Goal: Task Accomplishment & Management: Manage account settings

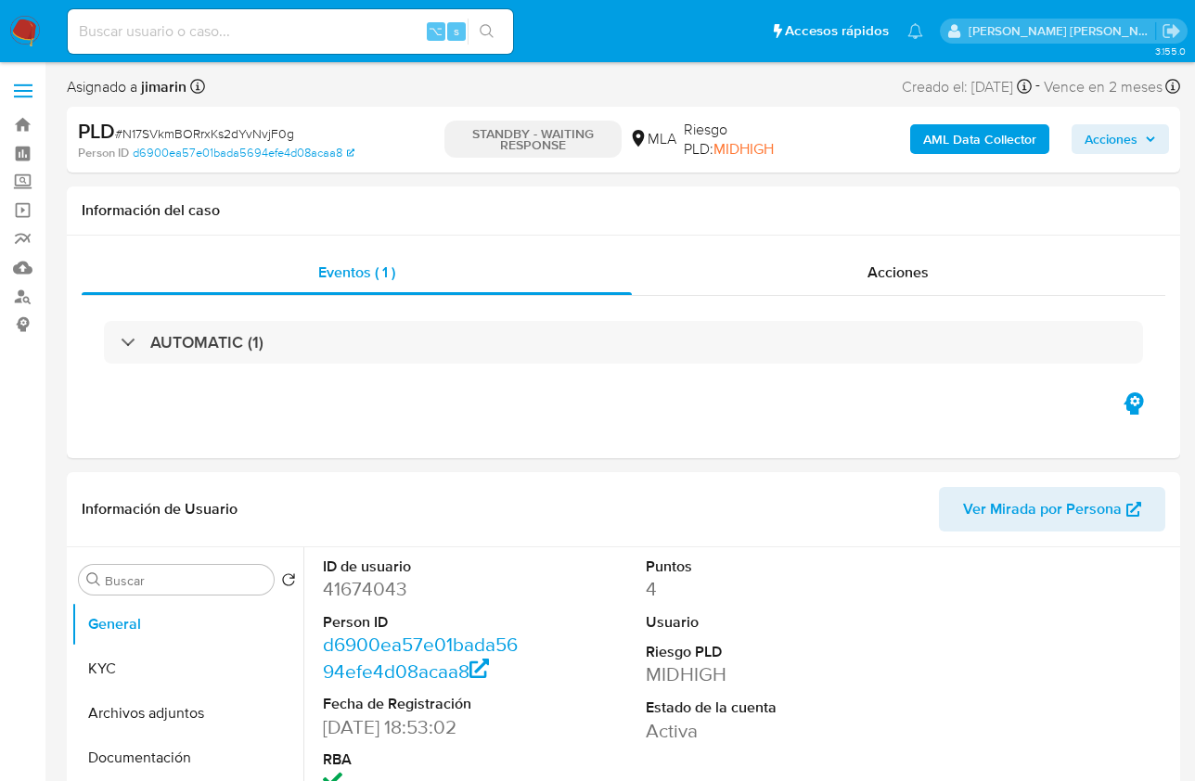
select select "10"
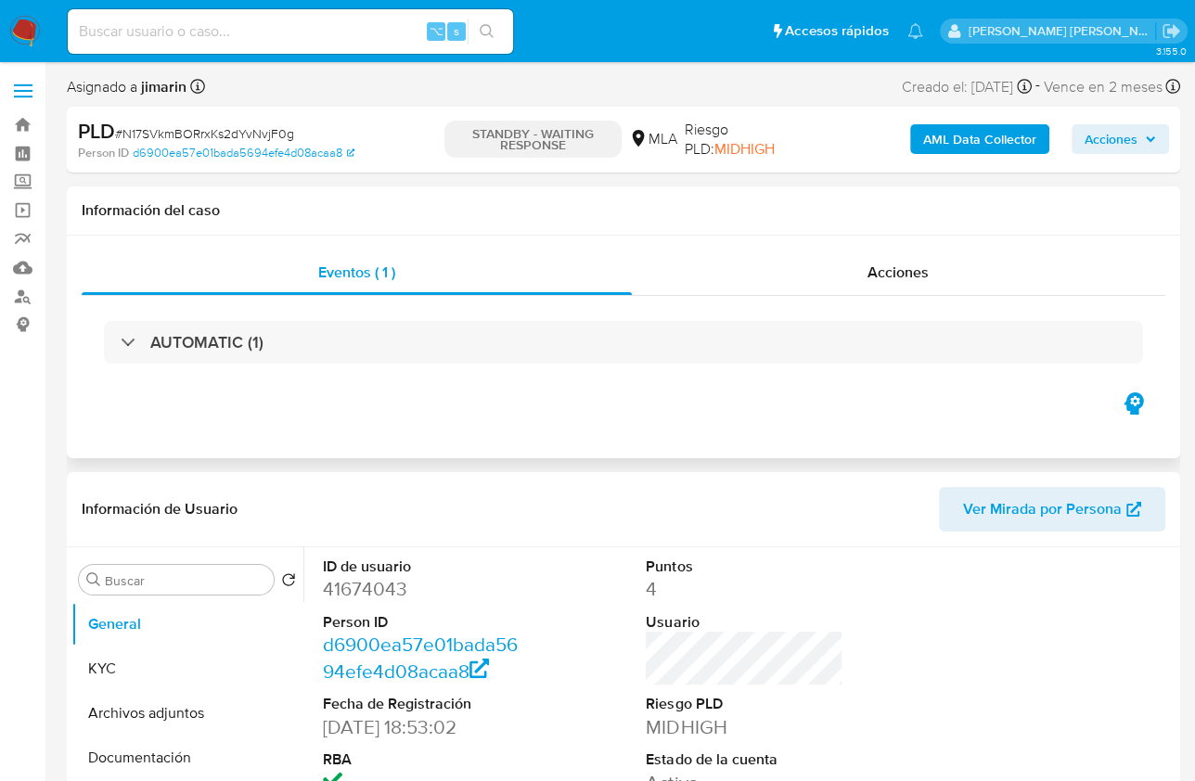
click at [494, 400] on div "Eventos ( 1 ) Acciones AUTOMATIC (1)" at bounding box center [623, 347] width 1113 height 223
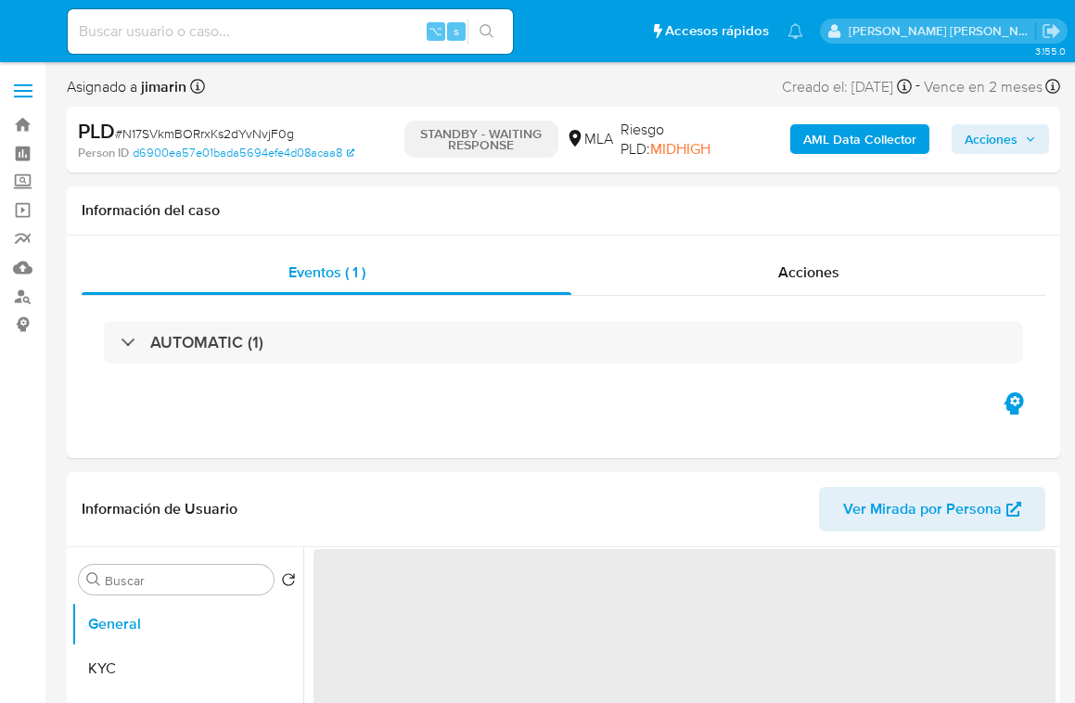
select select "10"
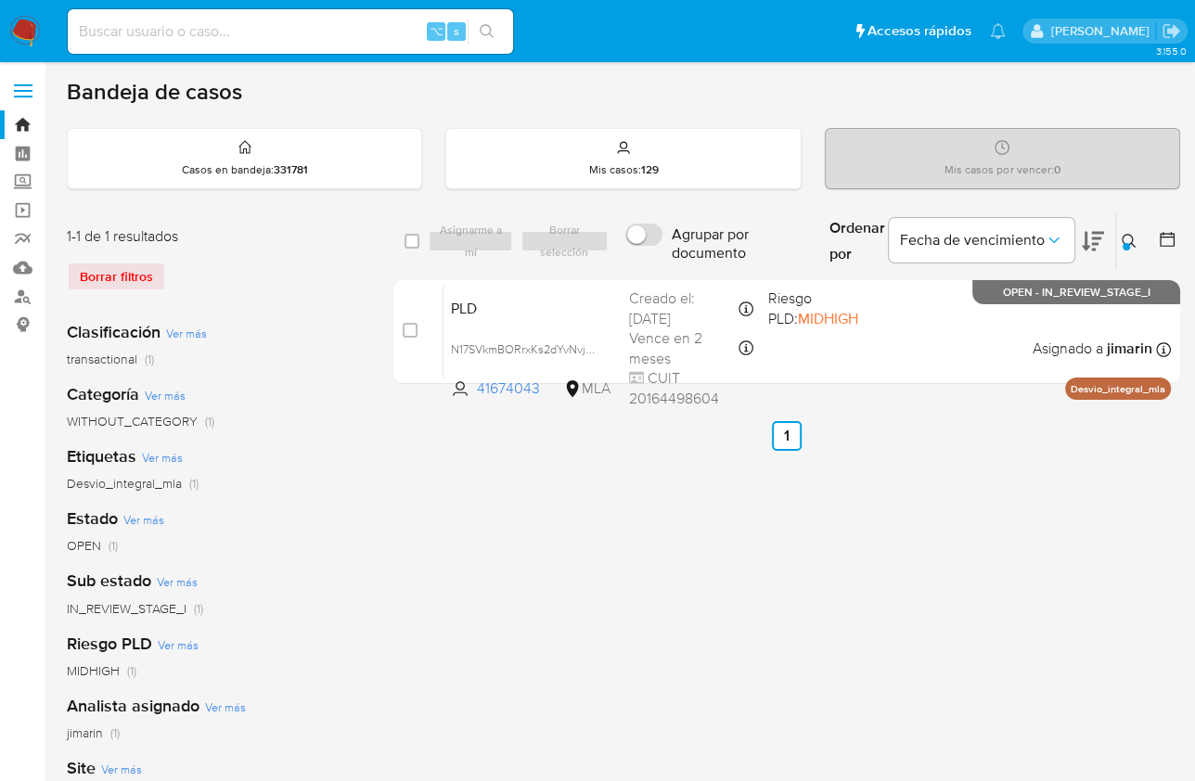
click at [1135, 236] on icon at bounding box center [1129, 241] width 15 height 15
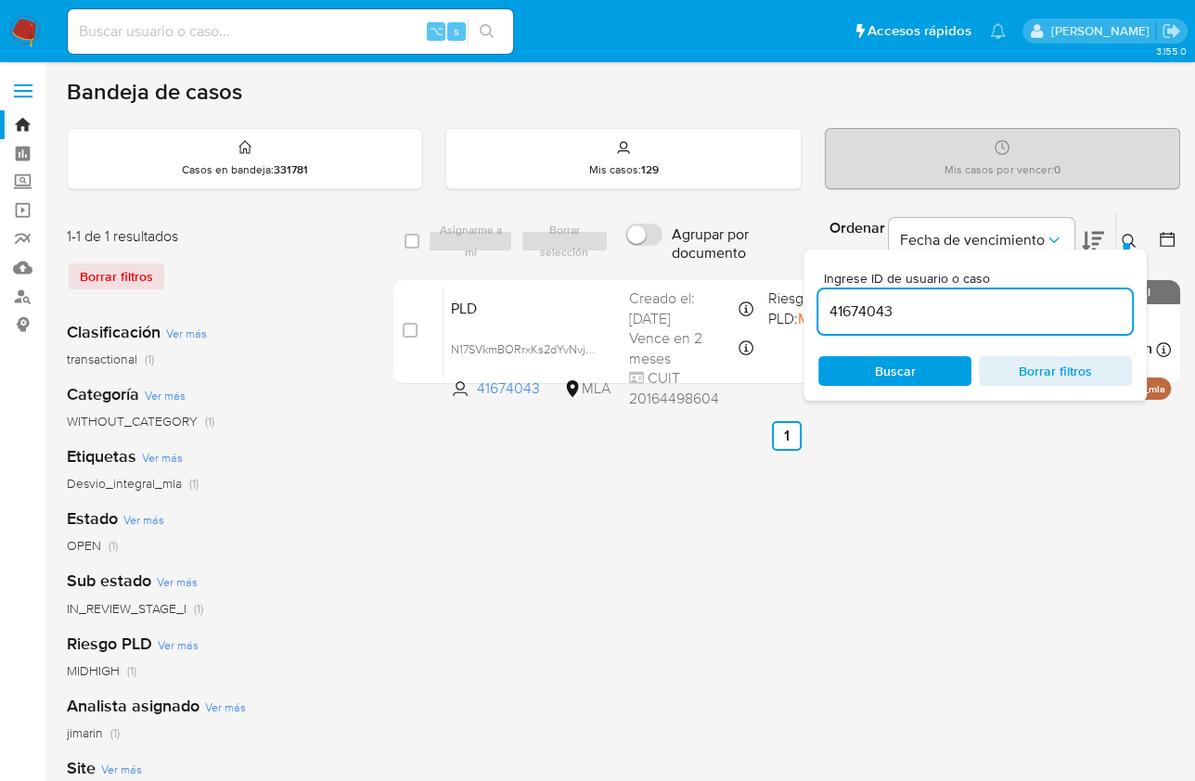
click at [1059, 308] on input "41674043" at bounding box center [975, 312] width 314 height 24
type input "543397463"
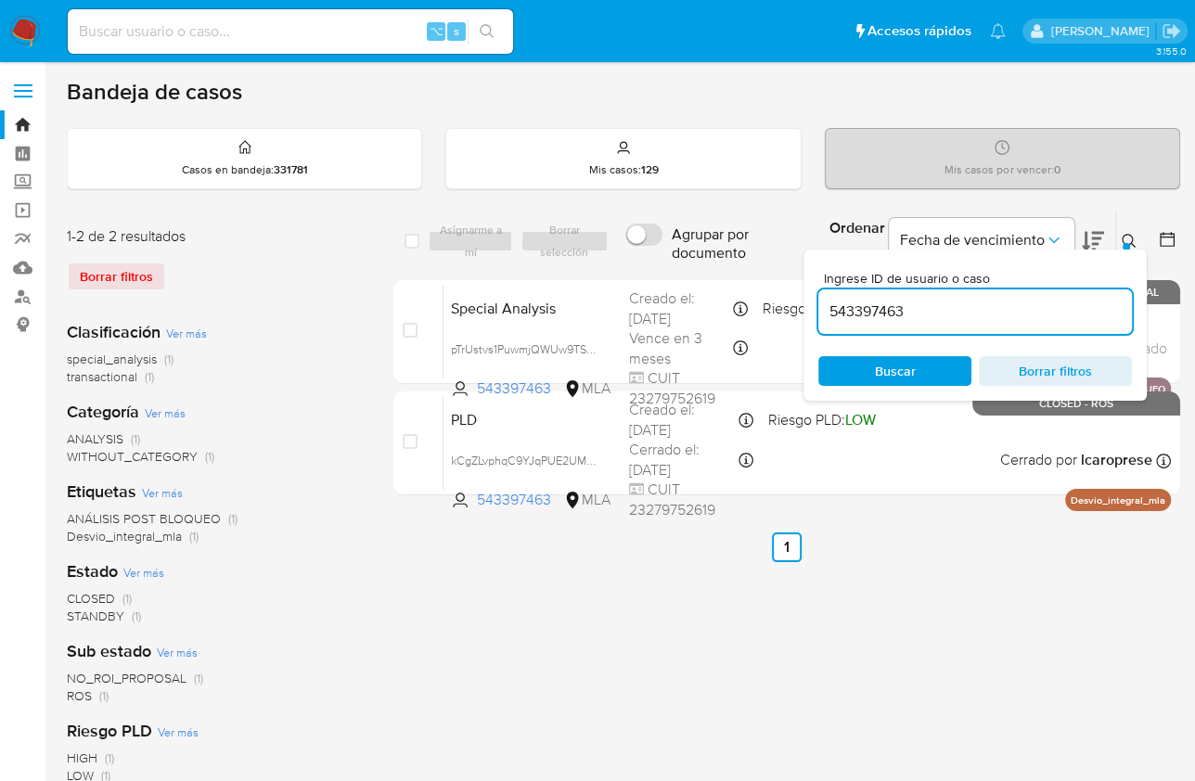
click at [1128, 238] on icon at bounding box center [1129, 241] width 15 height 15
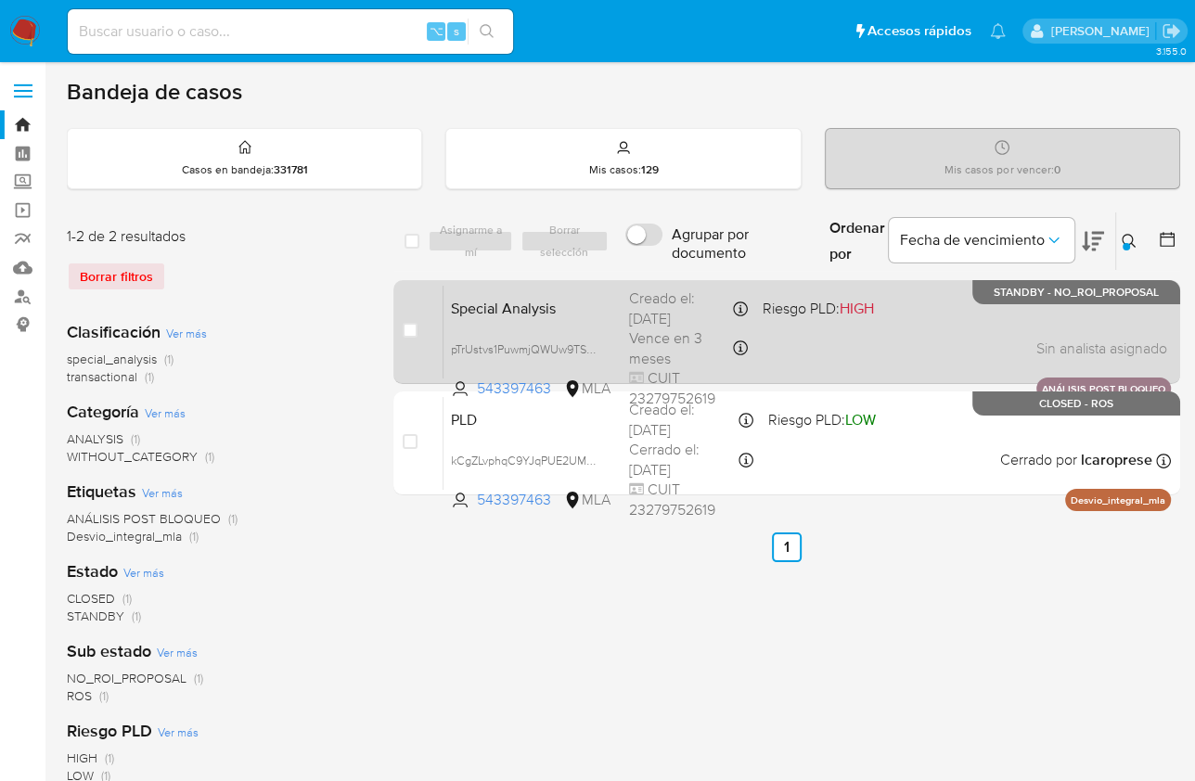
click at [995, 321] on div "Special Analysis pTrUstvs1PuwmjQWUw9TSmlK 543397463 MLA Riesgo PLD: HIGH Creado…" at bounding box center [806, 332] width 727 height 94
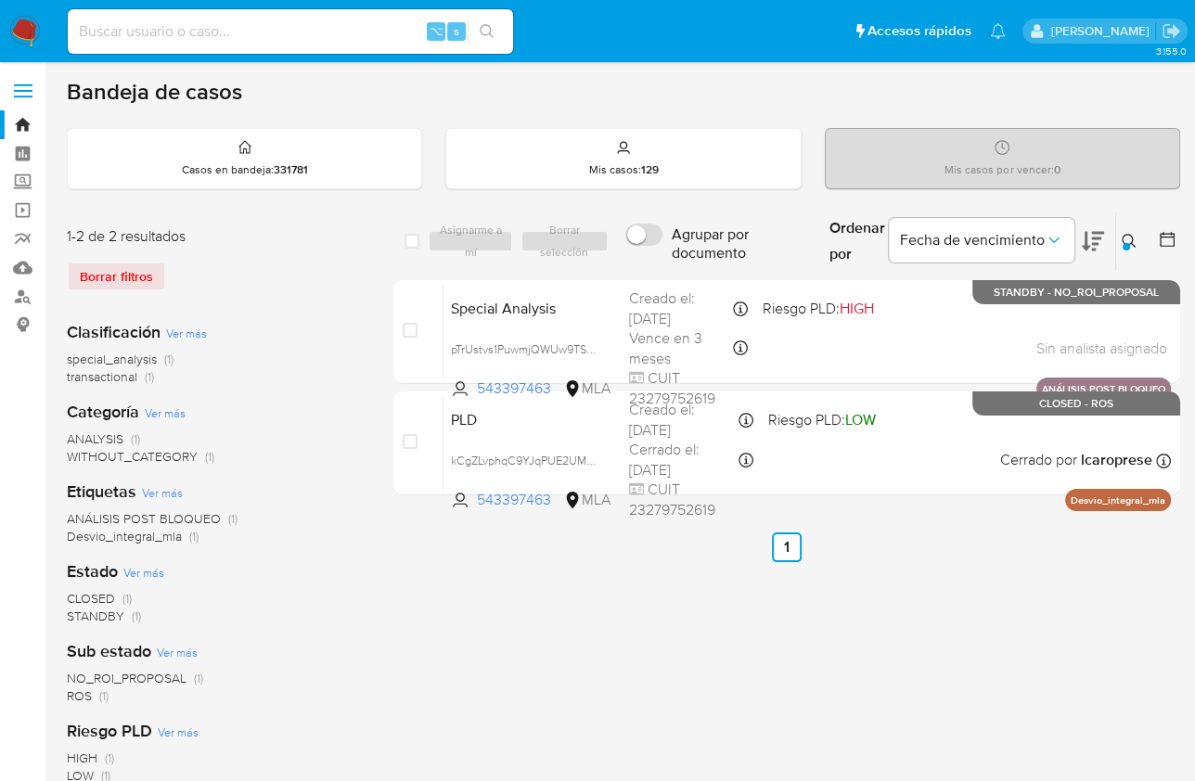
click at [1126, 244] on div at bounding box center [1126, 246] width 7 height 7
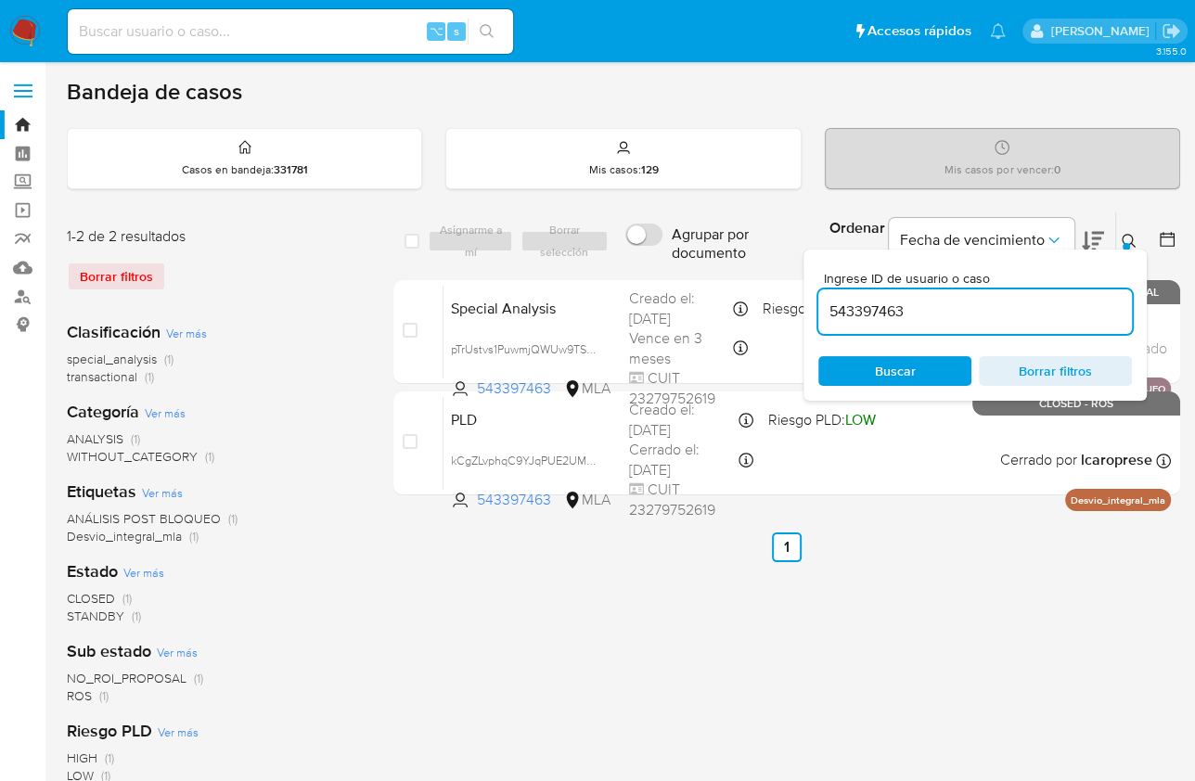
click at [929, 294] on div "543397463" at bounding box center [975, 311] width 314 height 45
click at [935, 315] on input "543397463" at bounding box center [975, 312] width 314 height 24
paste input
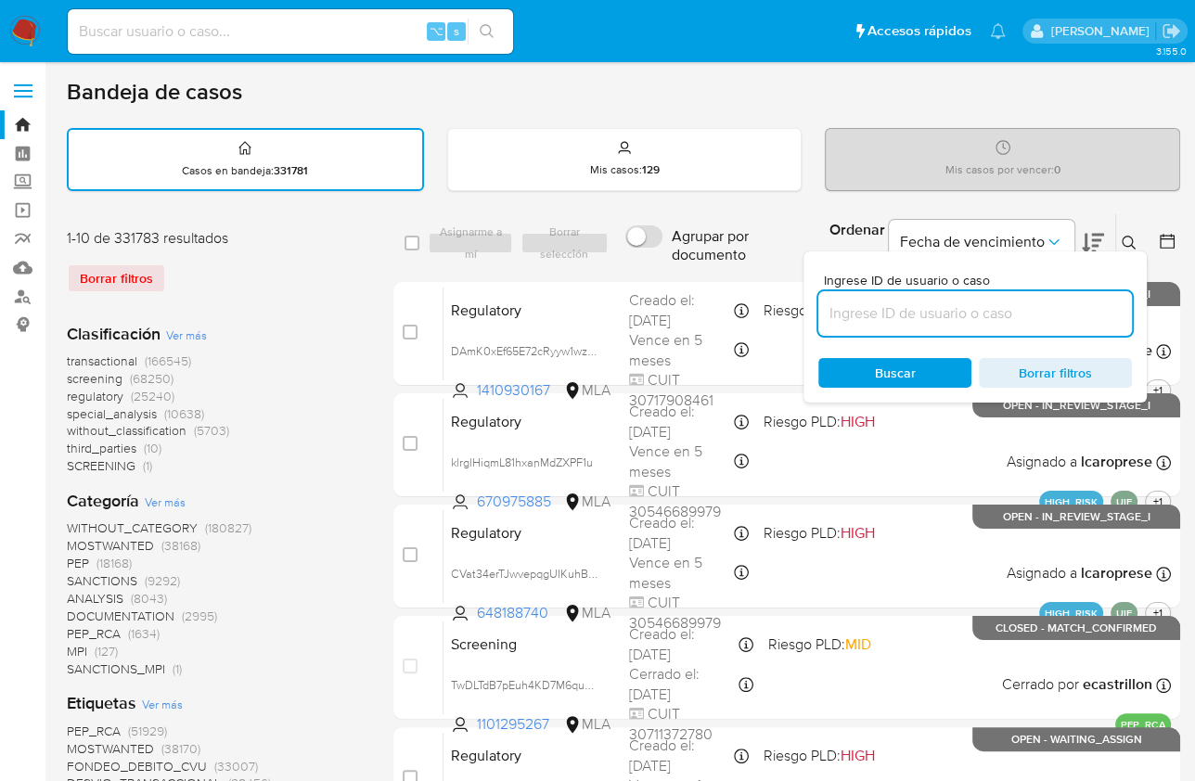
click at [1072, 322] on input at bounding box center [975, 314] width 314 height 24
paste input "222902588"
type input "222902588"
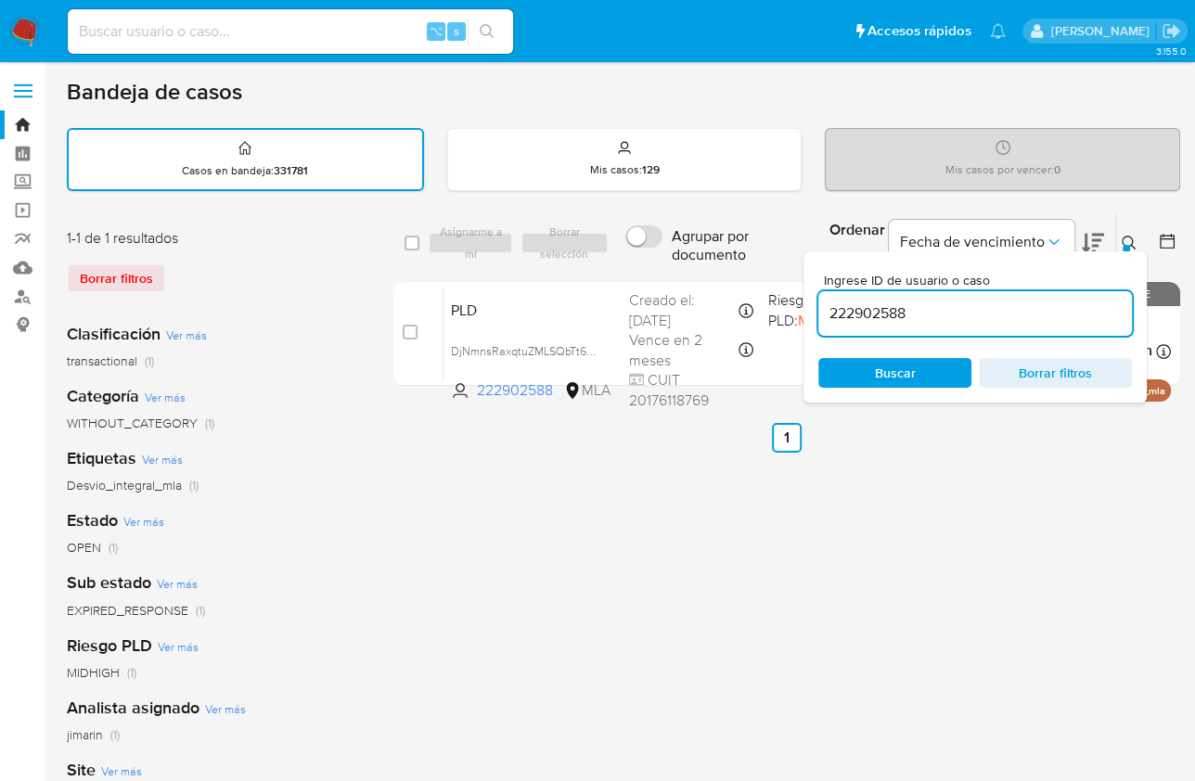
click at [1128, 251] on div "Ingrese ID de usuario o caso 222902588 Buscar Borrar filtros" at bounding box center [974, 326] width 343 height 151
click at [1127, 245] on div at bounding box center [1126, 248] width 7 height 7
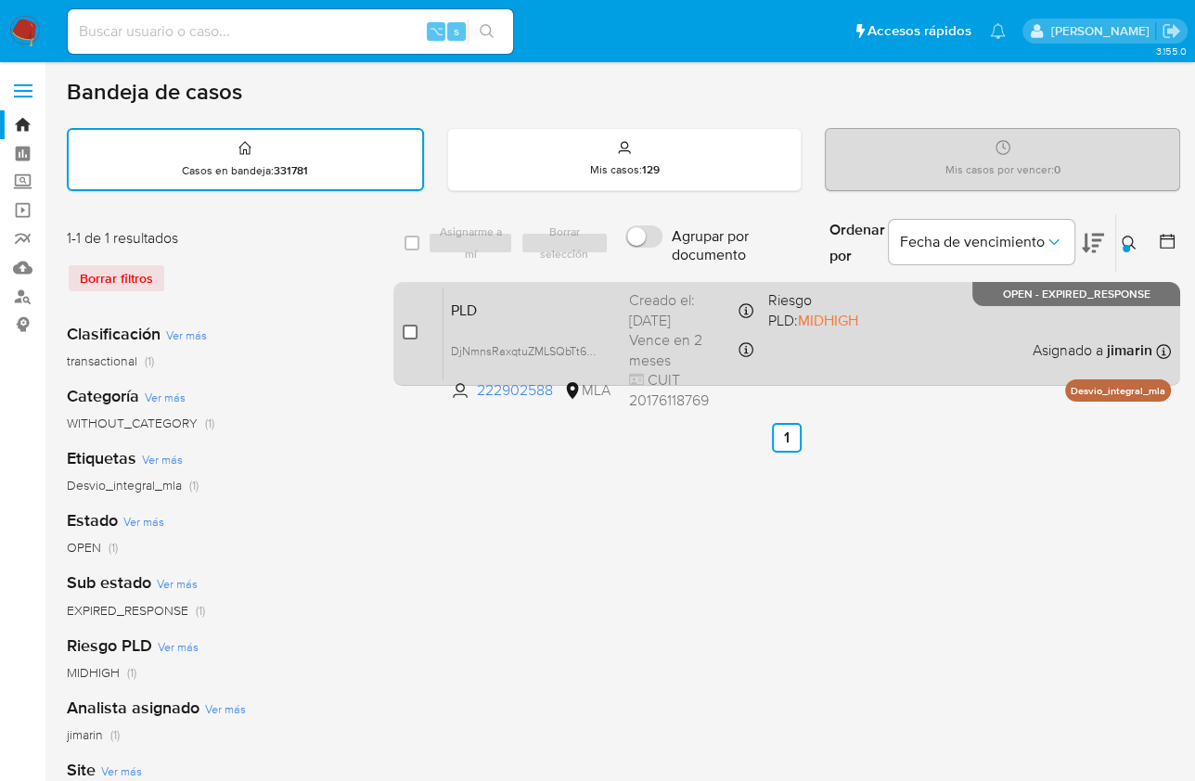
click at [409, 328] on input "checkbox" at bounding box center [410, 332] width 15 height 15
checkbox input "true"
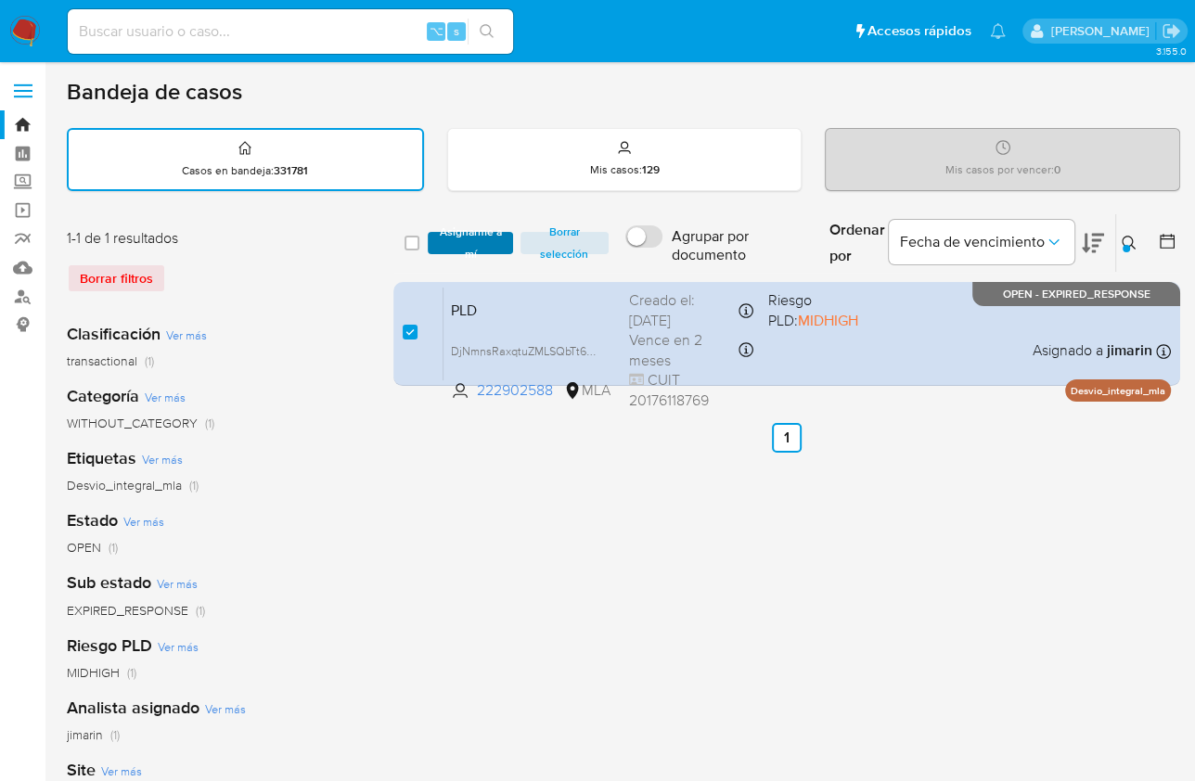
click at [467, 248] on span "Asignarme a mí" at bounding box center [470, 243] width 66 height 19
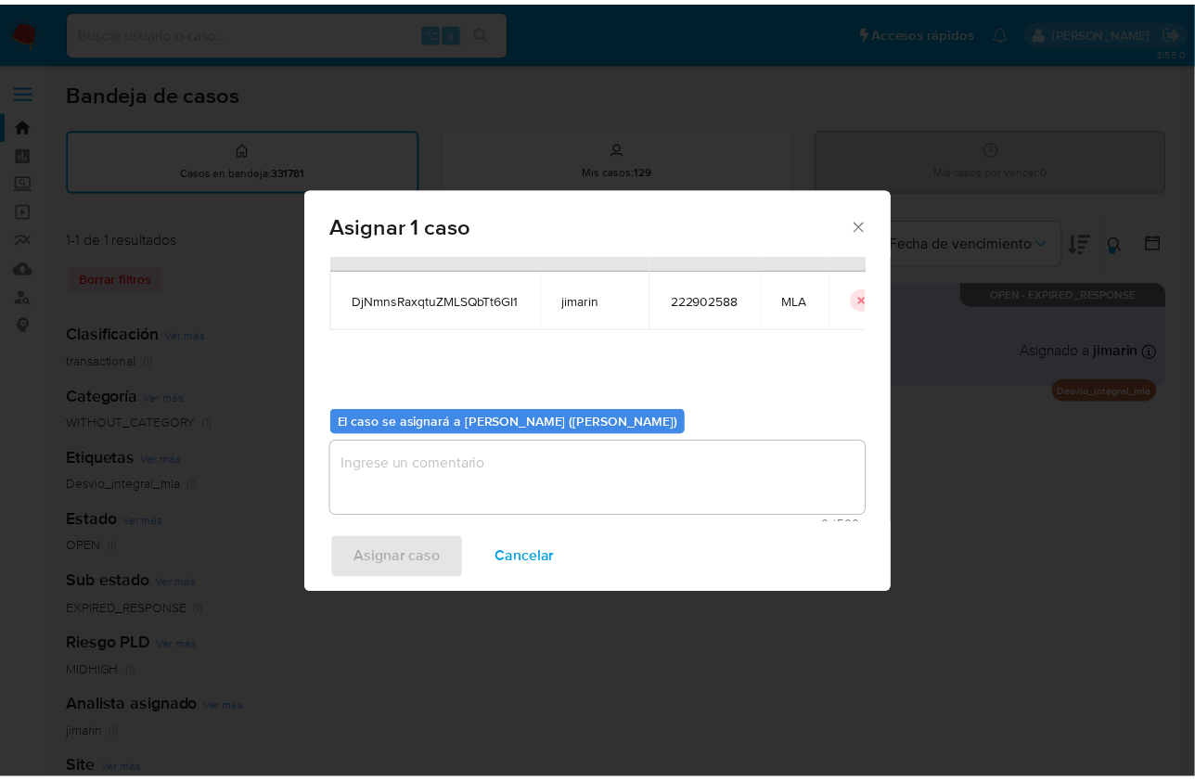
scroll to position [95, 0]
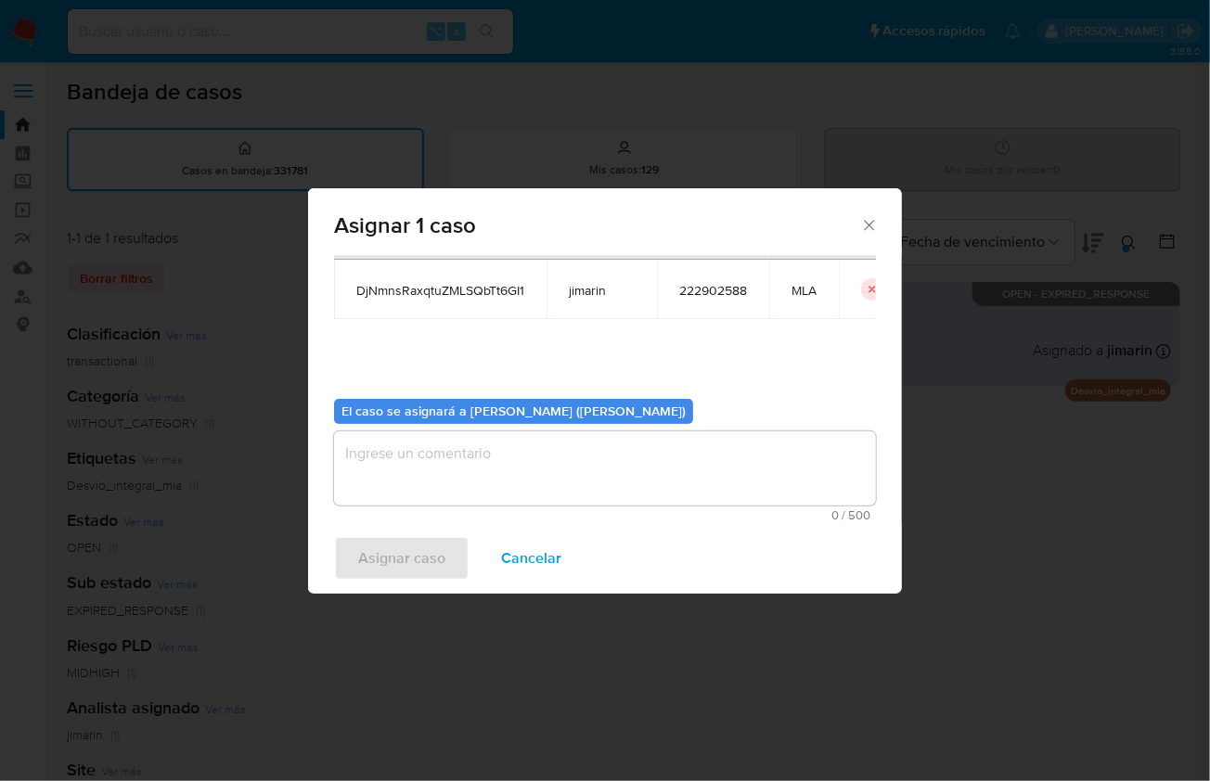
click at [542, 467] on textarea "assign-modal" at bounding box center [605, 468] width 542 height 74
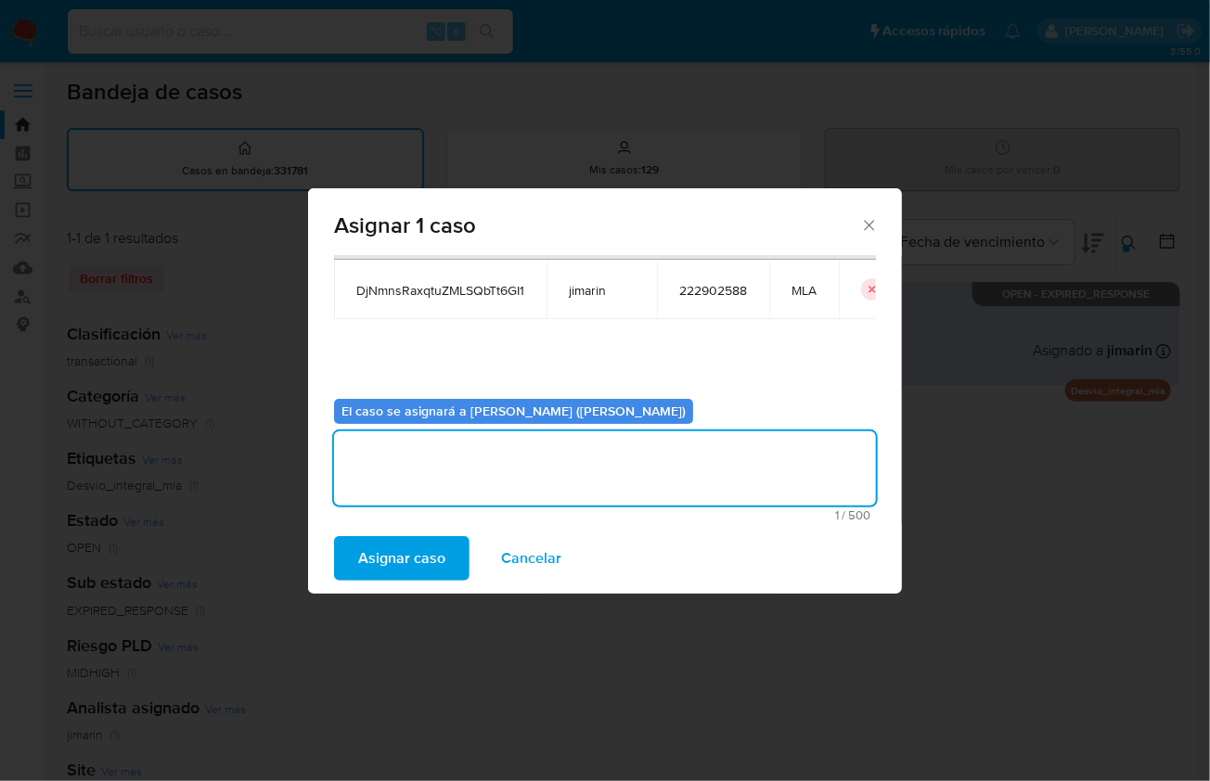
click at [408, 546] on span "Asignar caso" at bounding box center [401, 558] width 87 height 41
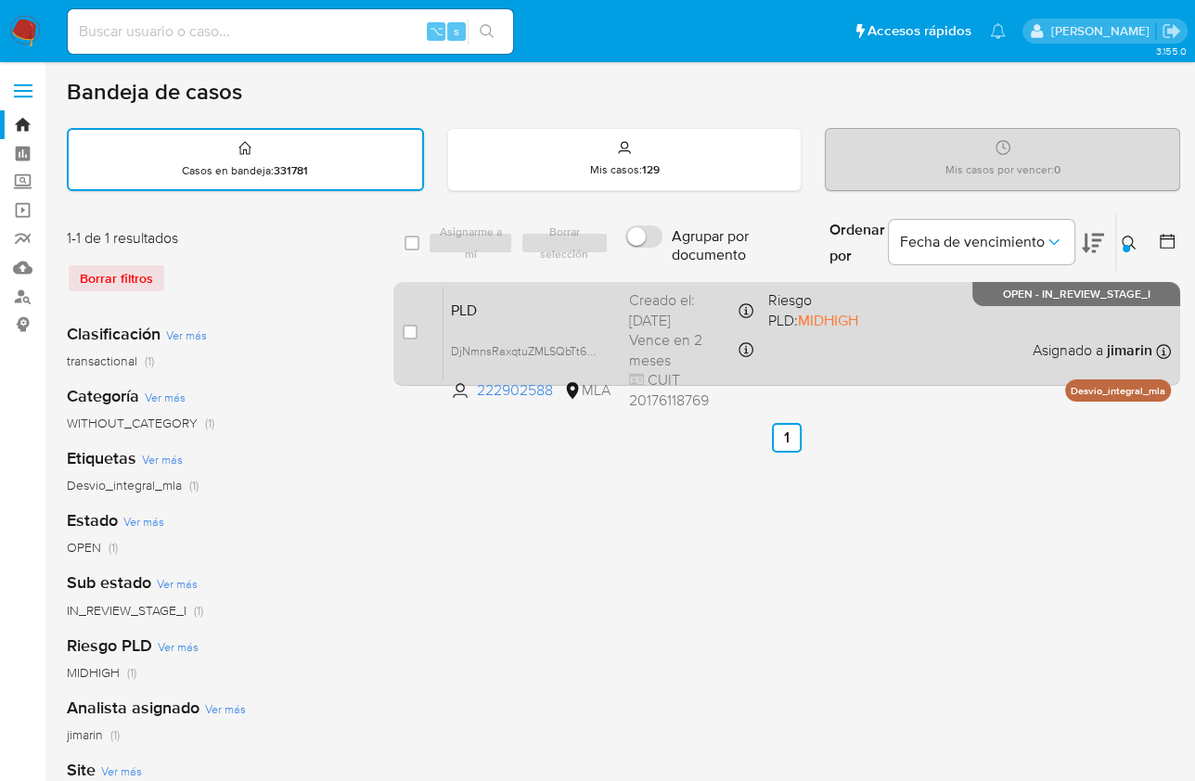
click at [912, 330] on div "PLD DjNmnsRaxqtuZMLSQbTt6GI1 222902588 MLA Riesgo PLD: MIDHIGH Creado el: 12/08…" at bounding box center [806, 334] width 727 height 94
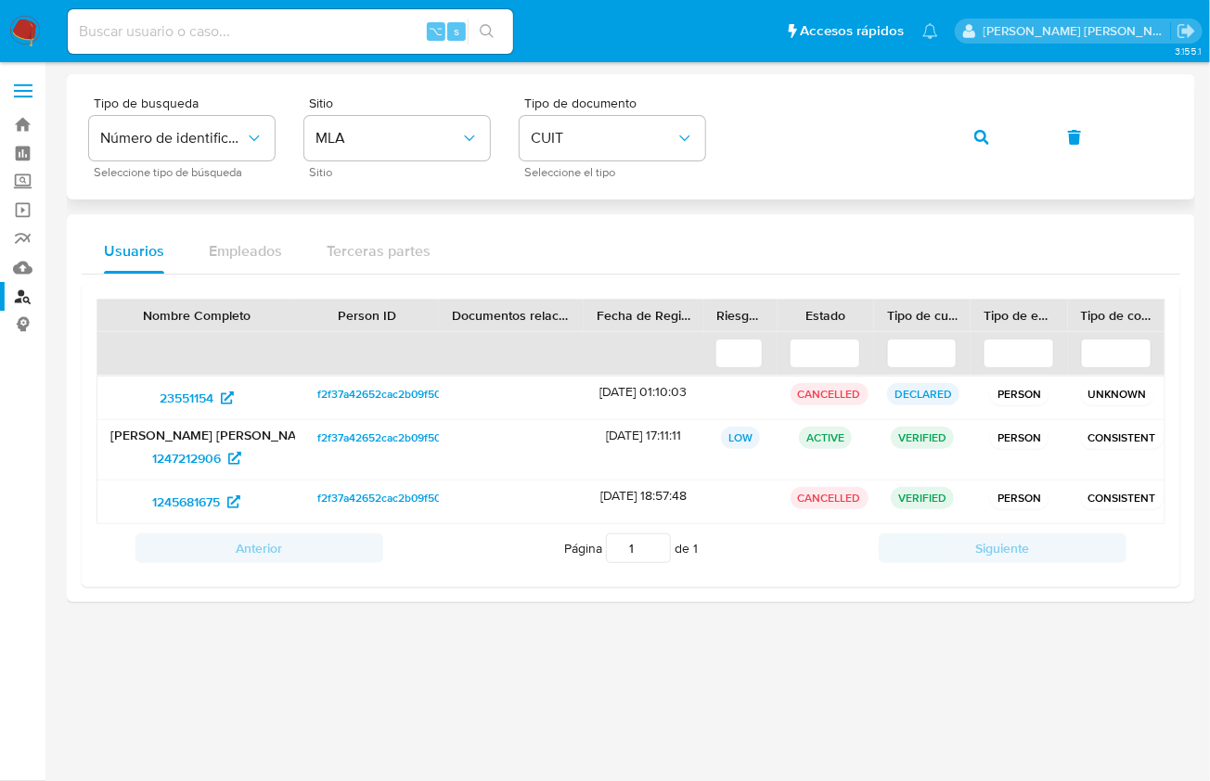
click at [990, 138] on button "button" at bounding box center [981, 137] width 63 height 45
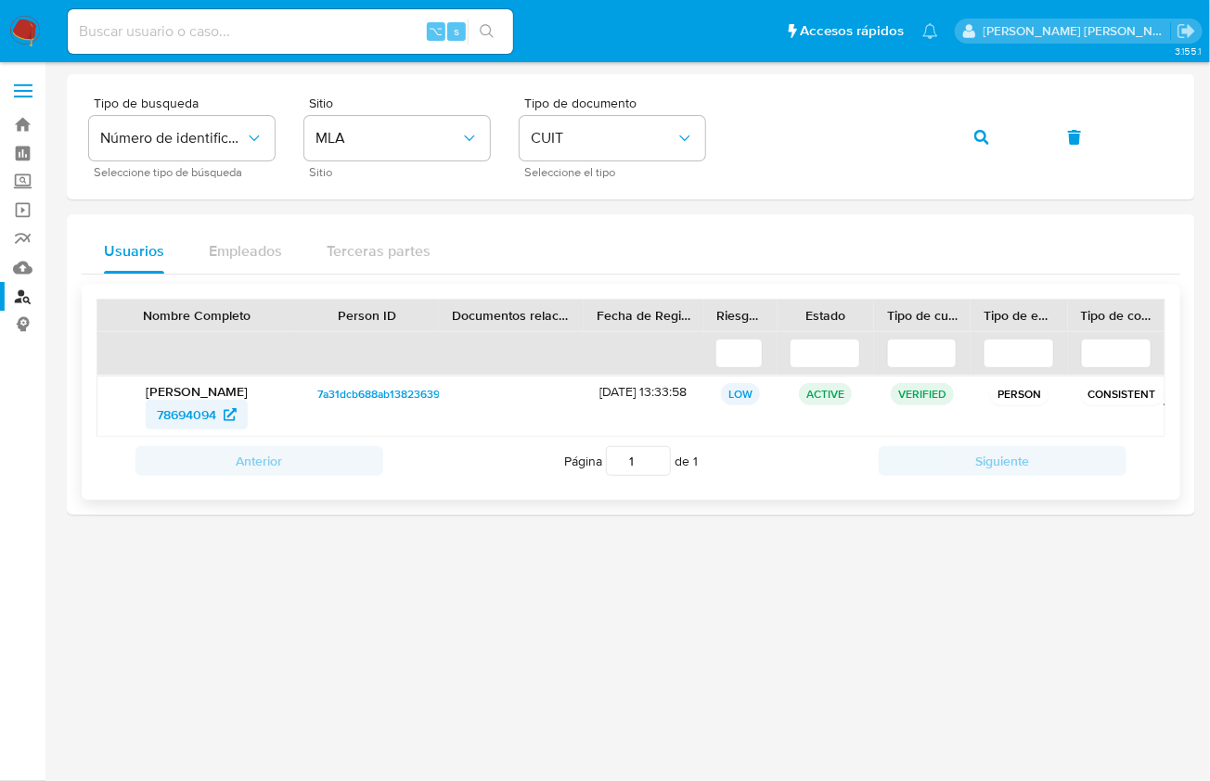
click at [178, 408] on span "78694094" at bounding box center [186, 415] width 59 height 30
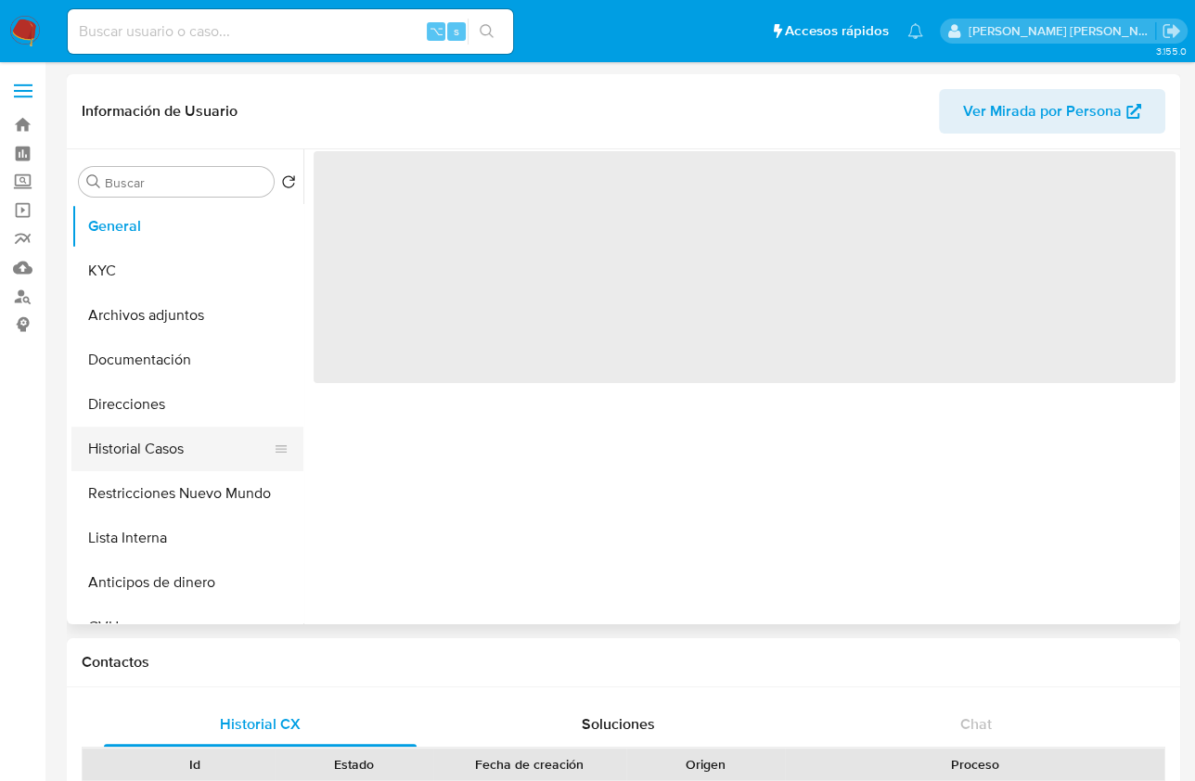
click at [167, 446] on button "Historial Casos" at bounding box center [179, 449] width 217 height 45
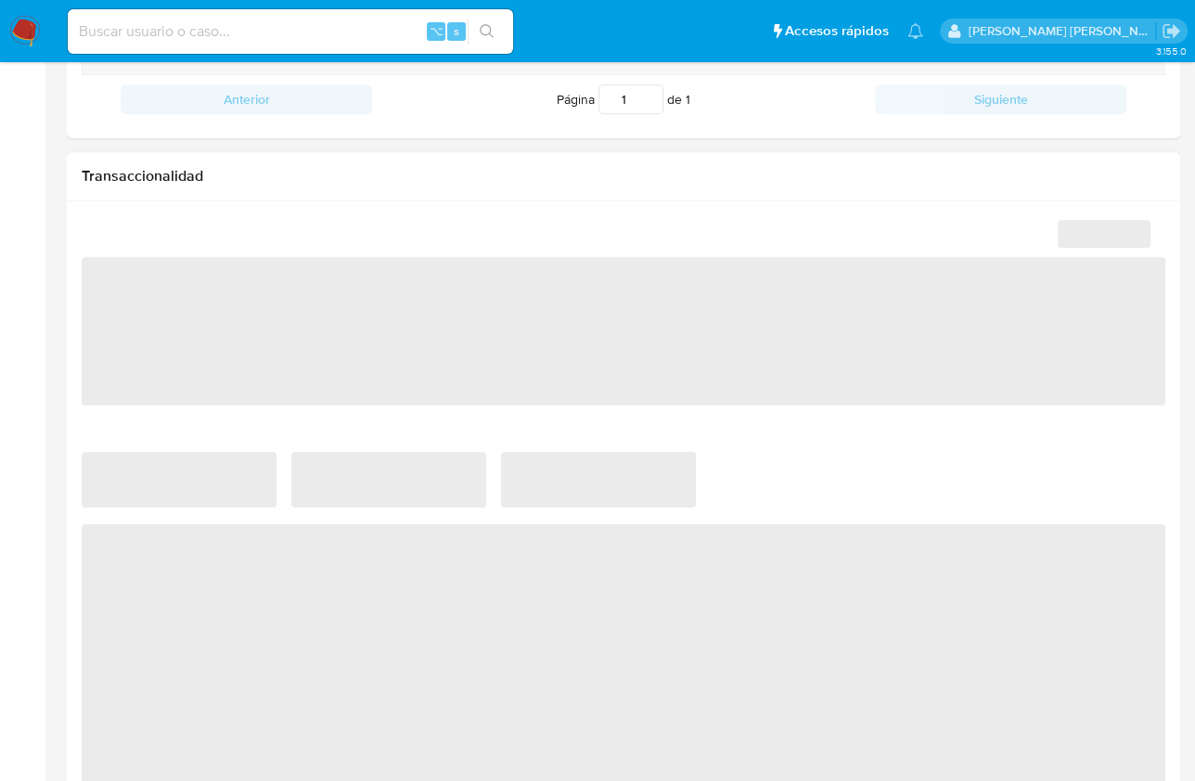
select select "10"
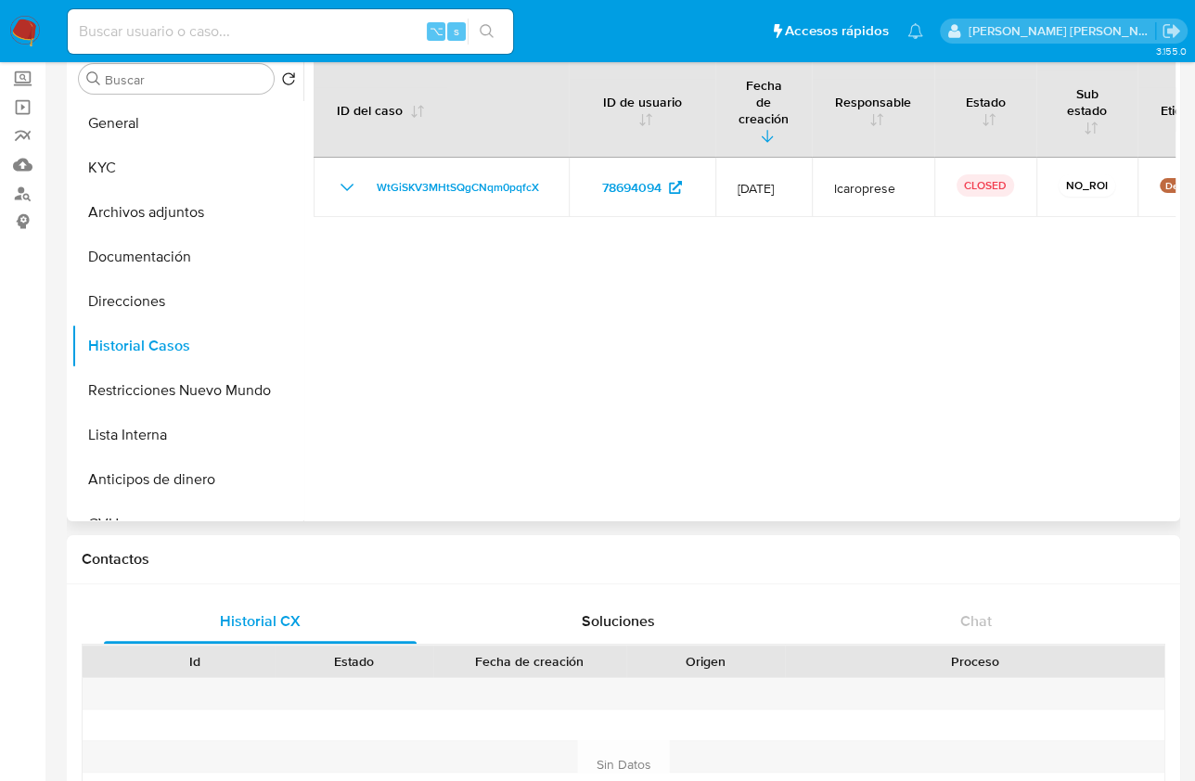
scroll to position [97, 0]
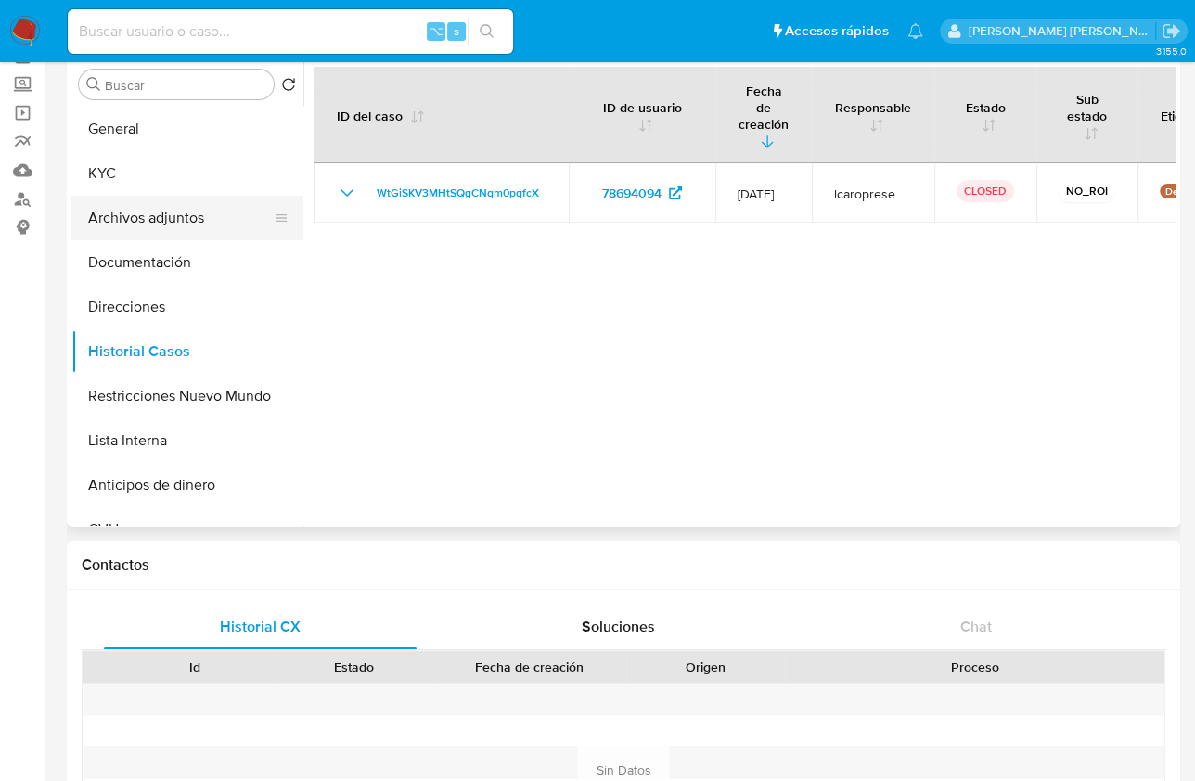
click at [107, 218] on button "Archivos adjuntos" at bounding box center [179, 218] width 217 height 45
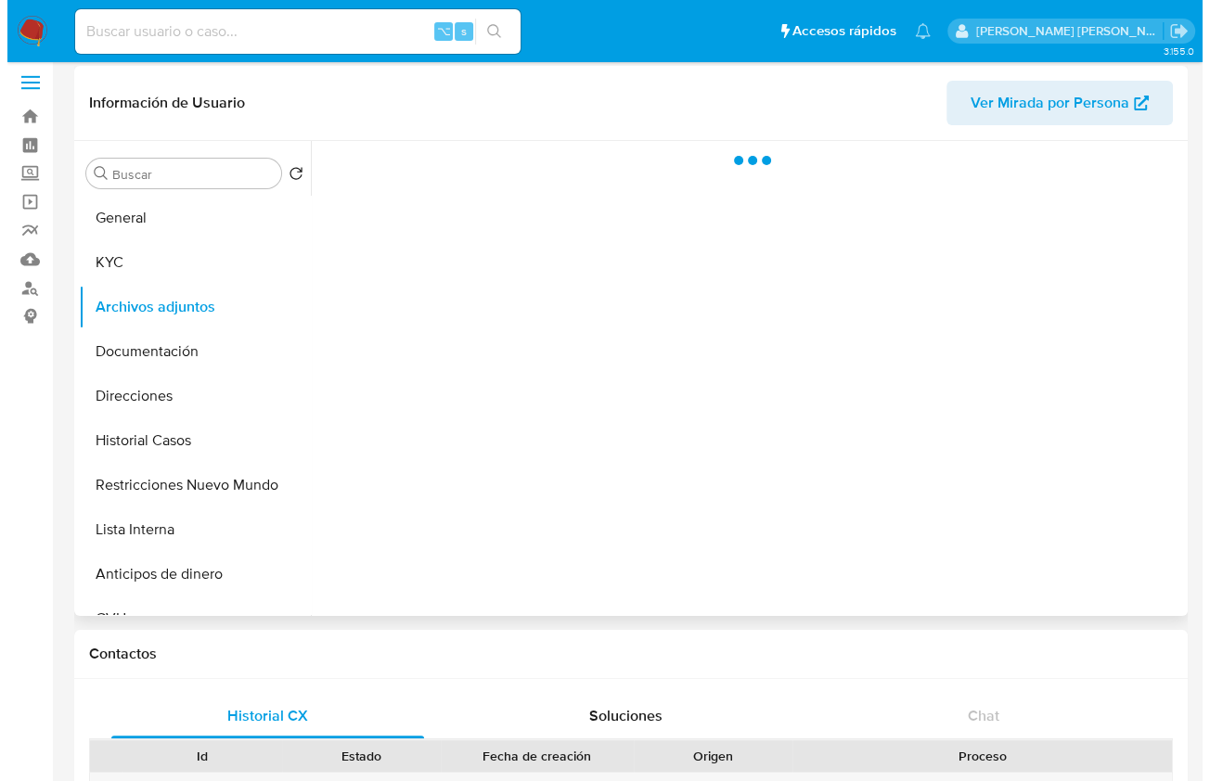
scroll to position [7, 0]
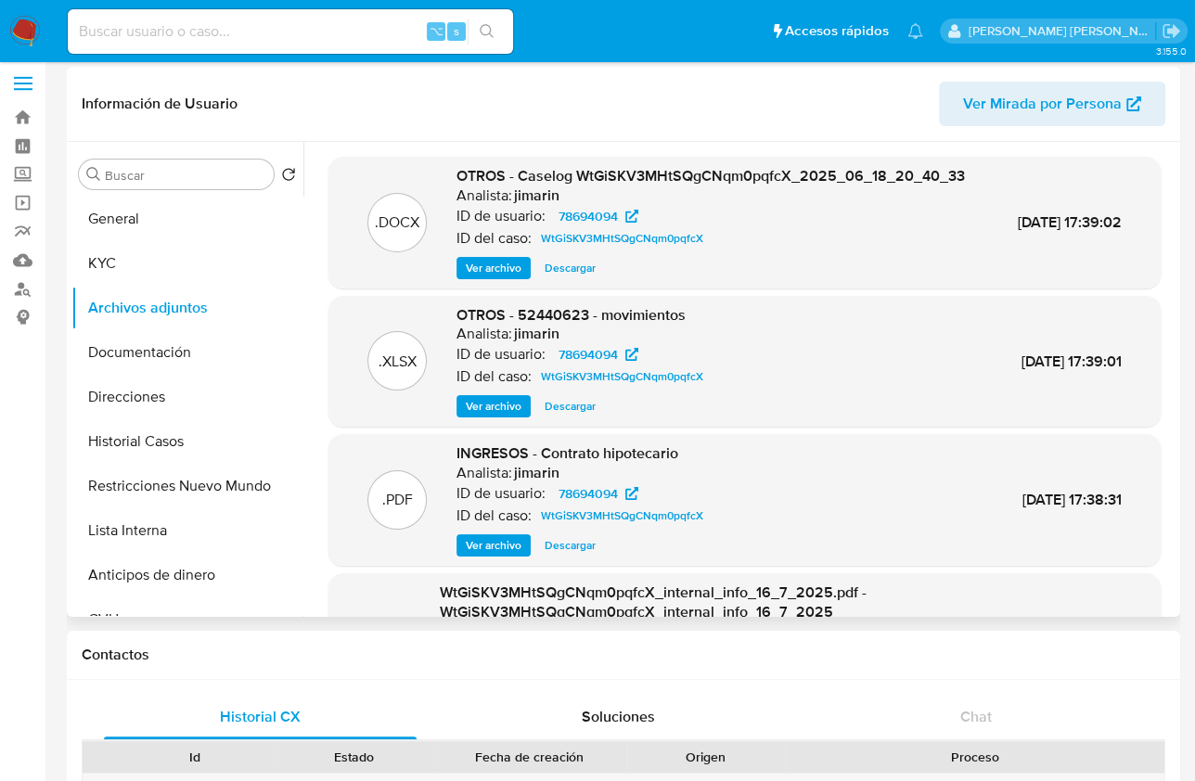
click at [483, 277] on span "Ver archivo" at bounding box center [494, 268] width 56 height 19
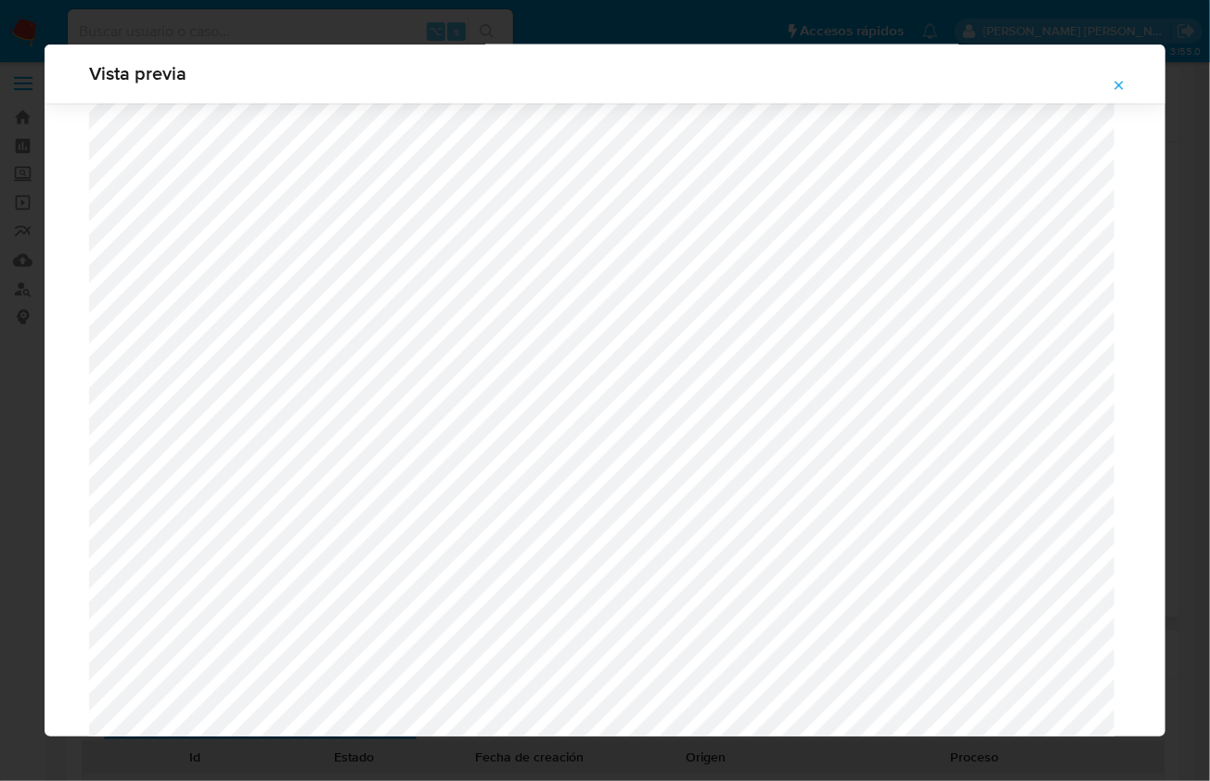
scroll to position [1374, 0]
click at [1117, 87] on icon "Attachment preview" at bounding box center [1119, 85] width 8 height 8
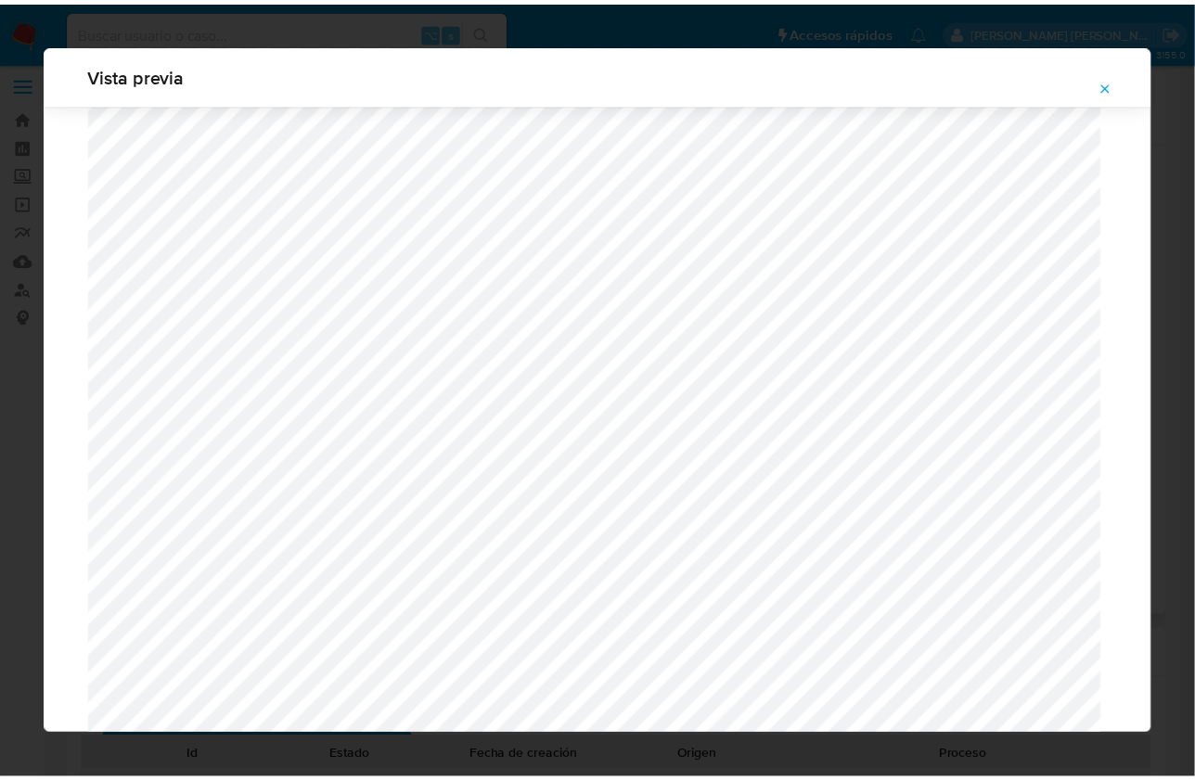
scroll to position [0, 0]
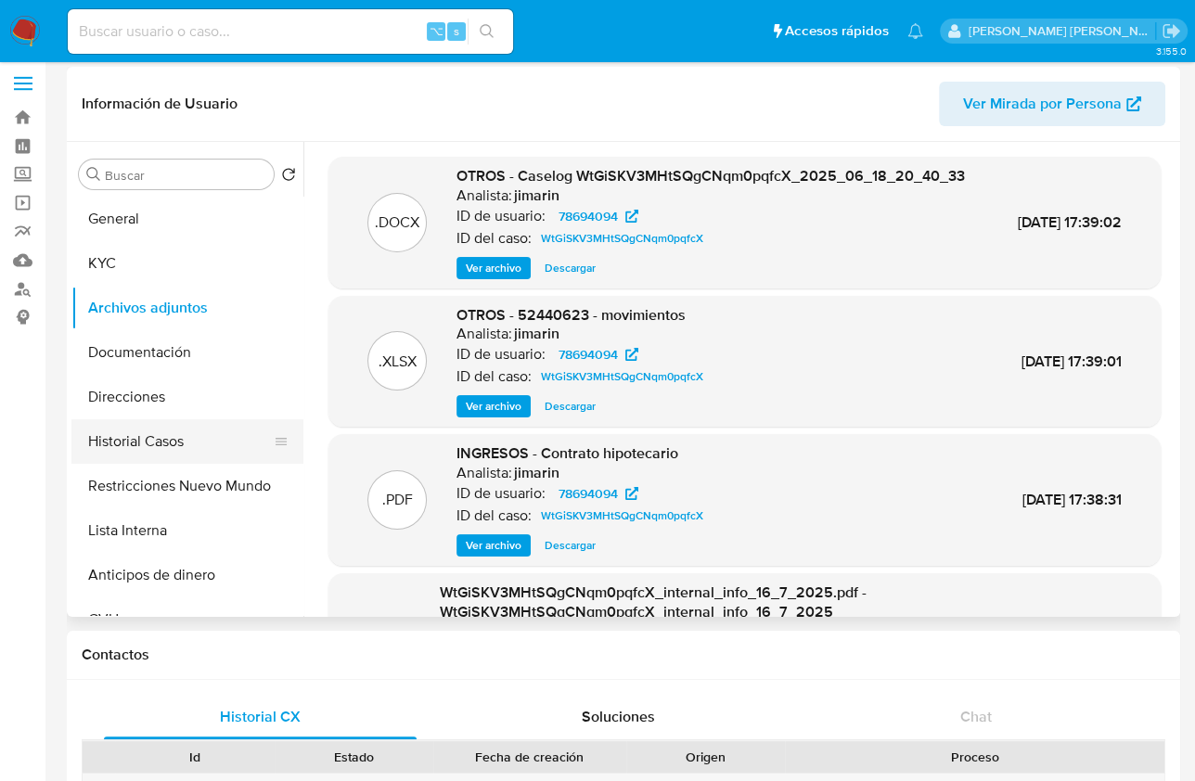
click at [150, 431] on button "Historial Casos" at bounding box center [179, 441] width 217 height 45
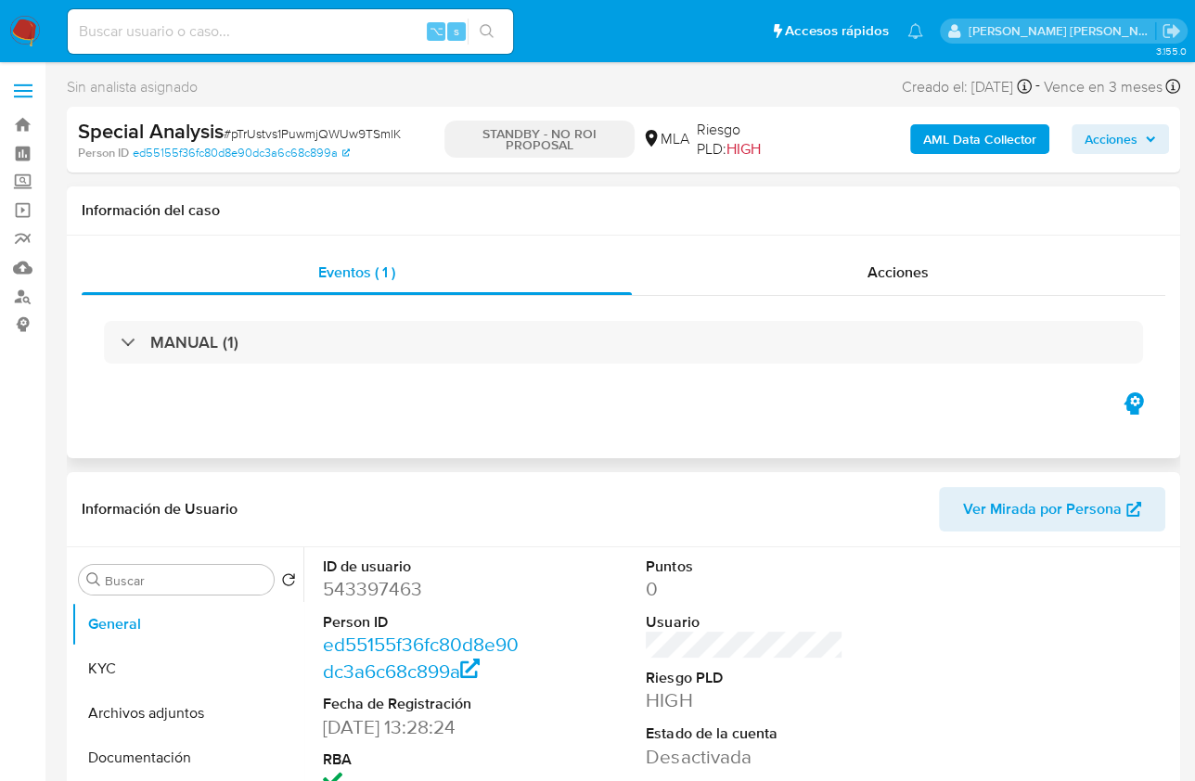
select select "10"
click at [353, 525] on header "Información de Usuario Ver Mirada por Persona" at bounding box center [624, 509] width 1084 height 45
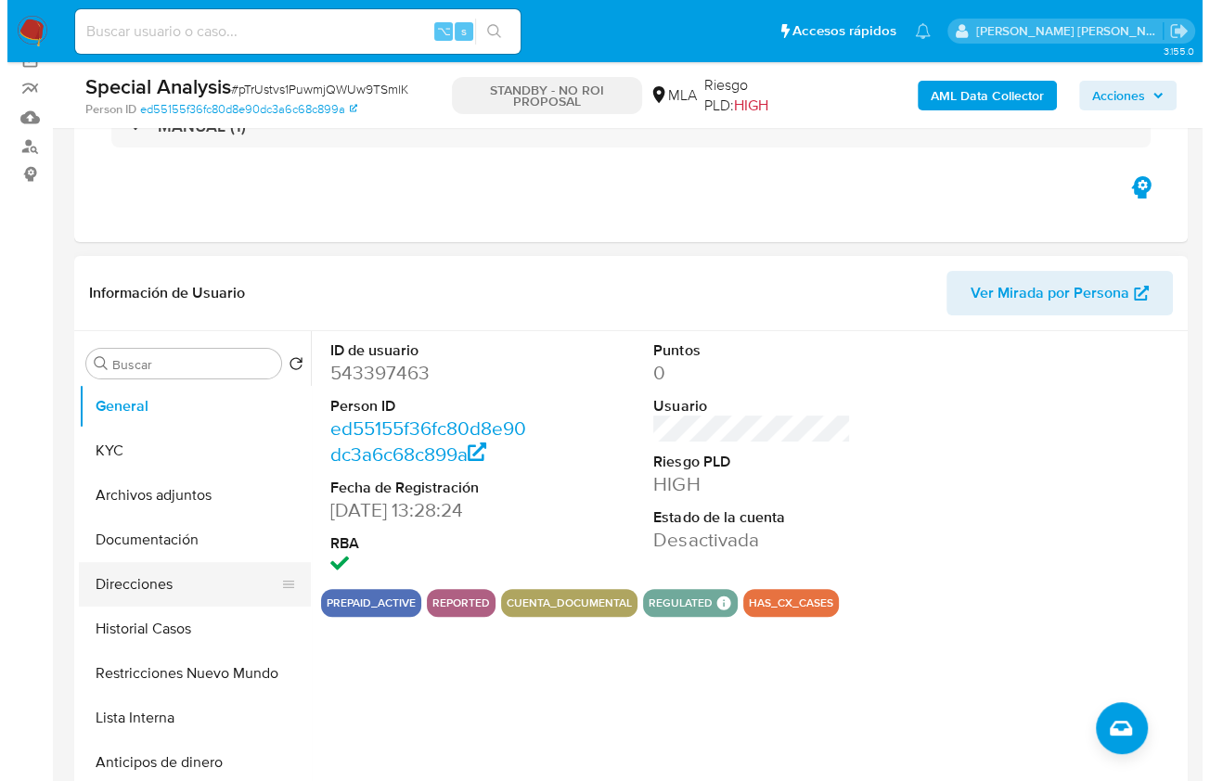
scroll to position [4, 0]
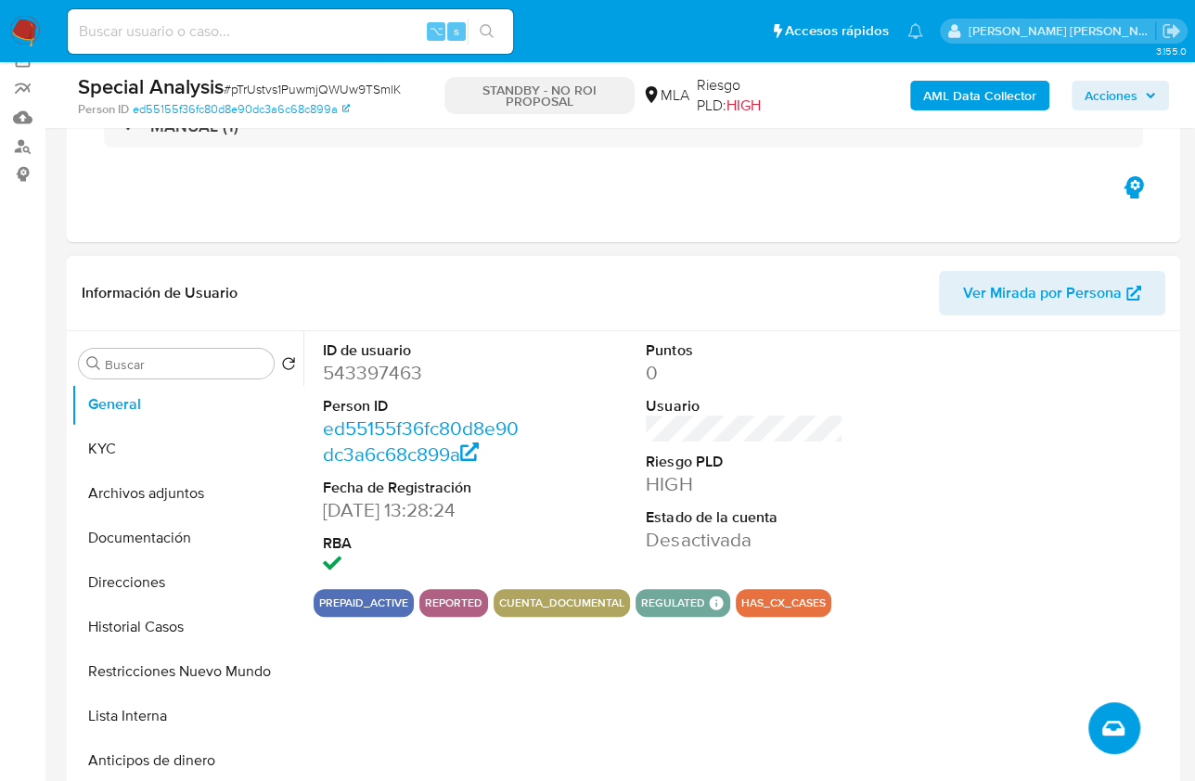
click at [1121, 741] on button "Crear caso manual" at bounding box center [1114, 728] width 52 height 52
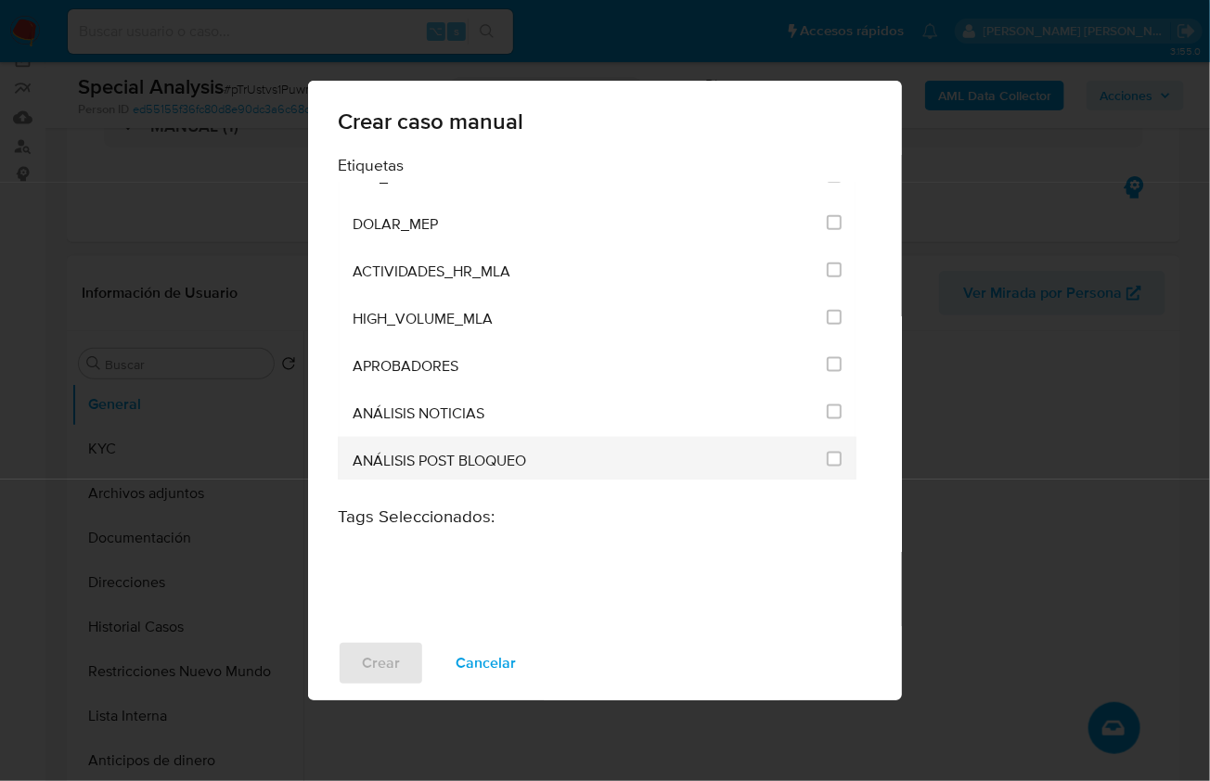
scroll to position [3582, 0]
click at [818, 433] on li "ANÁLISIS POST BLOQUEO" at bounding box center [597, 456] width 519 height 47
click at [827, 448] on input "3249" at bounding box center [834, 455] width 15 height 15
checkbox input "true"
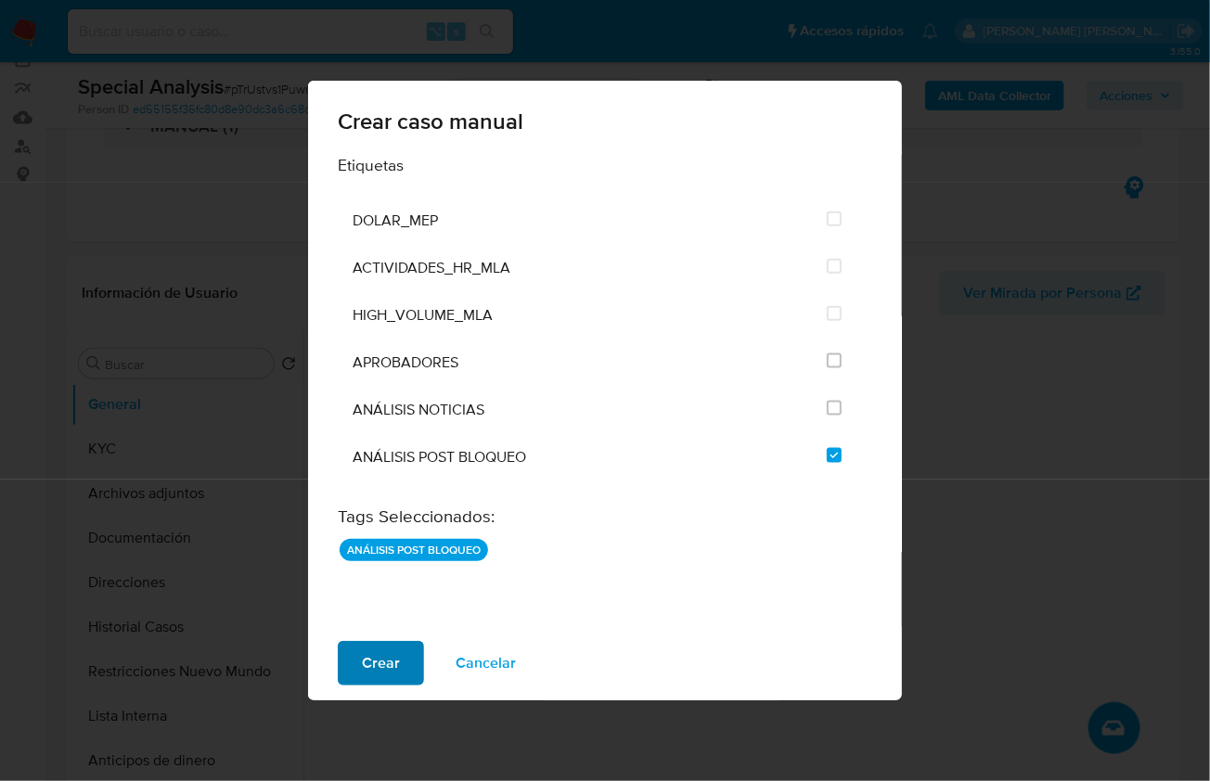
click at [385, 657] on span "Crear" at bounding box center [381, 663] width 38 height 41
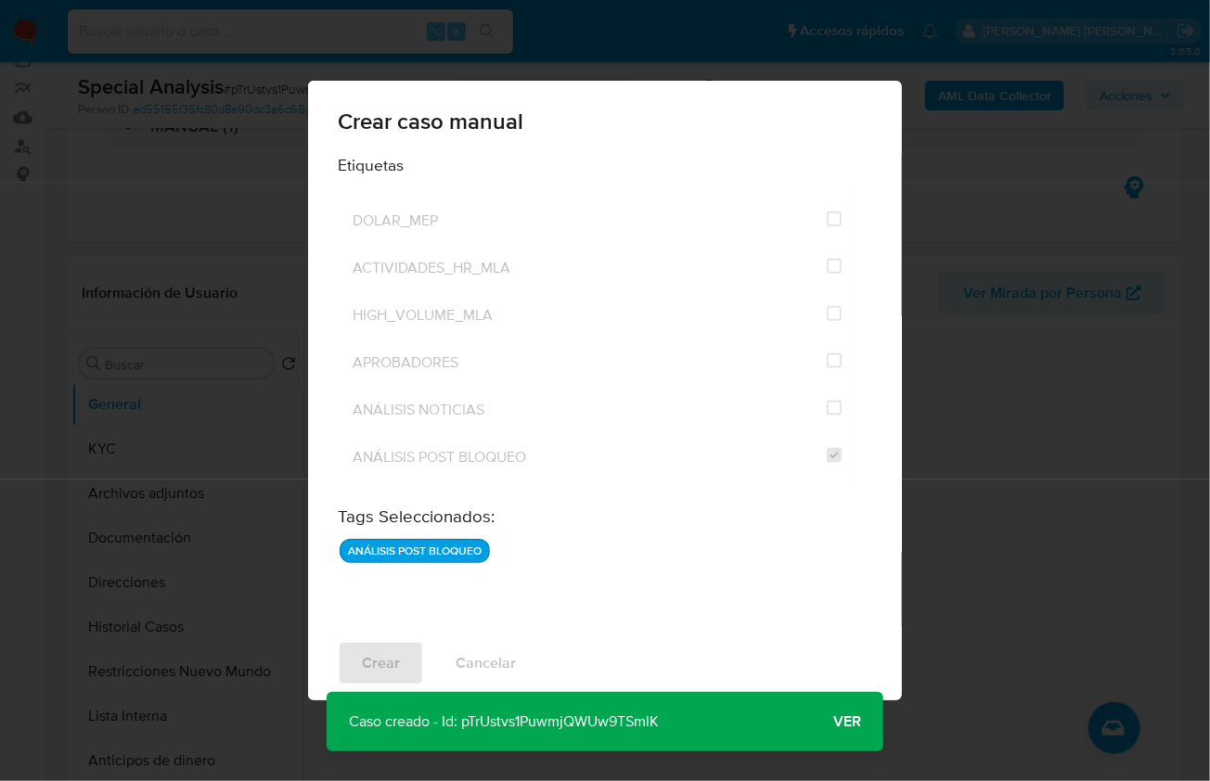
click at [848, 722] on span "Ver" at bounding box center [847, 722] width 28 height 0
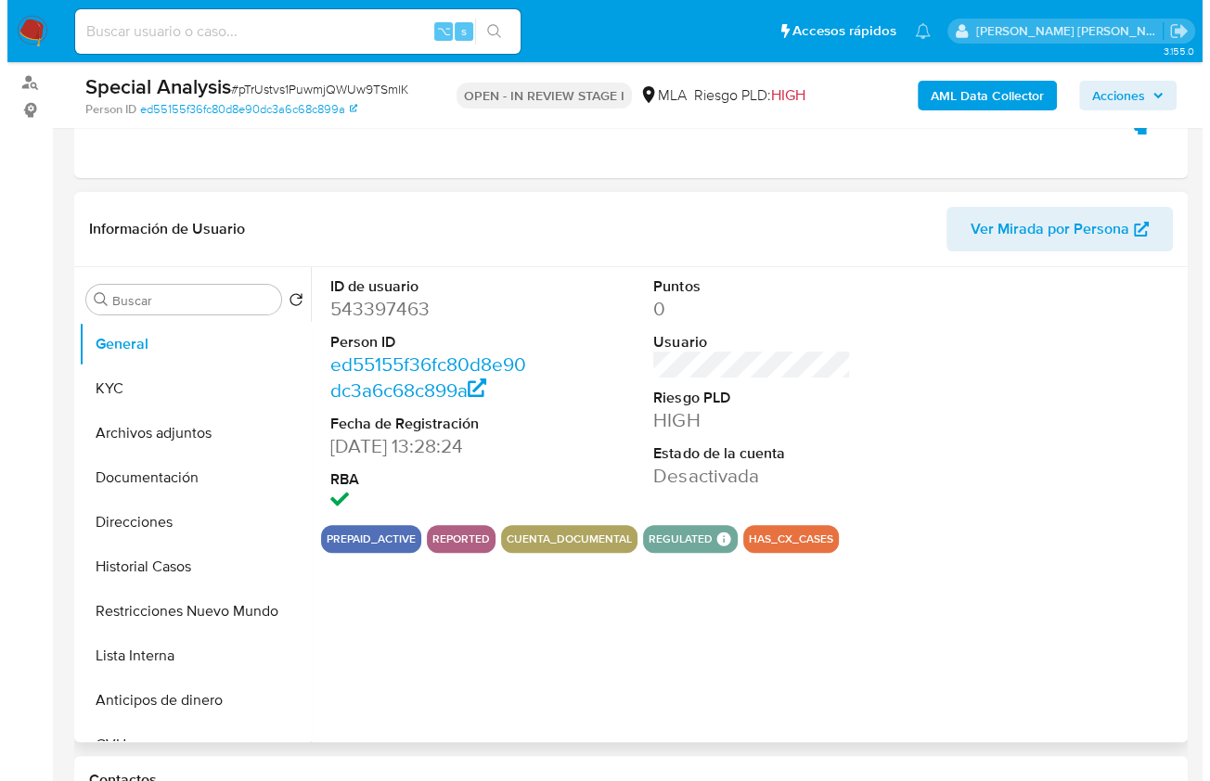
scroll to position [154, 0]
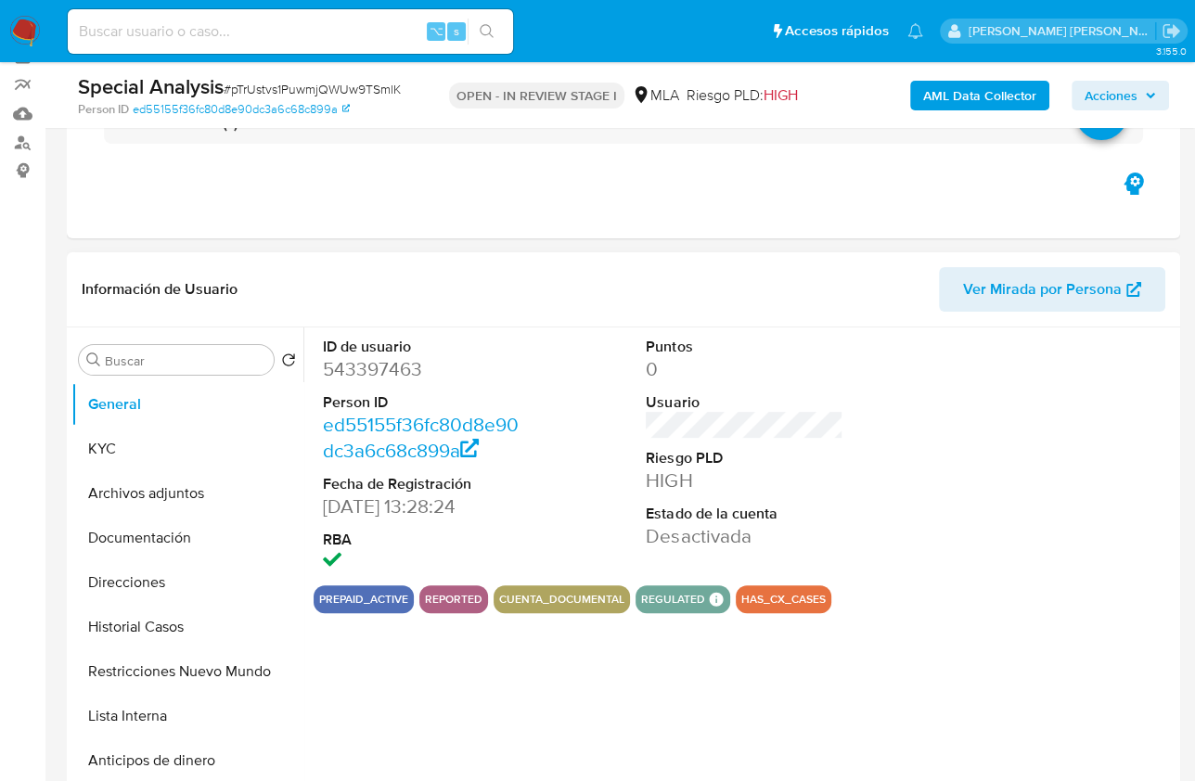
select select "10"
click at [194, 491] on button "Archivos adjuntos" at bounding box center [179, 493] width 217 height 45
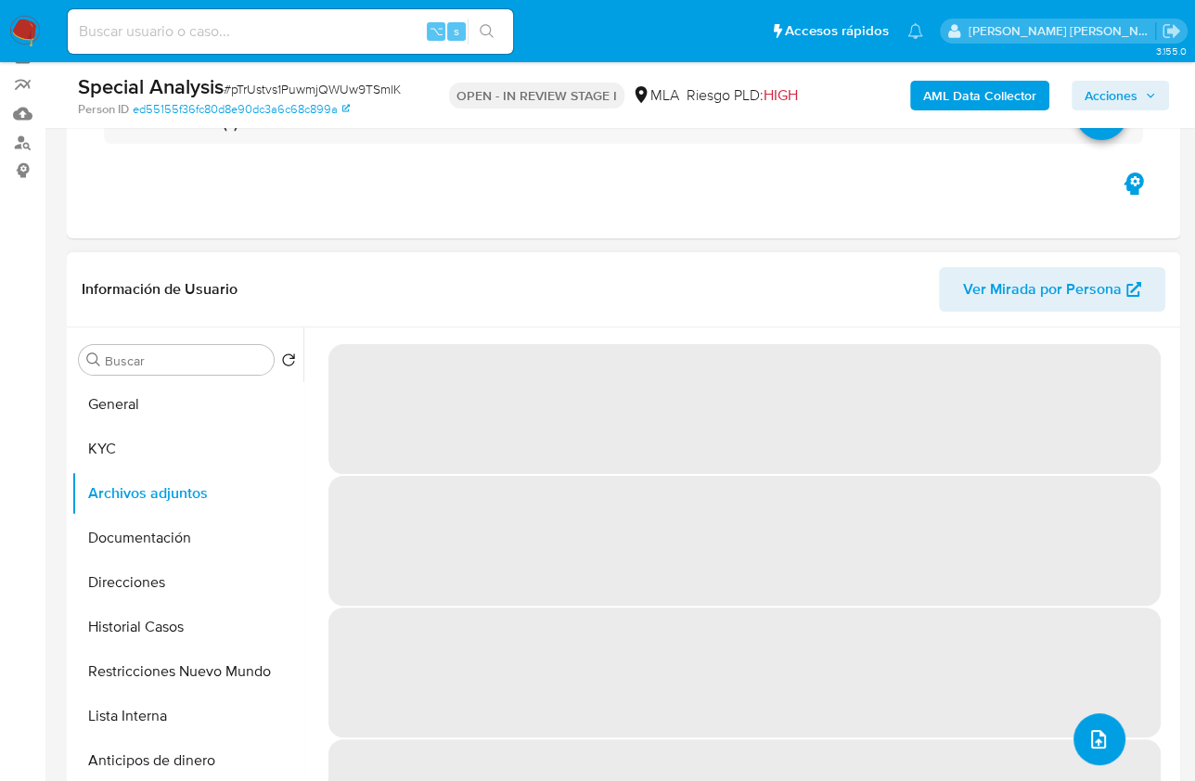
click at [1097, 733] on icon "upload-file" at bounding box center [1098, 739] width 15 height 19
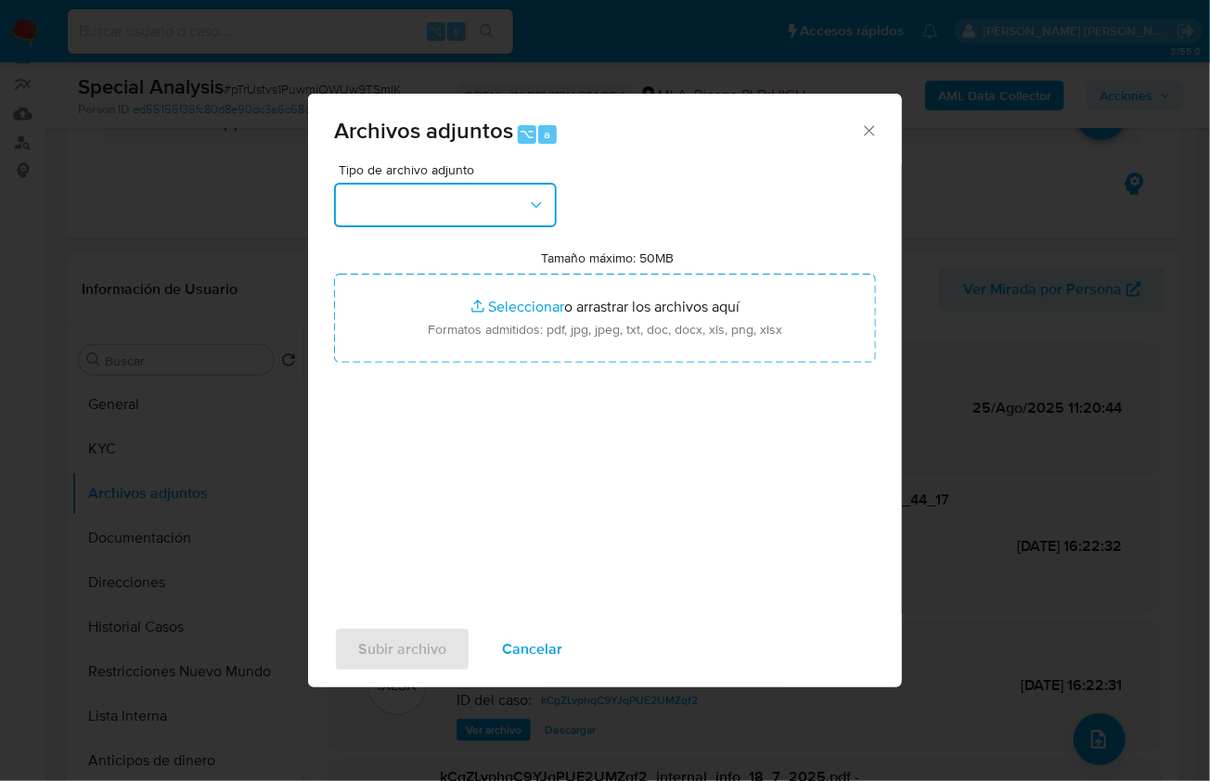
click at [469, 202] on button "button" at bounding box center [445, 205] width 223 height 45
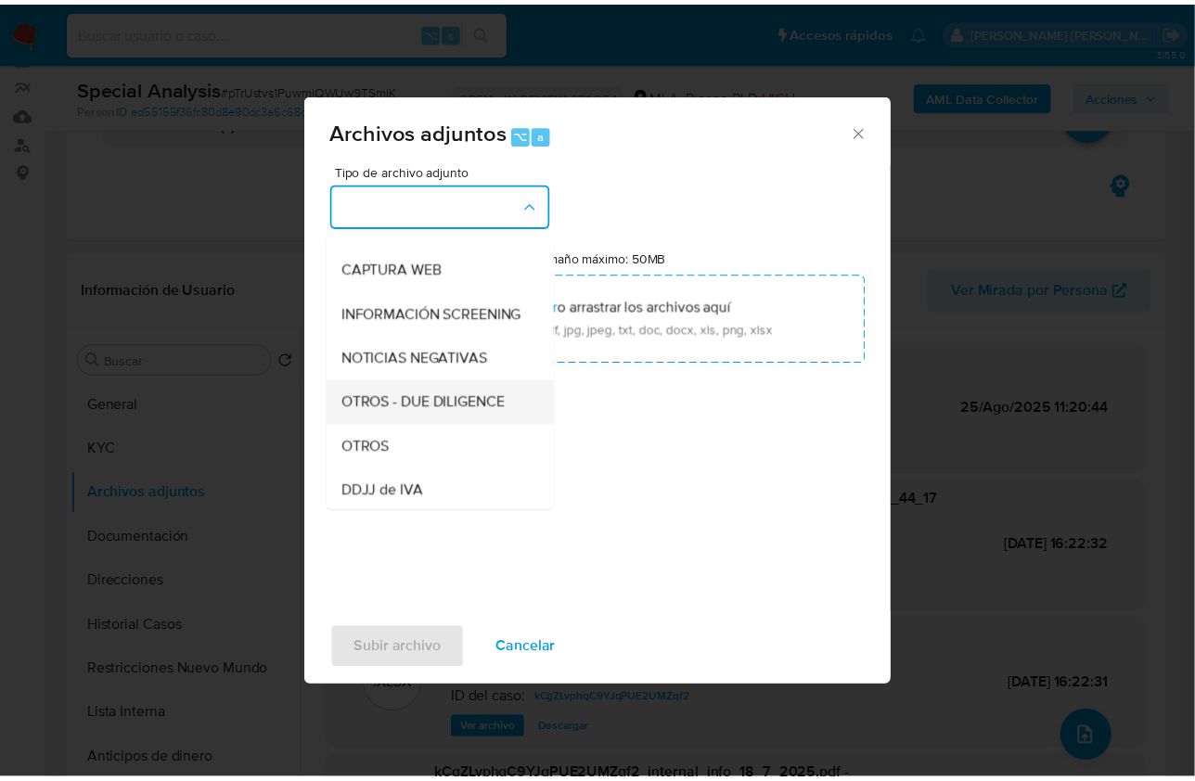
scroll to position [172, 0]
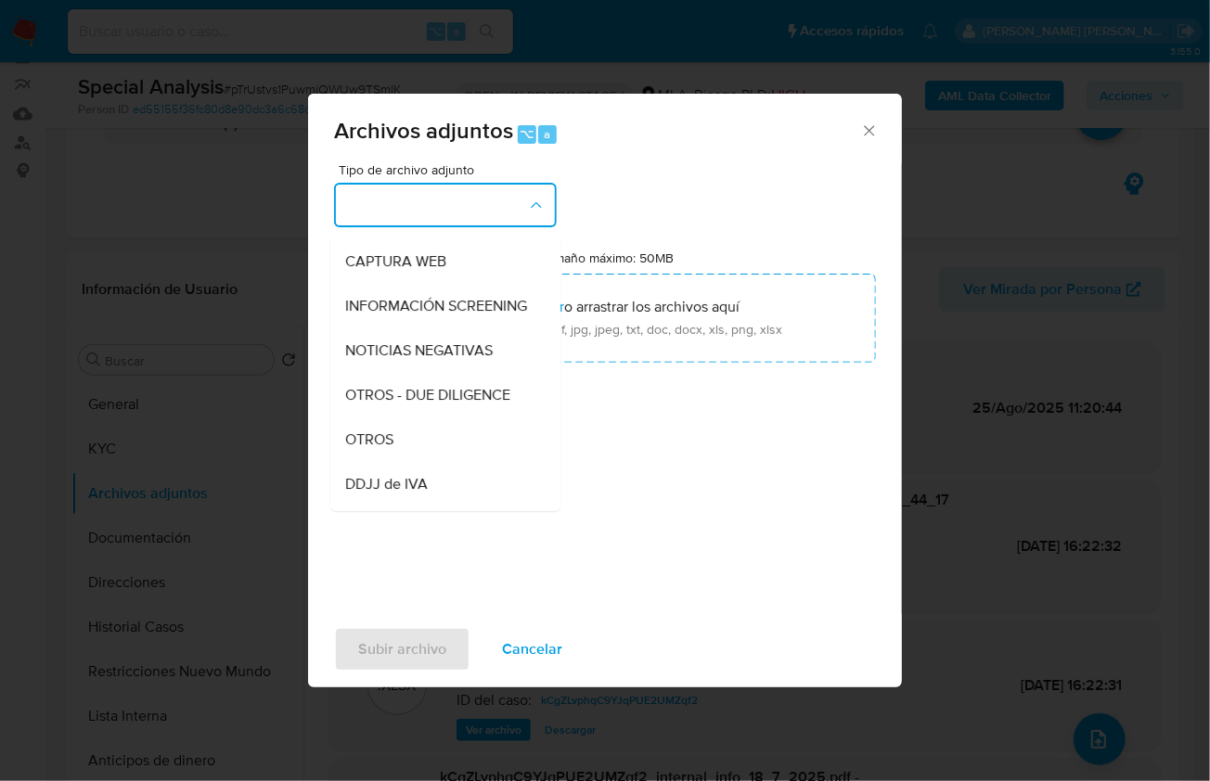
click at [392, 447] on span "OTROS" at bounding box center [369, 439] width 48 height 19
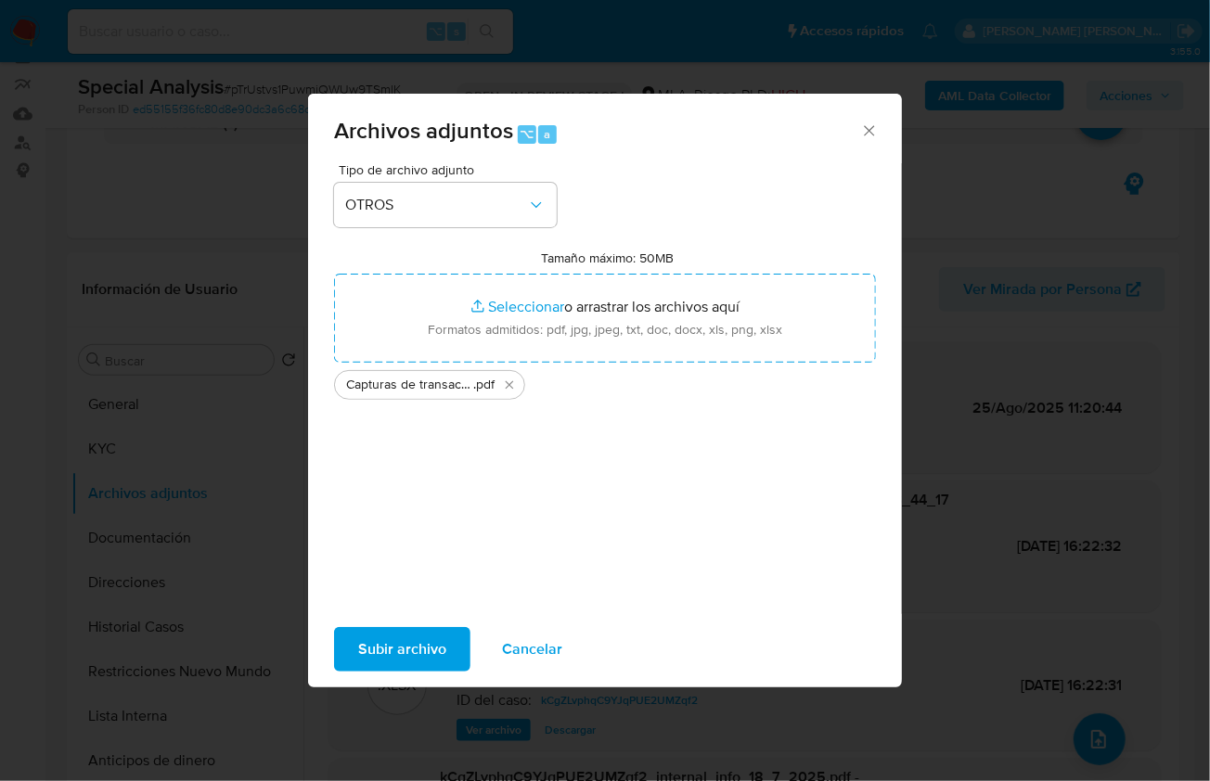
click at [399, 657] on span "Subir archivo" at bounding box center [402, 649] width 88 height 41
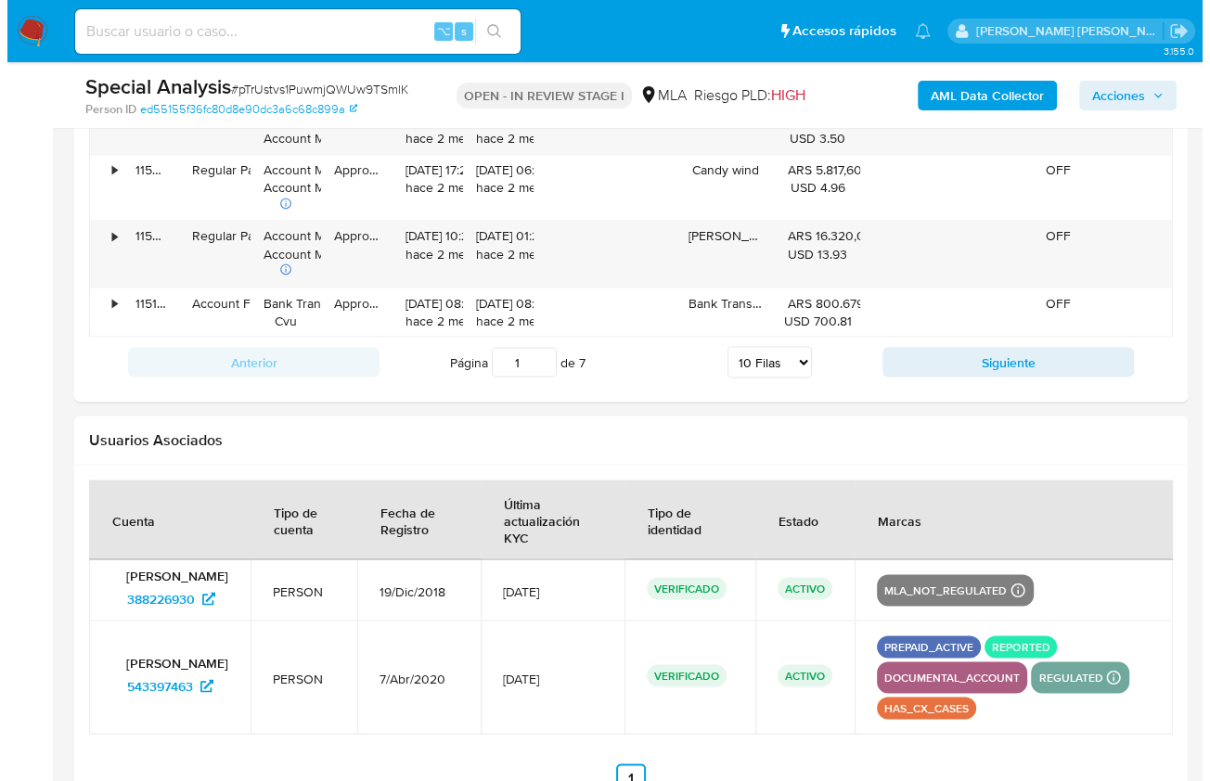
scroll to position [2960, 0]
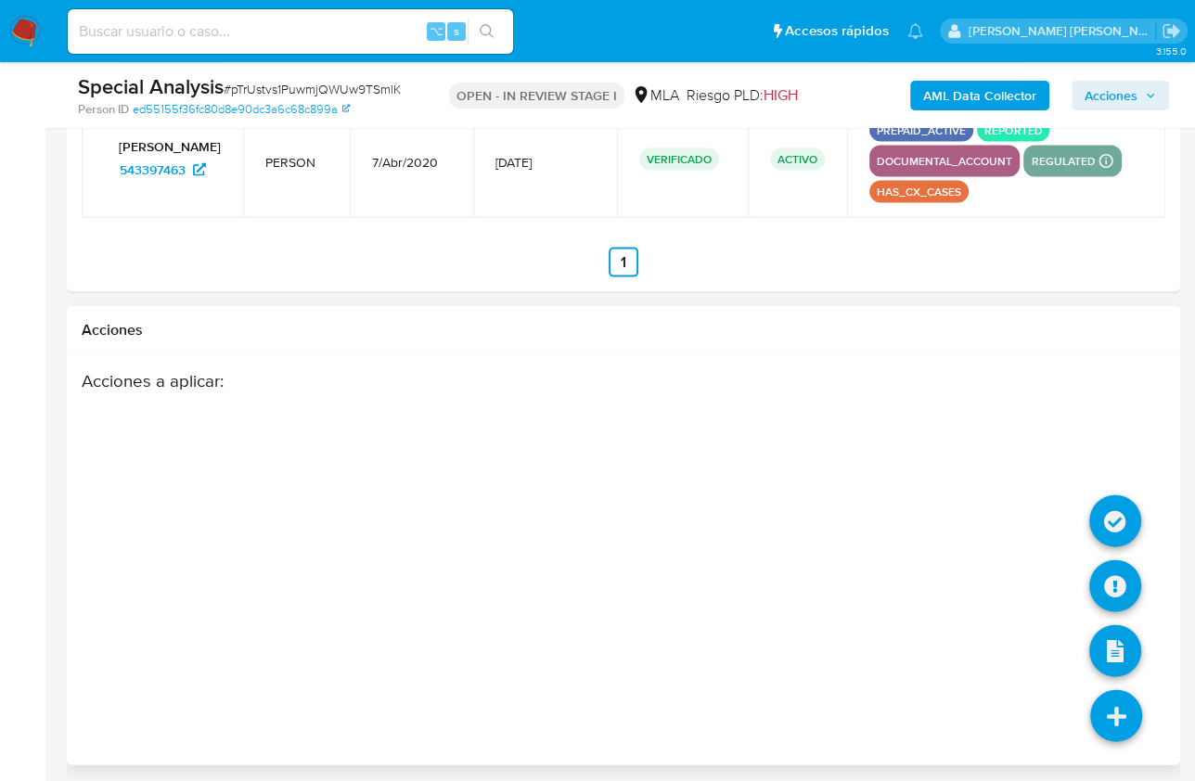
click at [1118, 703] on icon at bounding box center [1116, 716] width 52 height 52
click at [1112, 506] on icon at bounding box center [1115, 521] width 52 height 52
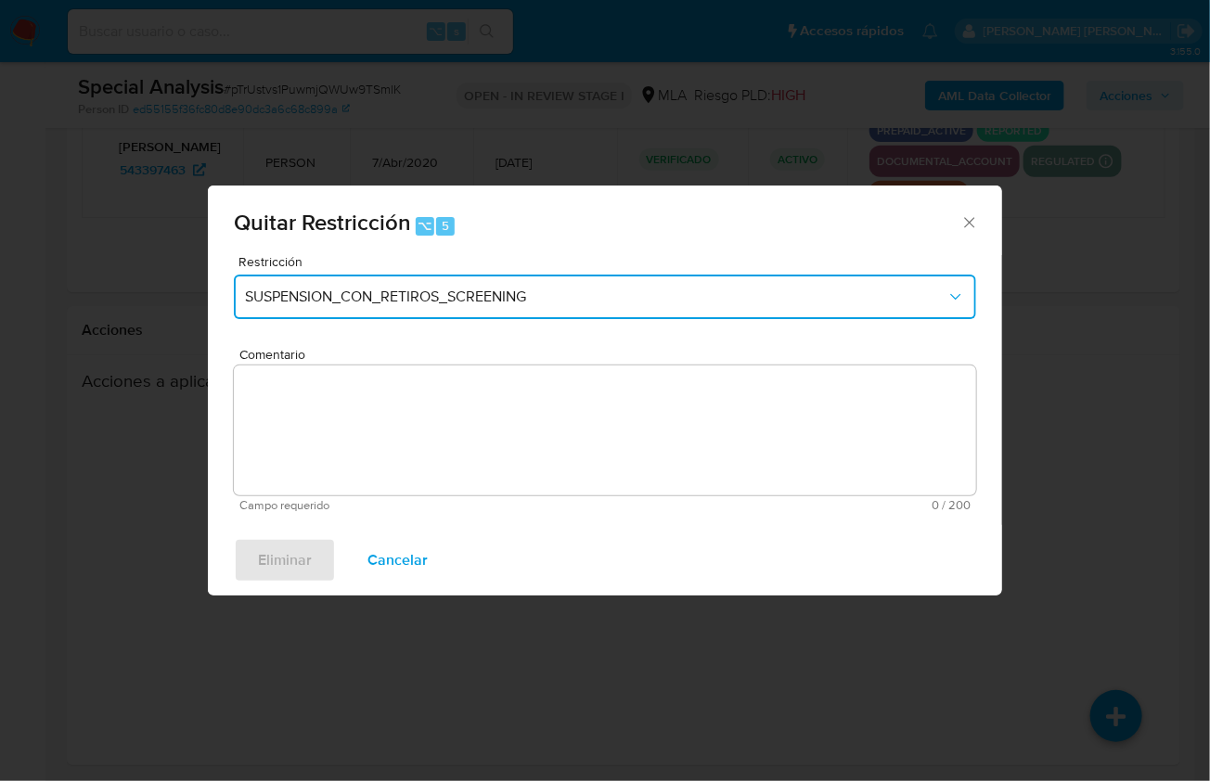
click at [420, 303] on span "SUSPENSION_CON_RETIROS_SCREENING" at bounding box center [595, 297] width 701 height 19
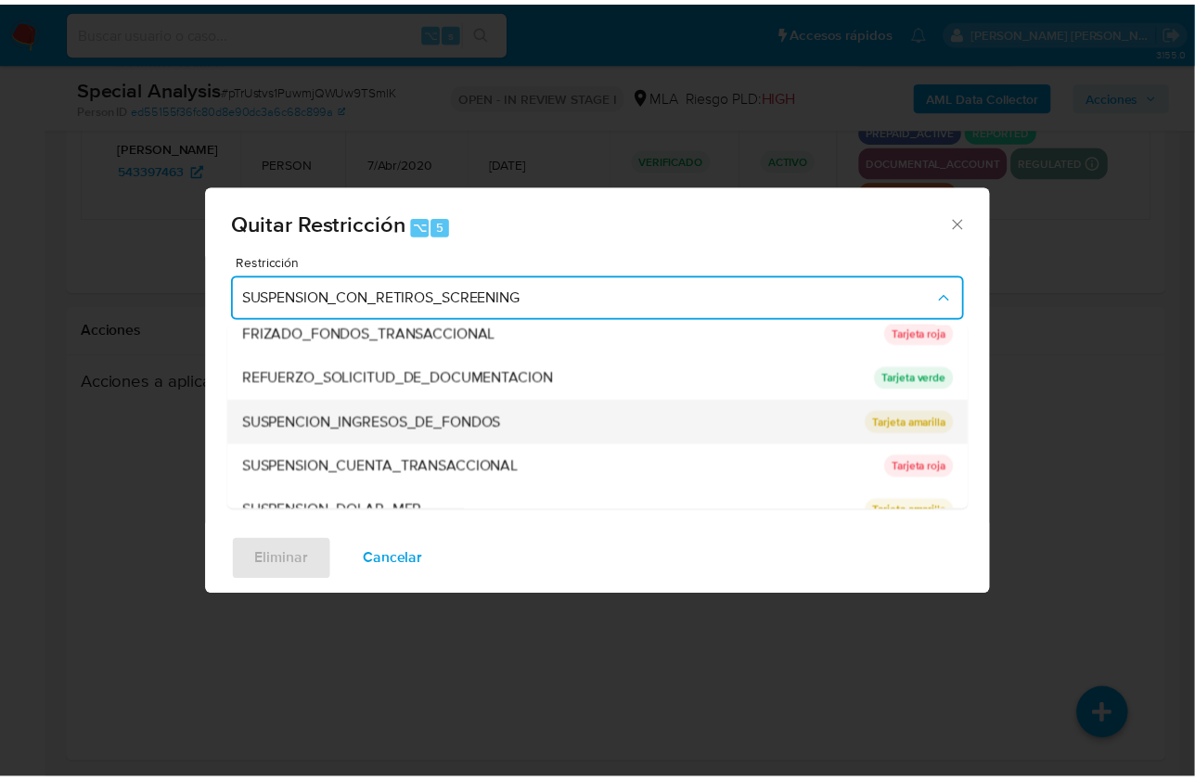
scroll to position [366, 0]
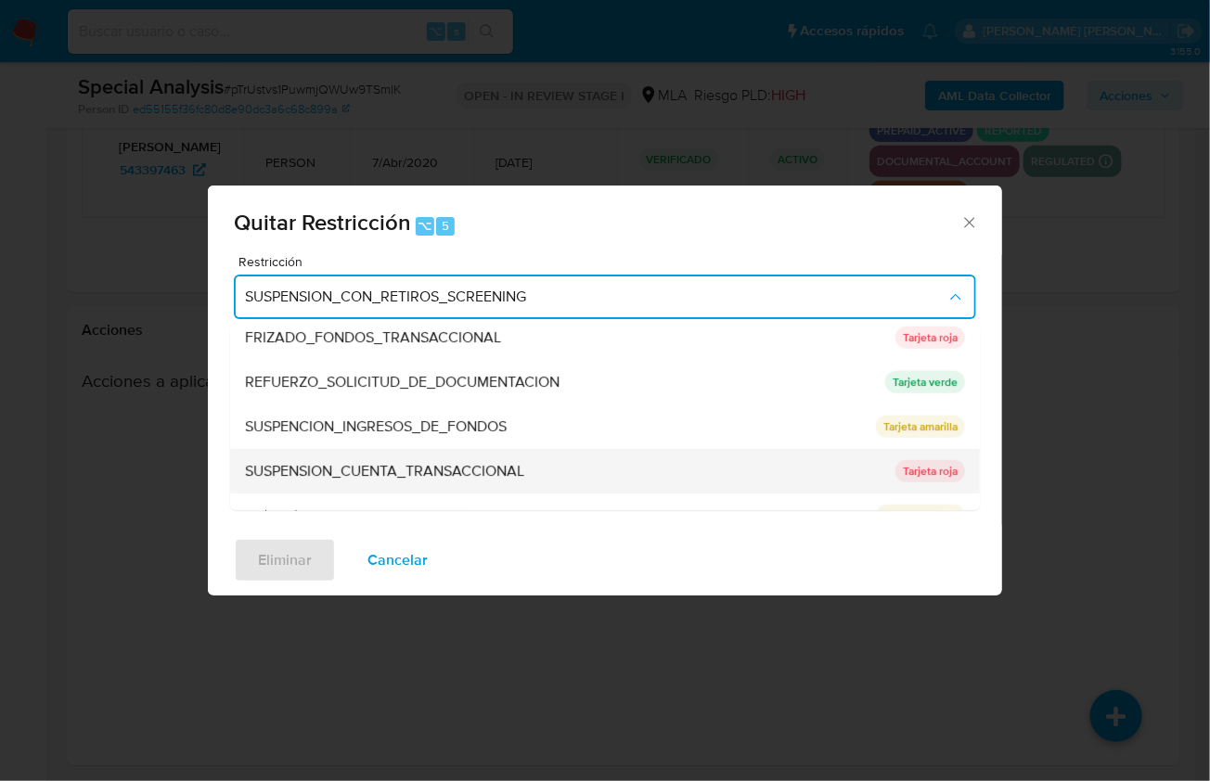
click at [414, 457] on div "SUSPENSION_CUENTA_TRANSACCIONAL" at bounding box center [564, 471] width 639 height 45
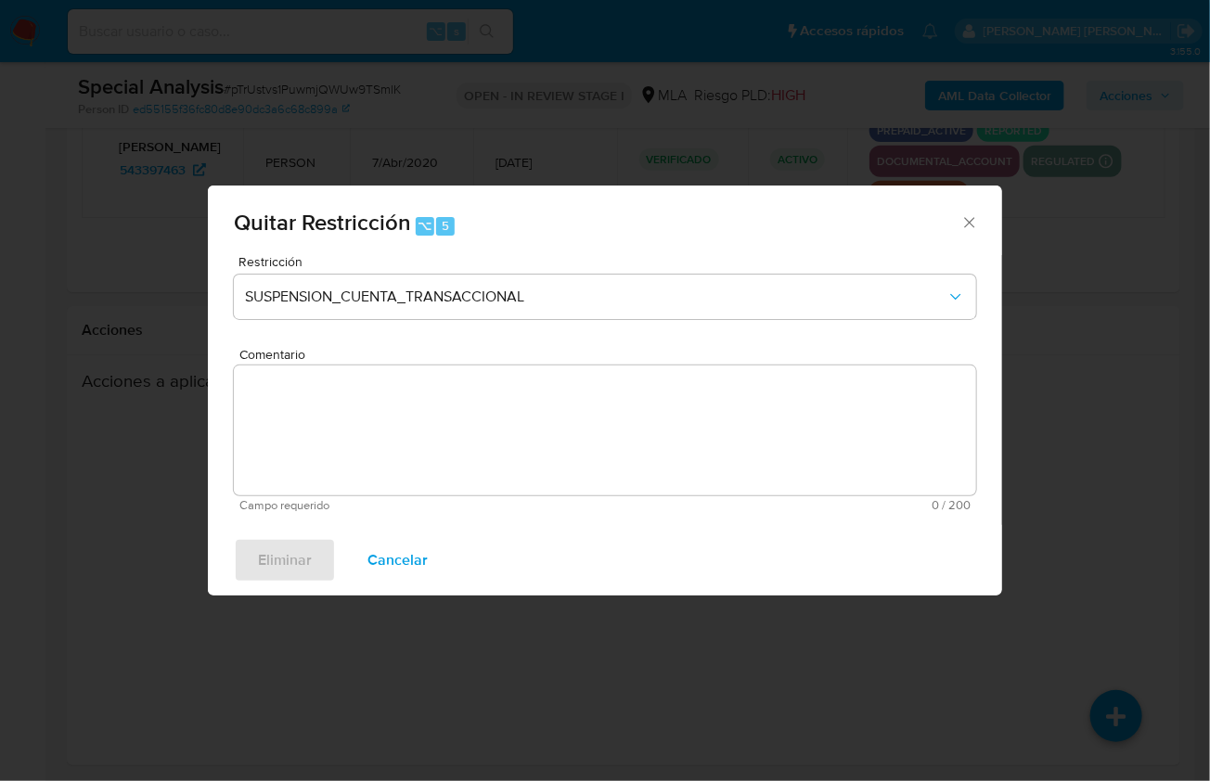
click at [456, 444] on textarea "Comentario" at bounding box center [605, 431] width 742 height 130
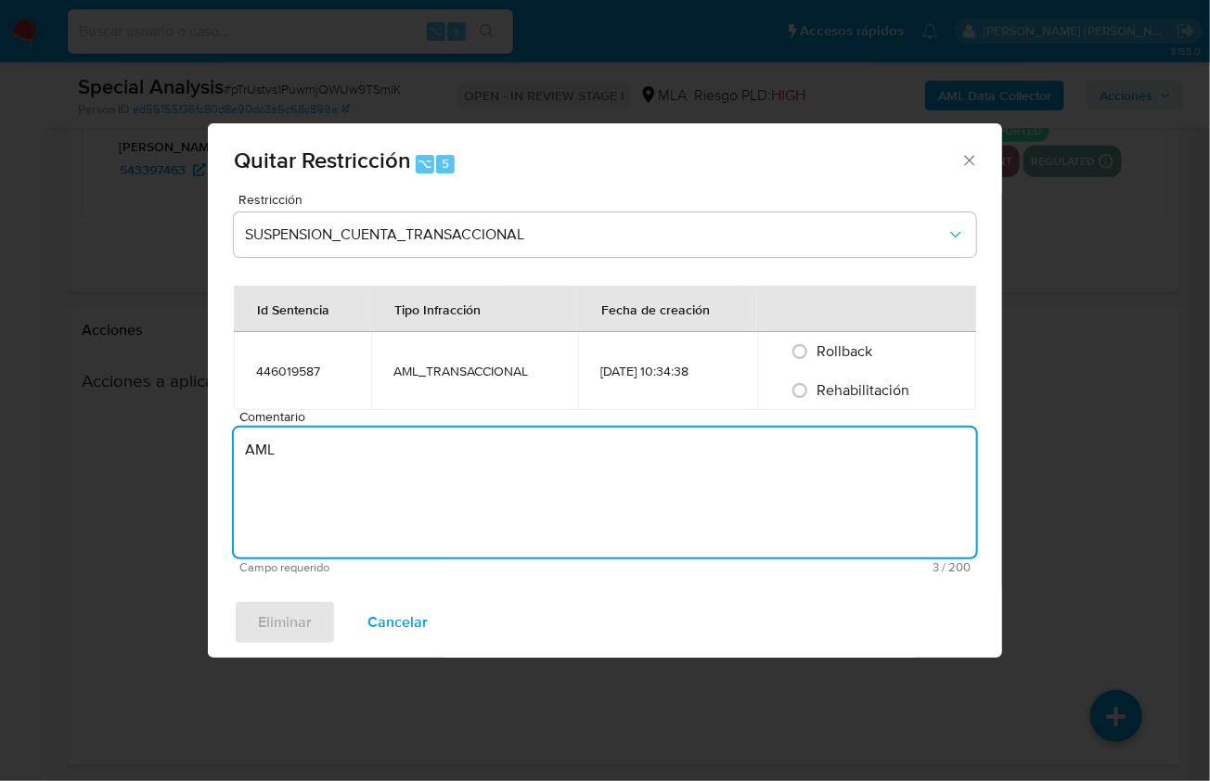
type textarea "AML"
click at [822, 392] on span "Rehabilitación" at bounding box center [862, 389] width 93 height 21
click at [815, 392] on input "Rehabilitación" at bounding box center [800, 391] width 30 height 30
radio input "true"
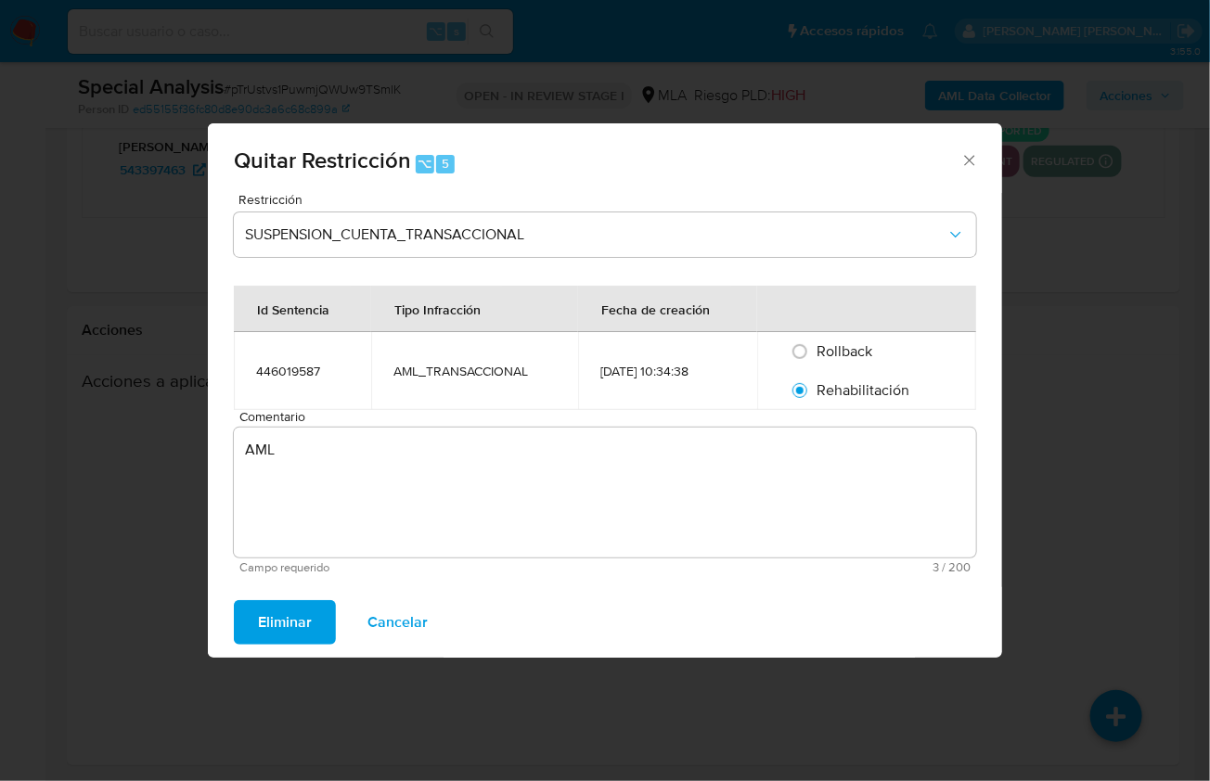
click at [280, 623] on span "Eliminar" at bounding box center [285, 622] width 54 height 41
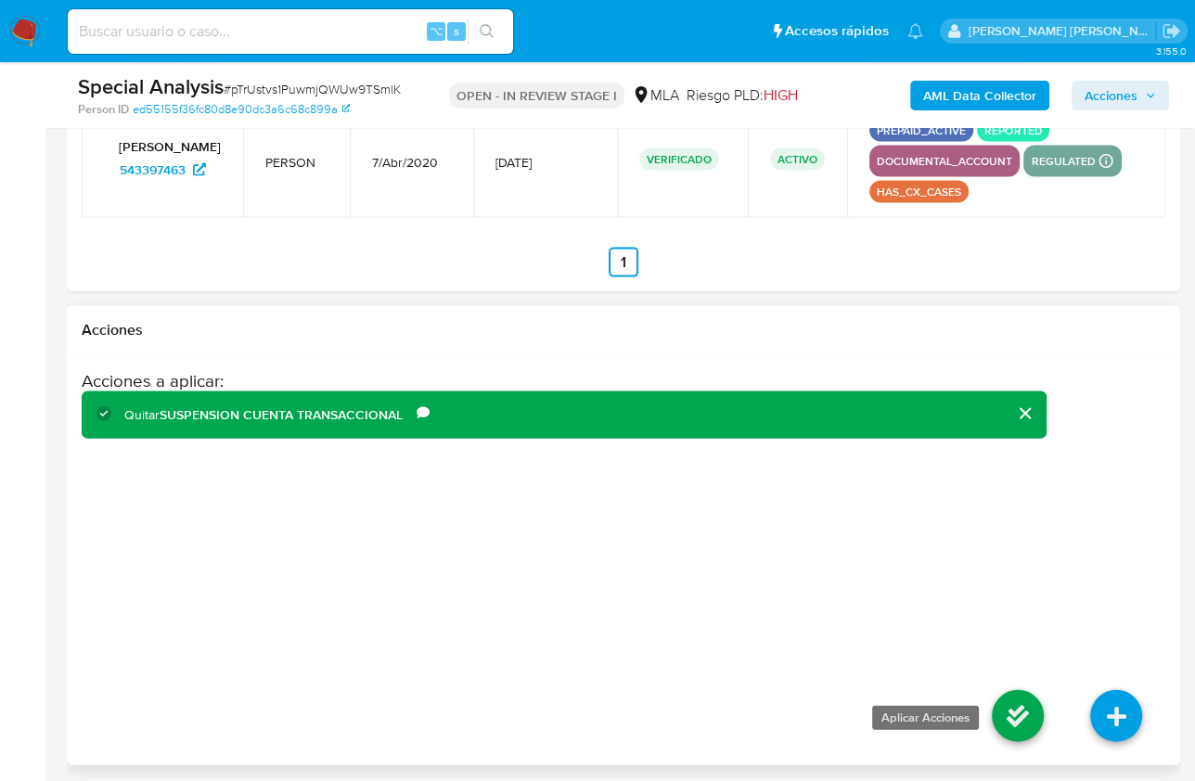
click at [1021, 710] on icon at bounding box center [1018, 716] width 52 height 52
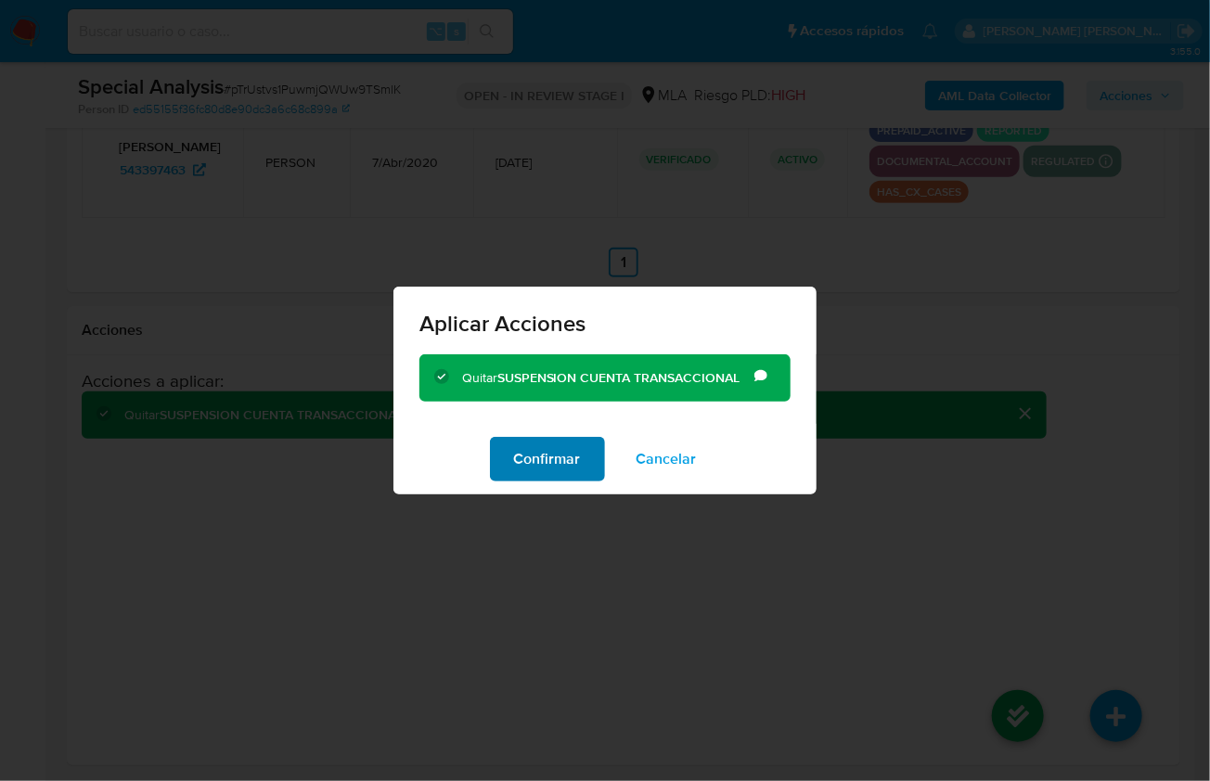
click at [555, 461] on span "Confirmar" at bounding box center [547, 459] width 67 height 41
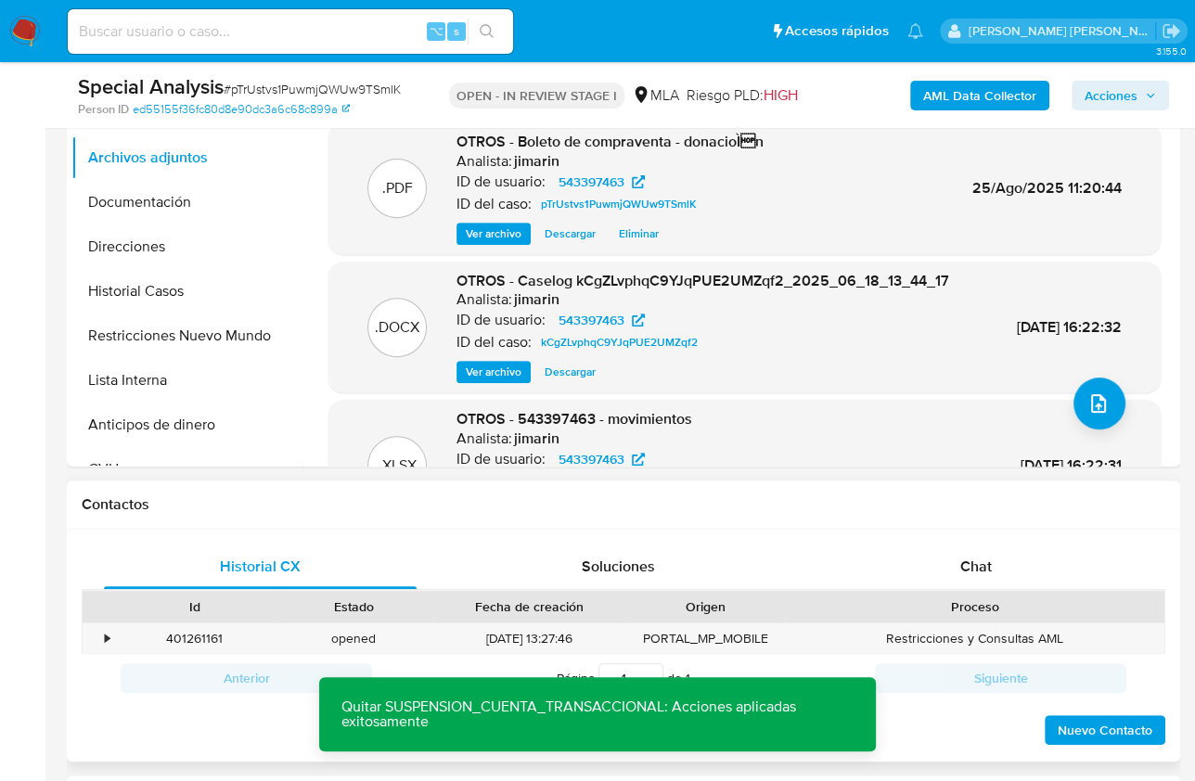
scroll to position [165, 0]
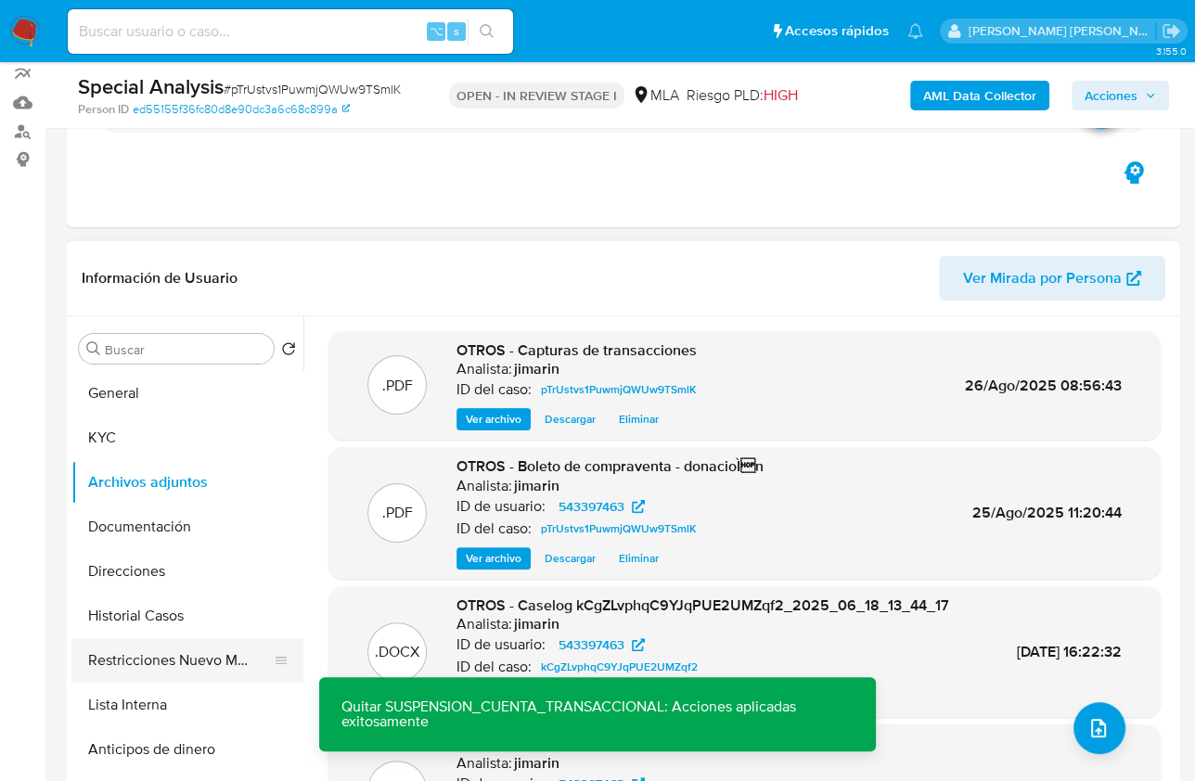
click at [222, 654] on button "Restricciones Nuevo Mundo" at bounding box center [179, 660] width 217 height 45
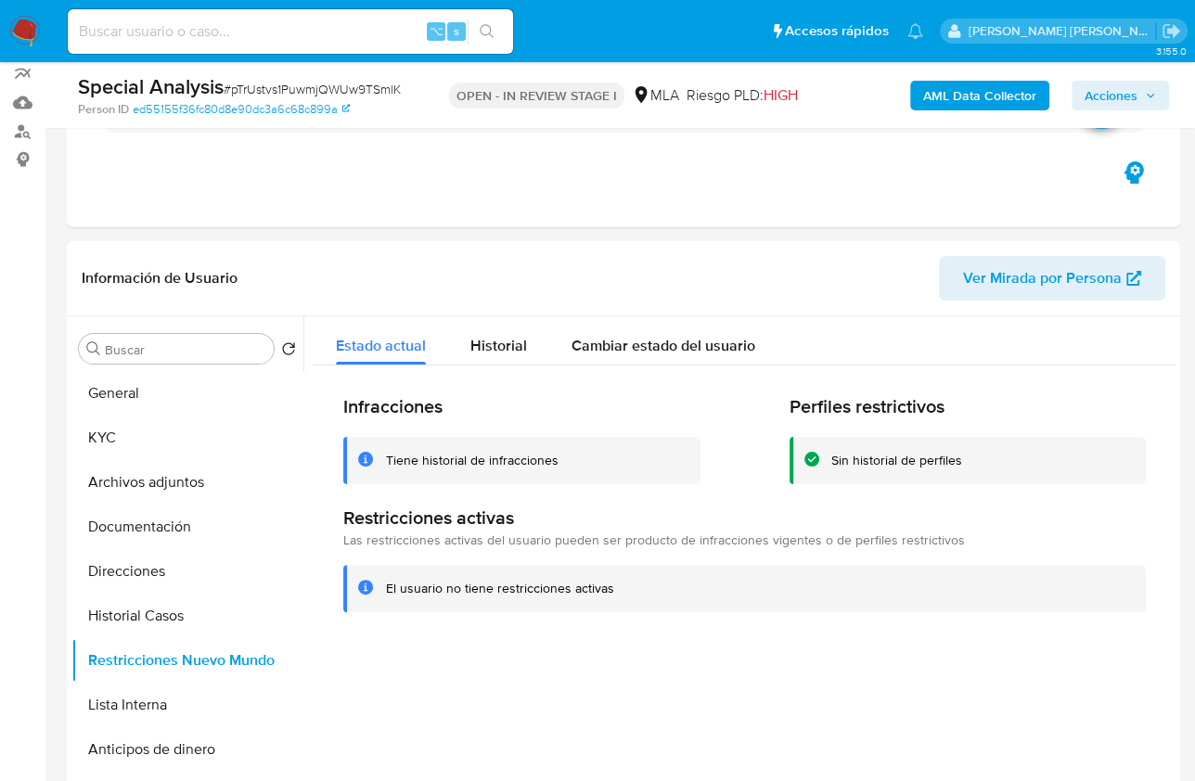
click at [1111, 95] on span "Acciones" at bounding box center [1111, 96] width 53 height 30
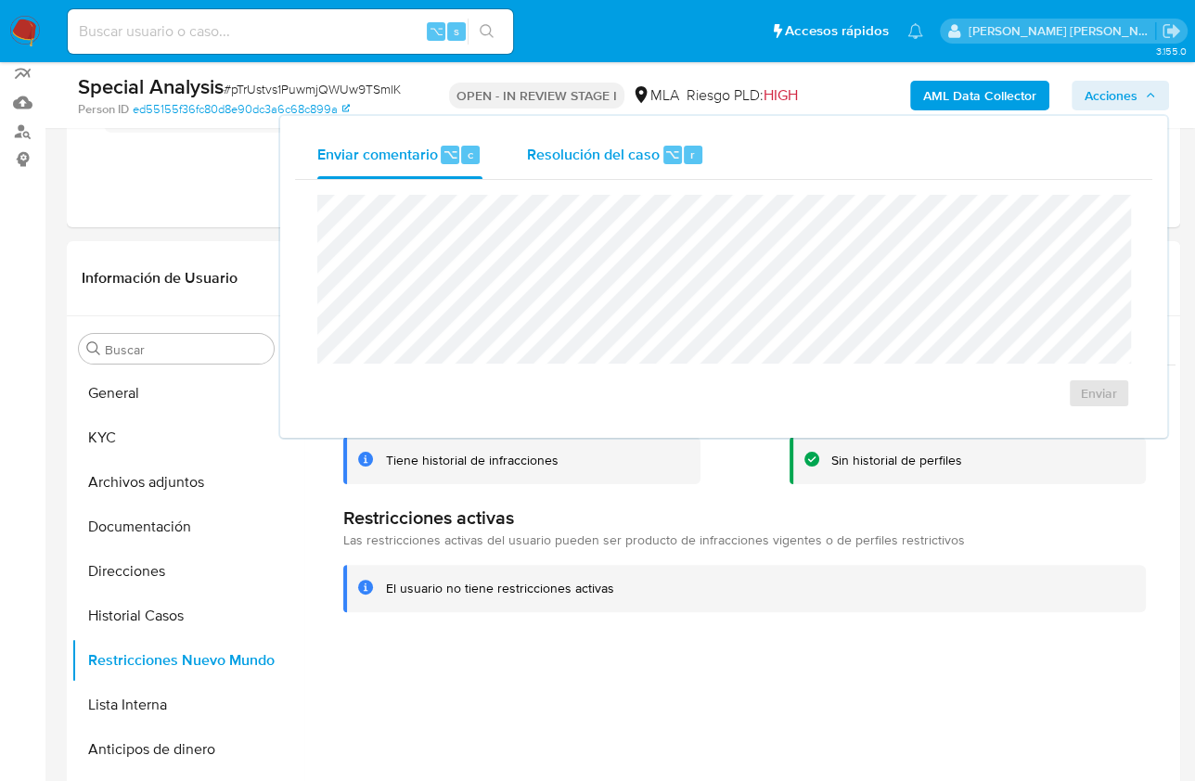
click at [700, 173] on div "Resolución del caso ⌥ r" at bounding box center [615, 155] width 177 height 48
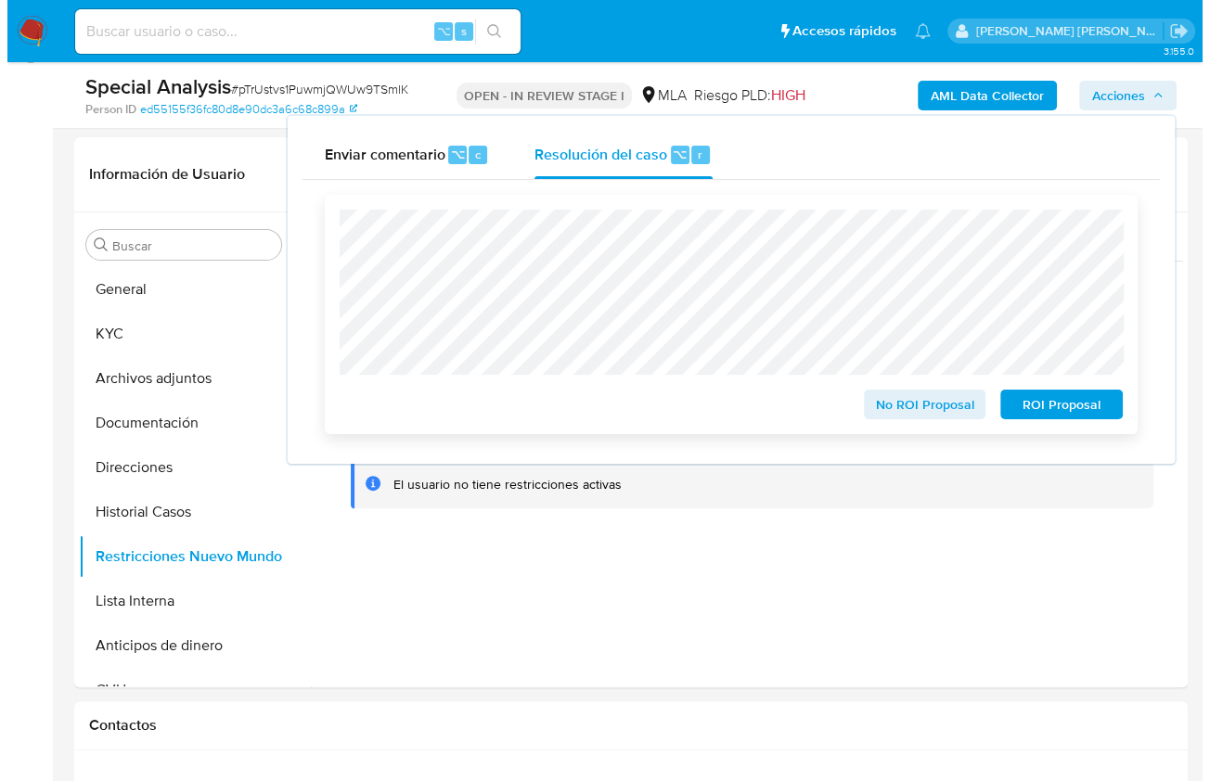
scroll to position [291, 0]
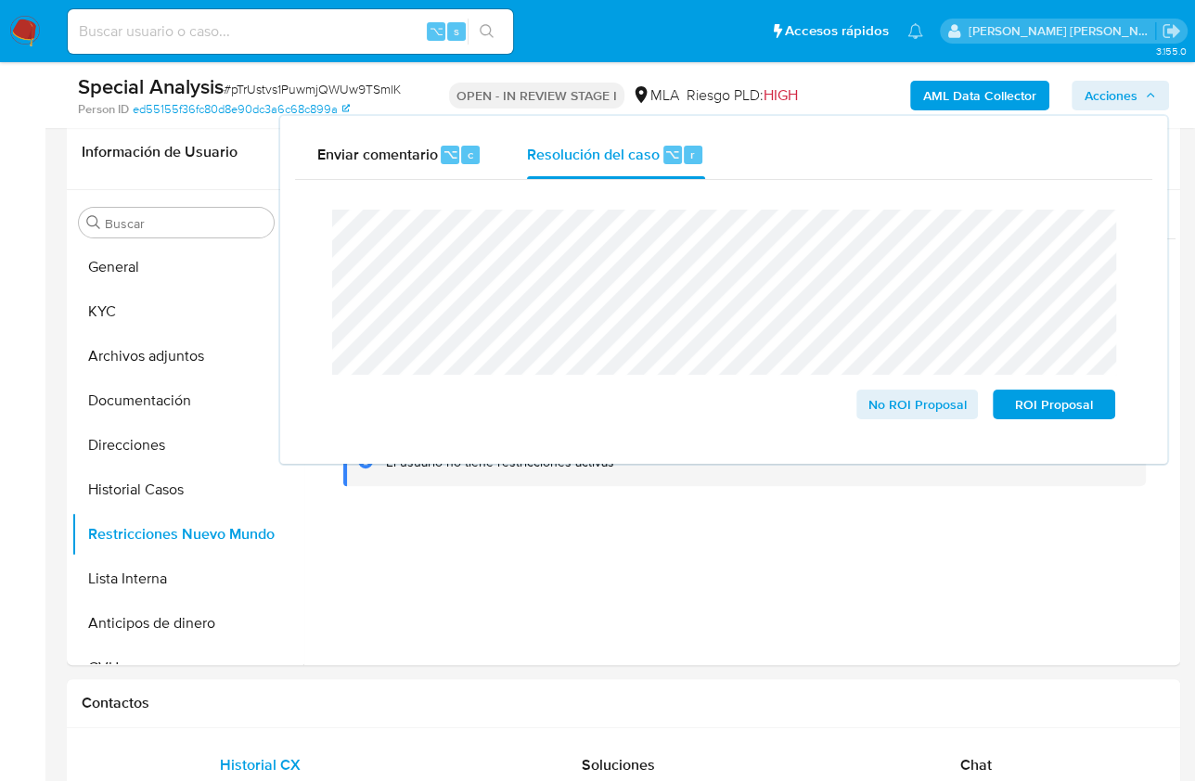
click at [1122, 93] on span "Acciones" at bounding box center [1111, 96] width 53 height 30
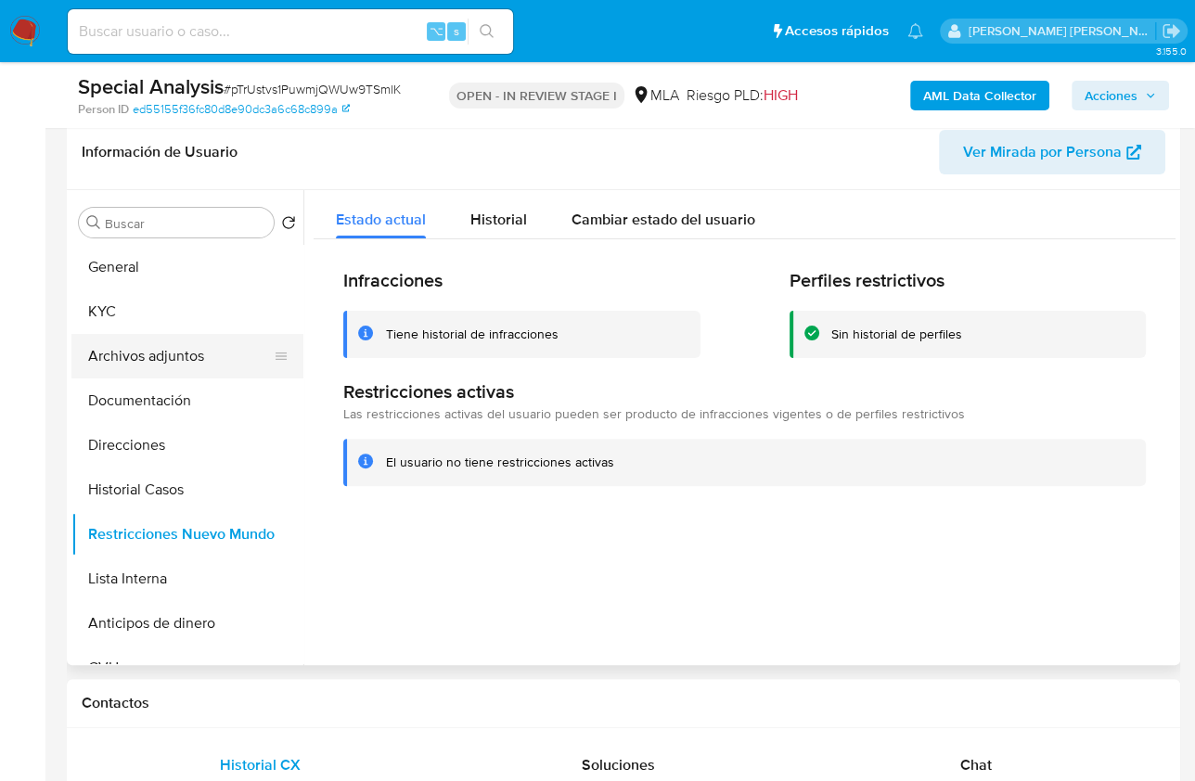
click at [186, 353] on button "Archivos adjuntos" at bounding box center [179, 356] width 217 height 45
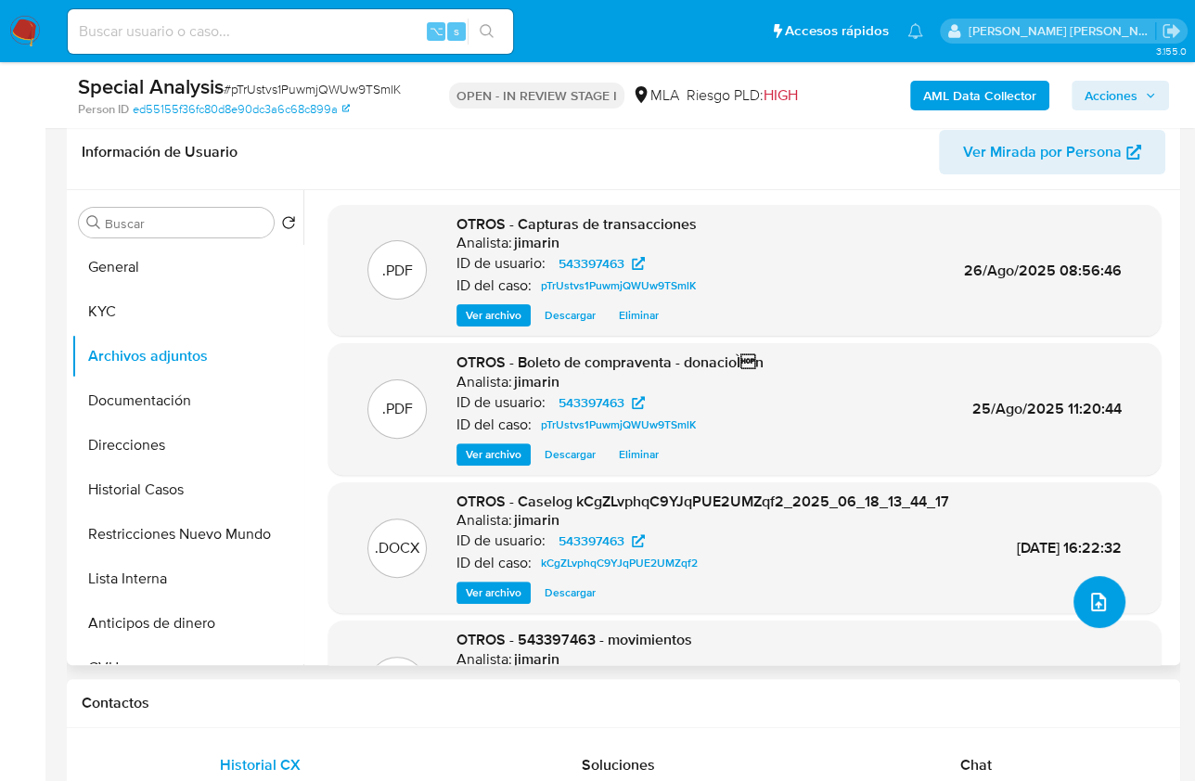
click at [1087, 599] on icon "upload-file" at bounding box center [1098, 602] width 22 height 22
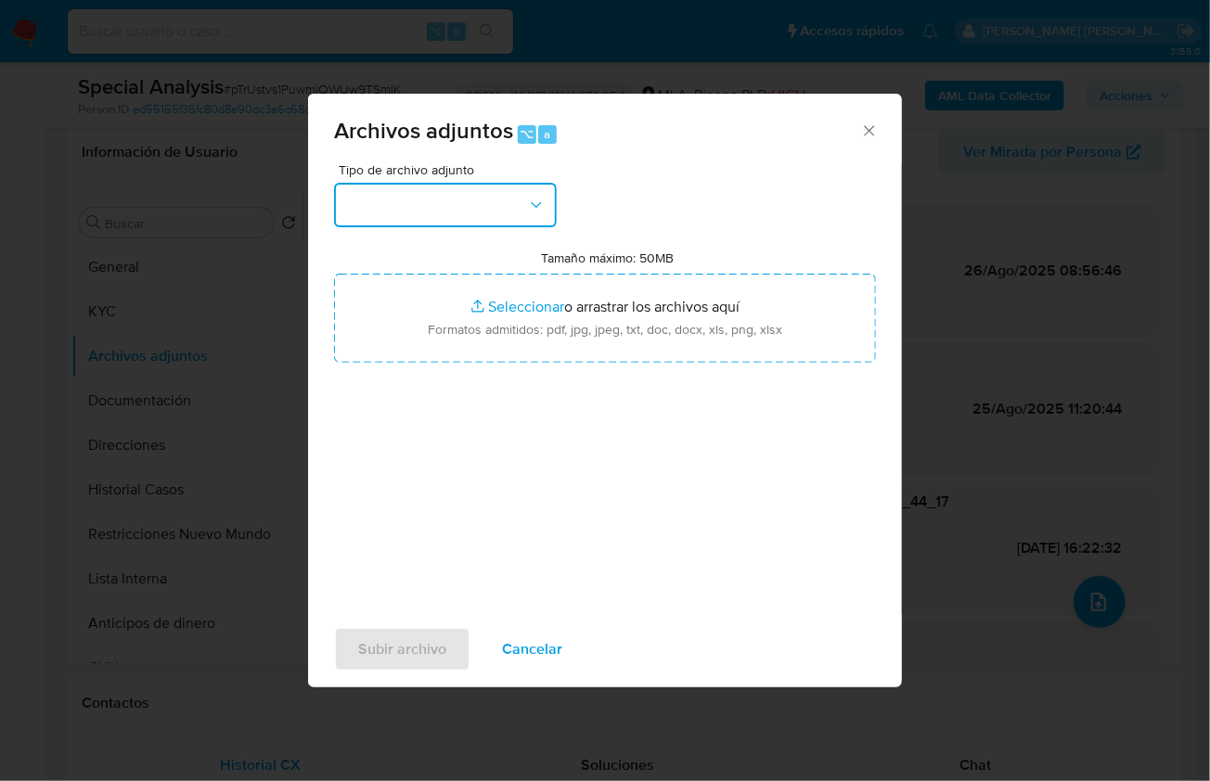
click at [494, 221] on button "button" at bounding box center [445, 205] width 223 height 45
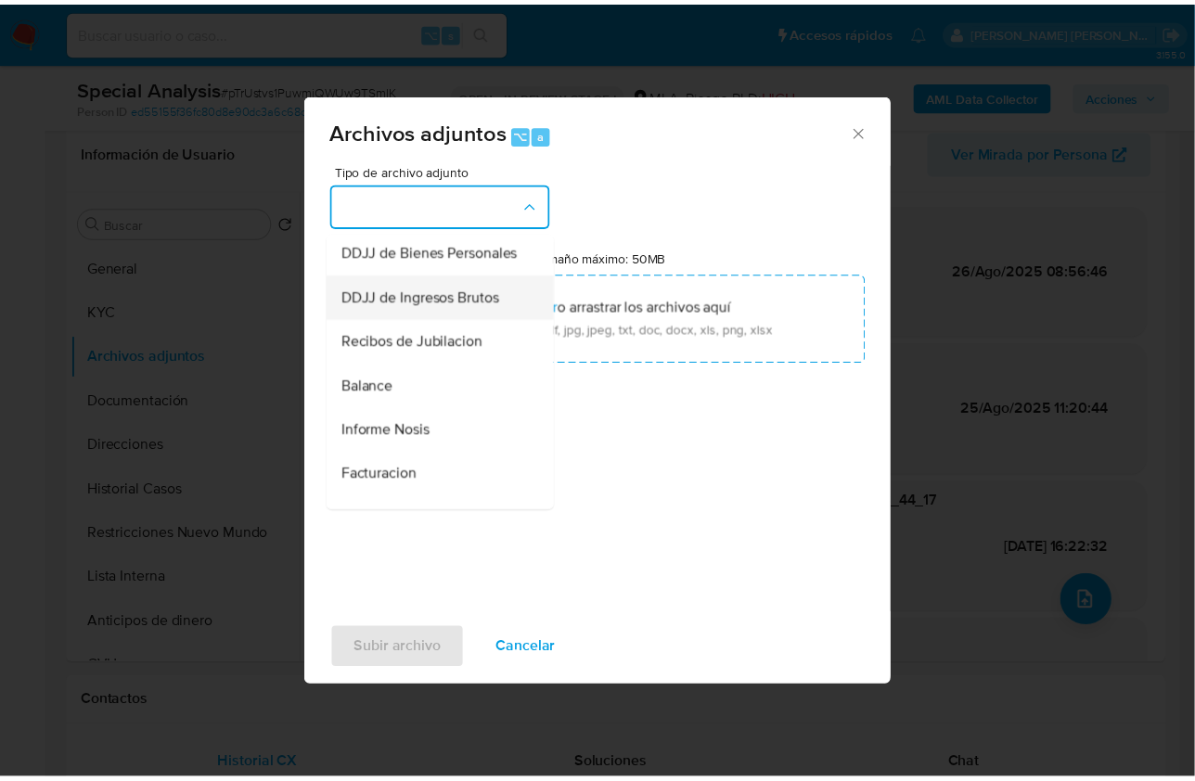
scroll to position [559, 0]
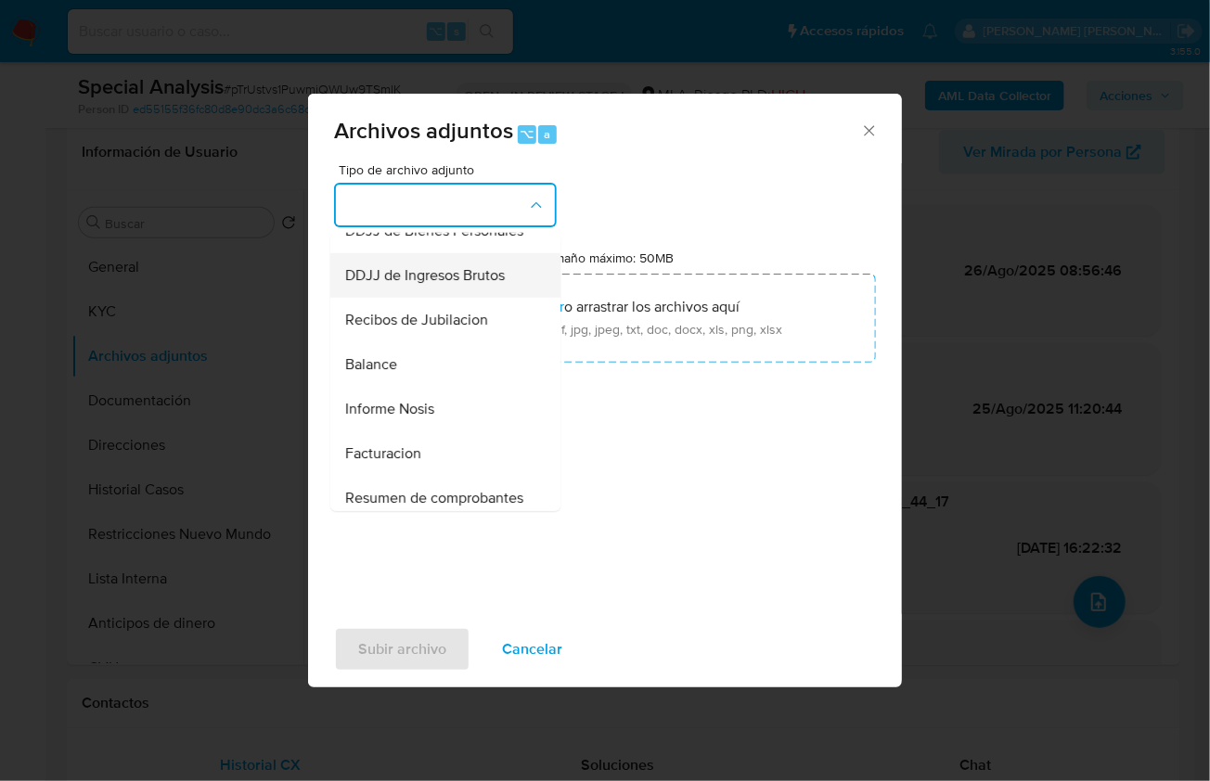
click at [431, 417] on span "Informe Nosis" at bounding box center [389, 408] width 89 height 19
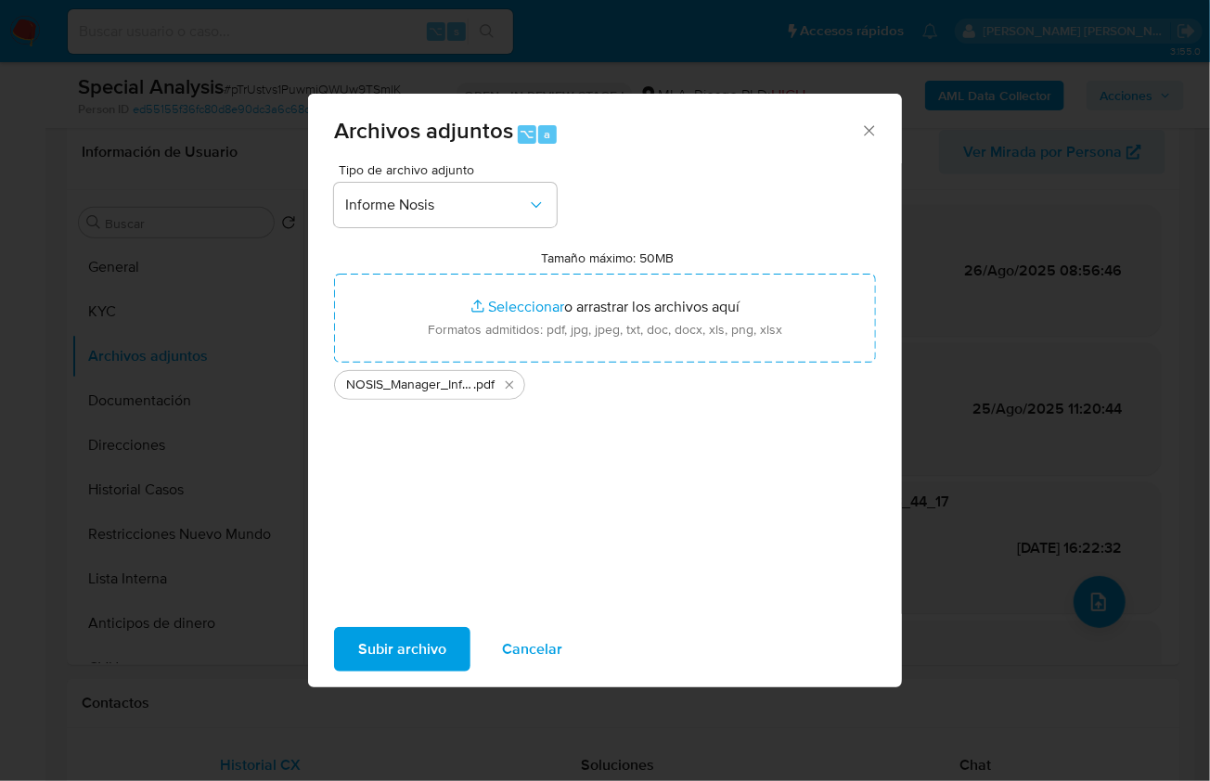
click at [409, 660] on span "Subir archivo" at bounding box center [402, 649] width 88 height 41
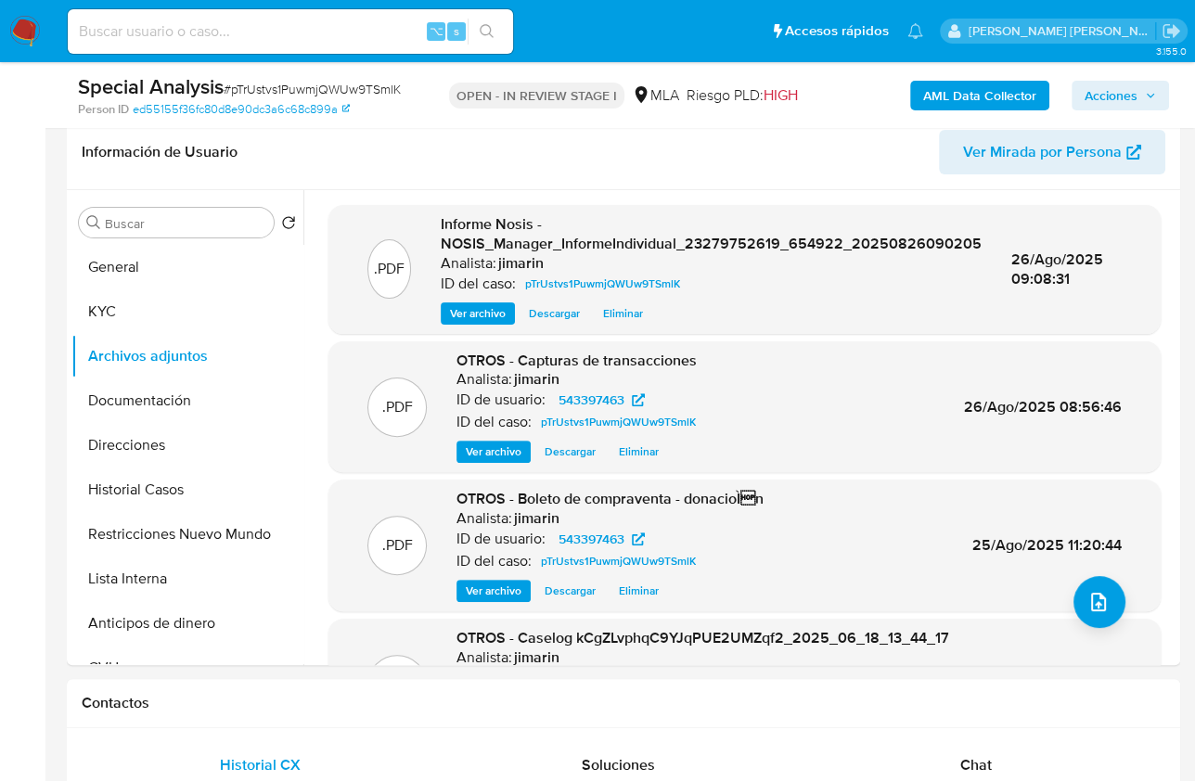
click at [995, 90] on b "AML Data Collector" at bounding box center [979, 96] width 113 height 30
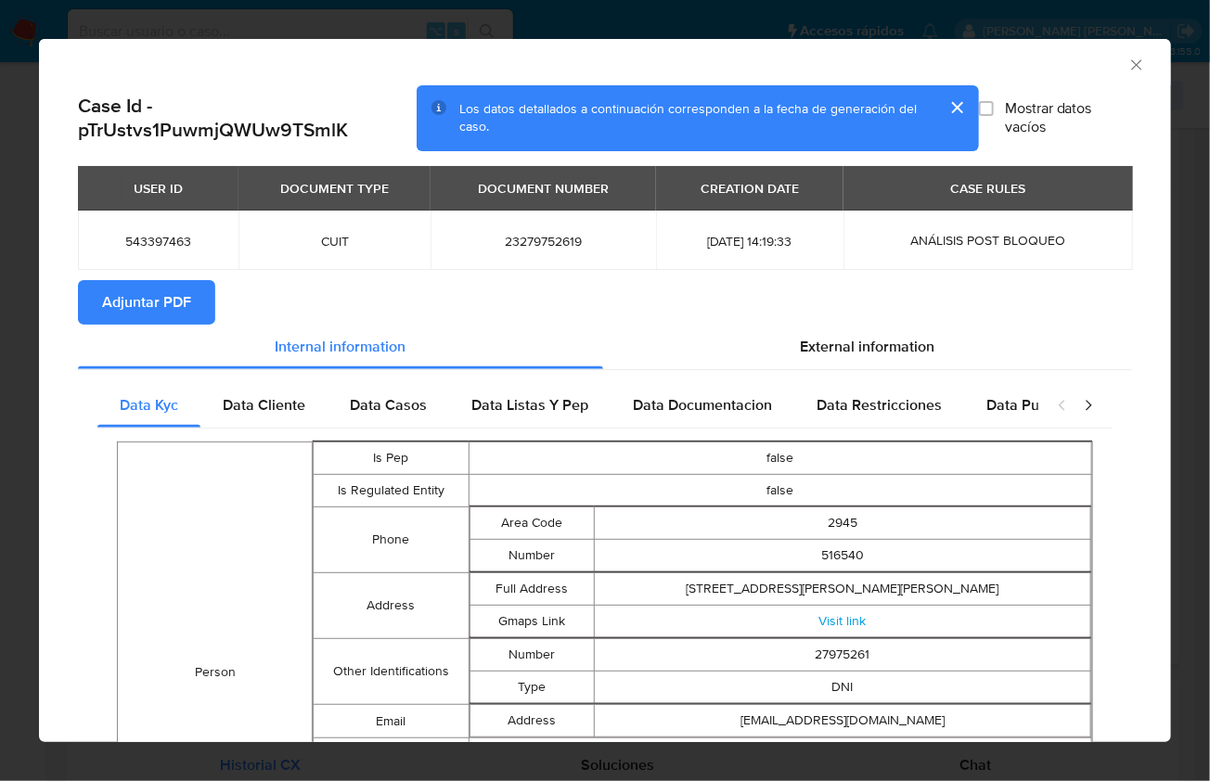
click at [187, 298] on span "Adjuntar PDF" at bounding box center [146, 302] width 89 height 41
click at [1127, 73] on icon "Cerrar ventana" at bounding box center [1136, 65] width 19 height 19
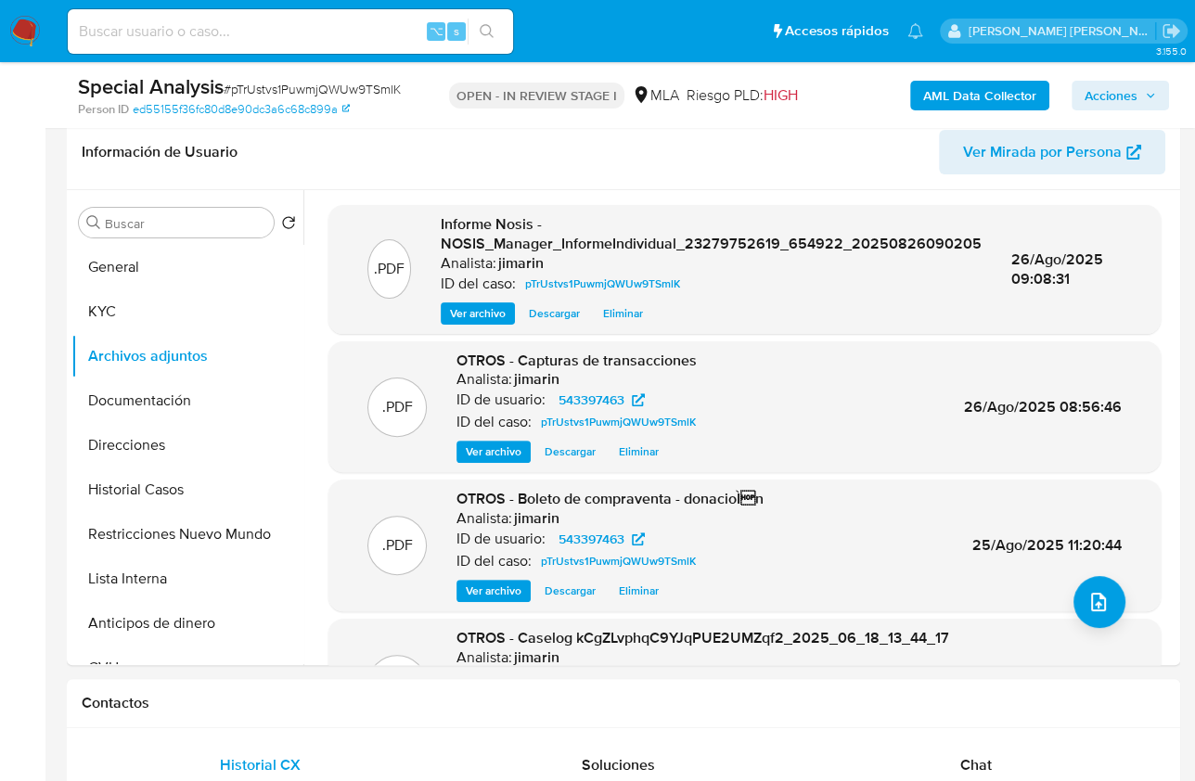
click at [1093, 96] on span "Acciones" at bounding box center [1111, 96] width 53 height 30
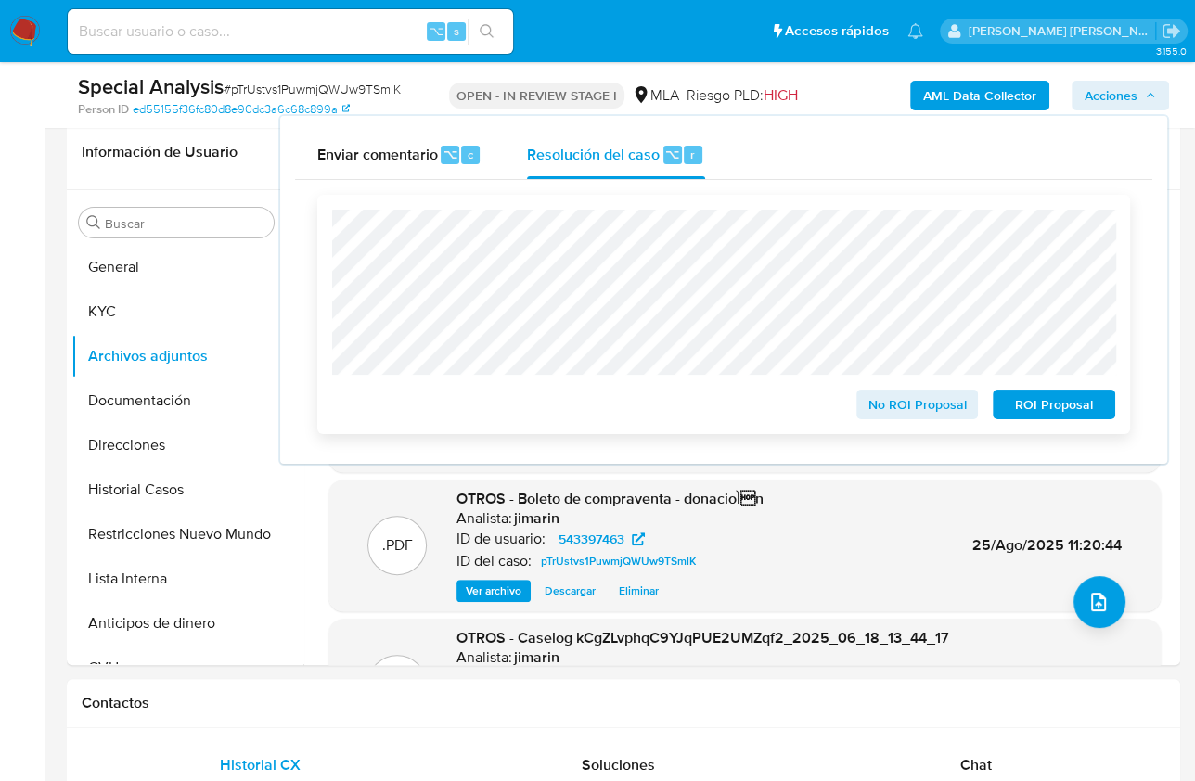
click at [891, 413] on span "No ROI Proposal" at bounding box center [917, 405] width 96 height 26
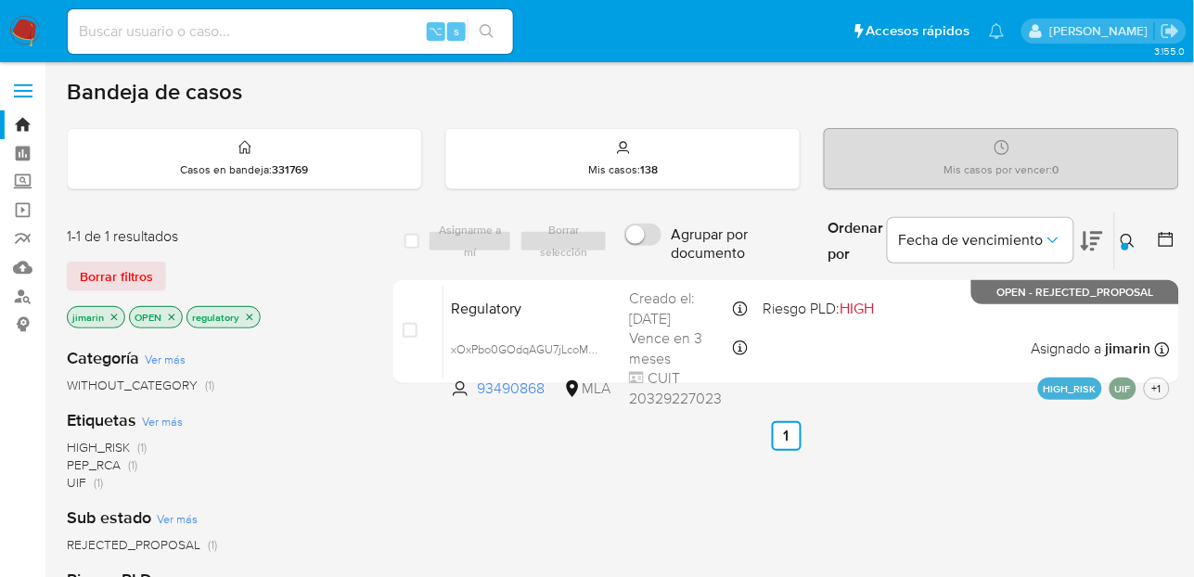
click at [1137, 241] on button at bounding box center [1130, 241] width 31 height 22
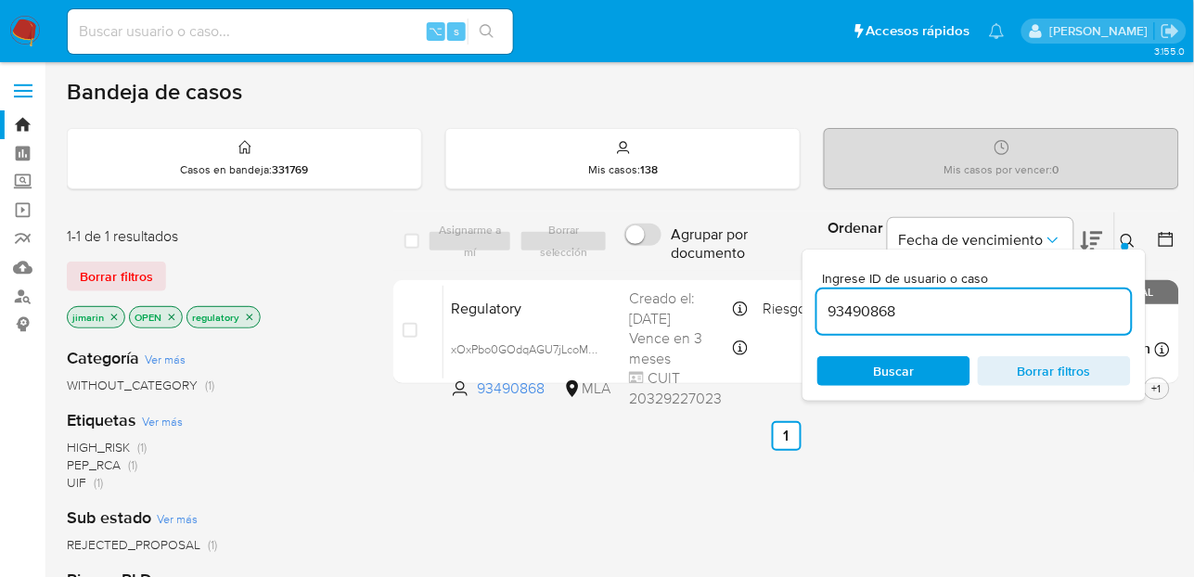
click at [992, 333] on div "Ingrese ID de usuario o caso 93490868 Buscar Borrar filtros" at bounding box center [973, 325] width 343 height 151
click at [990, 319] on input "93490868" at bounding box center [974, 312] width 314 height 24
paste input "186541943"
type input "186541943"
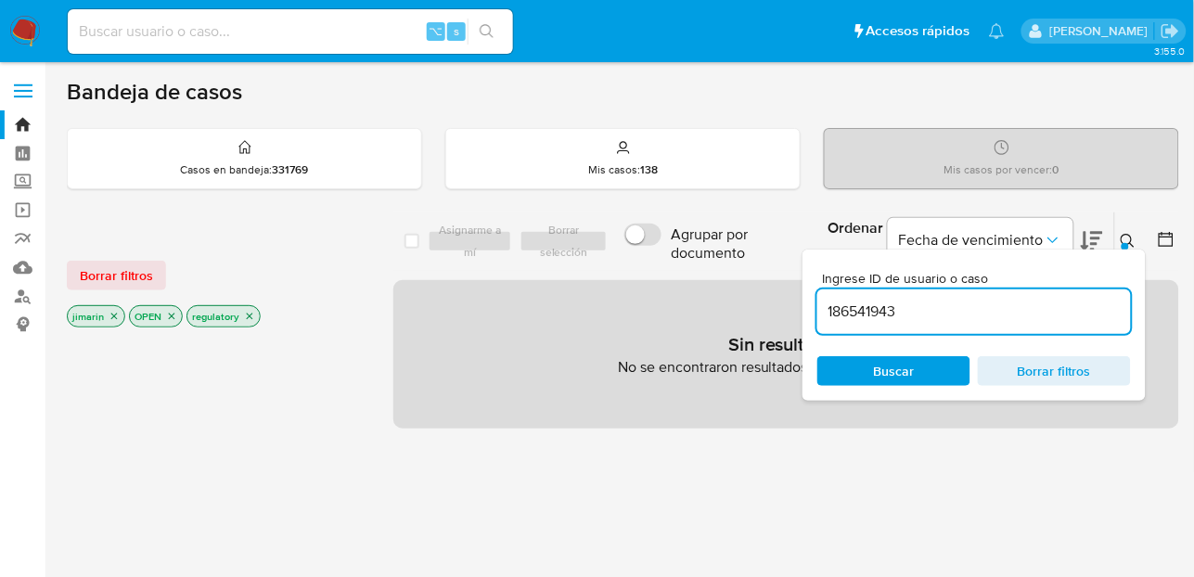
click at [1126, 243] on div at bounding box center [1125, 246] width 7 height 7
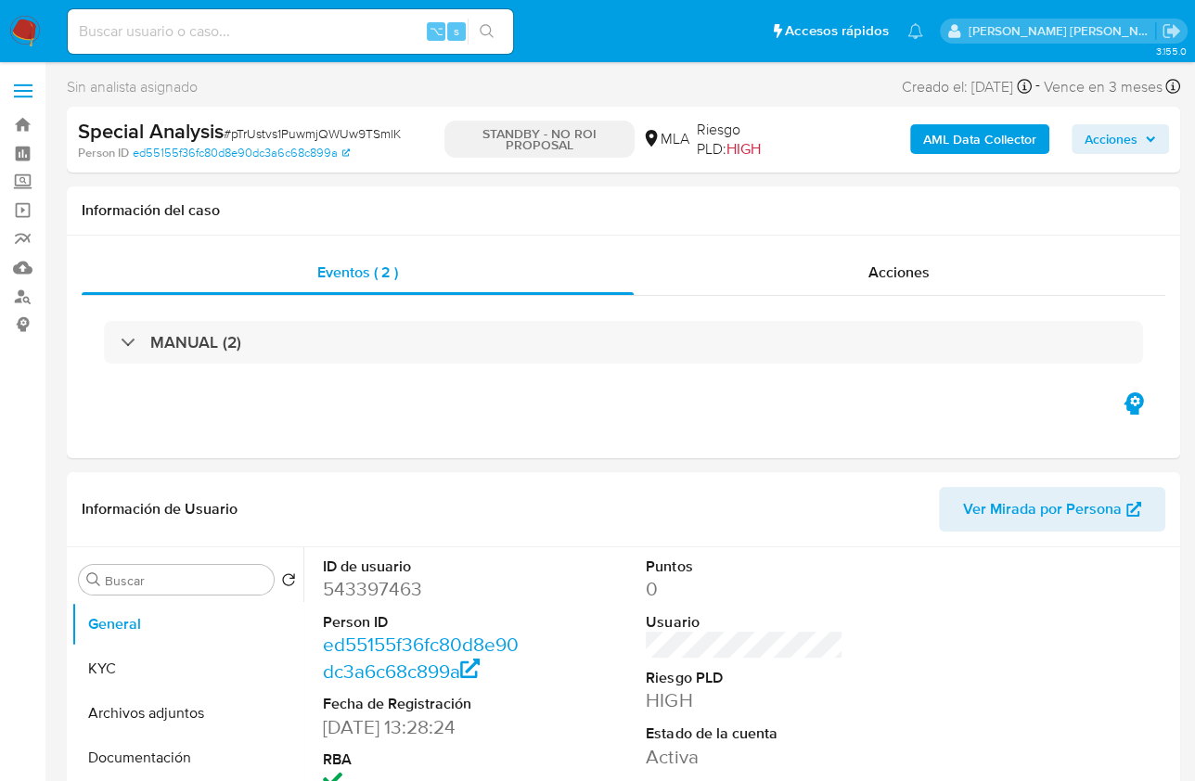
select select "10"
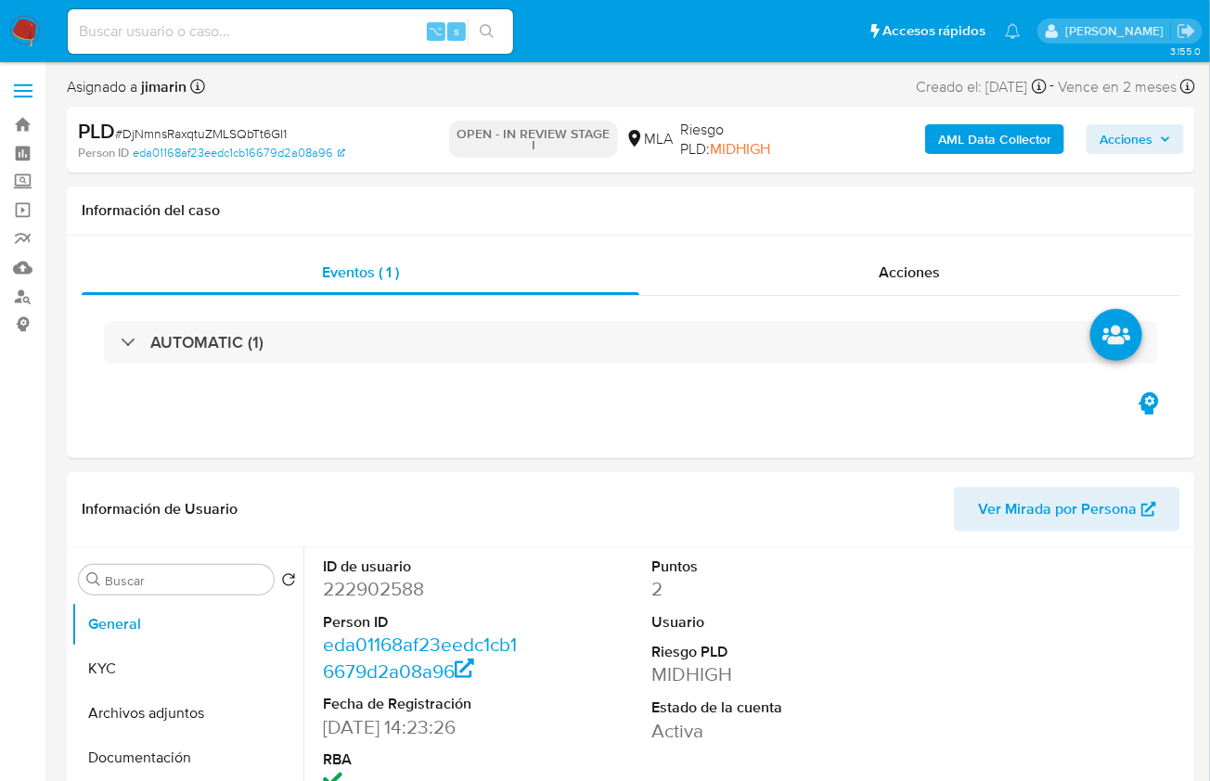
select select "10"
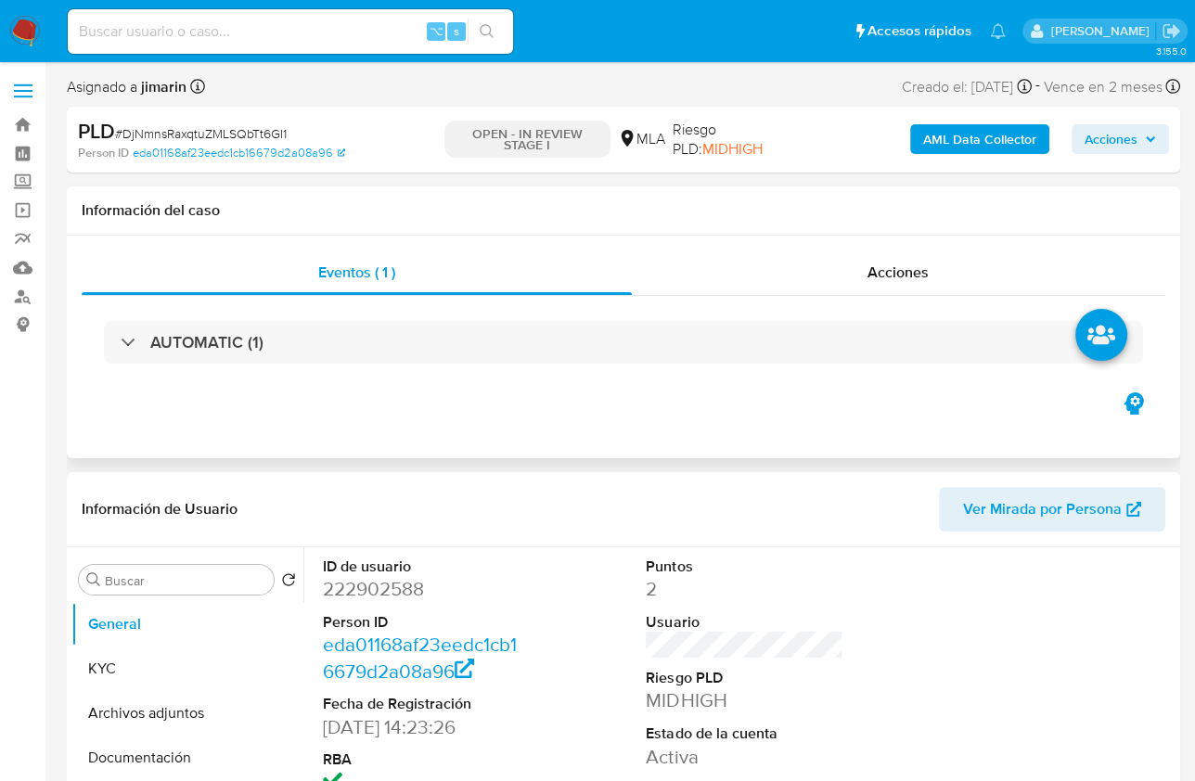
click at [619, 216] on h1 "Información del caso" at bounding box center [624, 210] width 1084 height 19
click at [652, 220] on h1 "Información del caso" at bounding box center [624, 210] width 1084 height 19
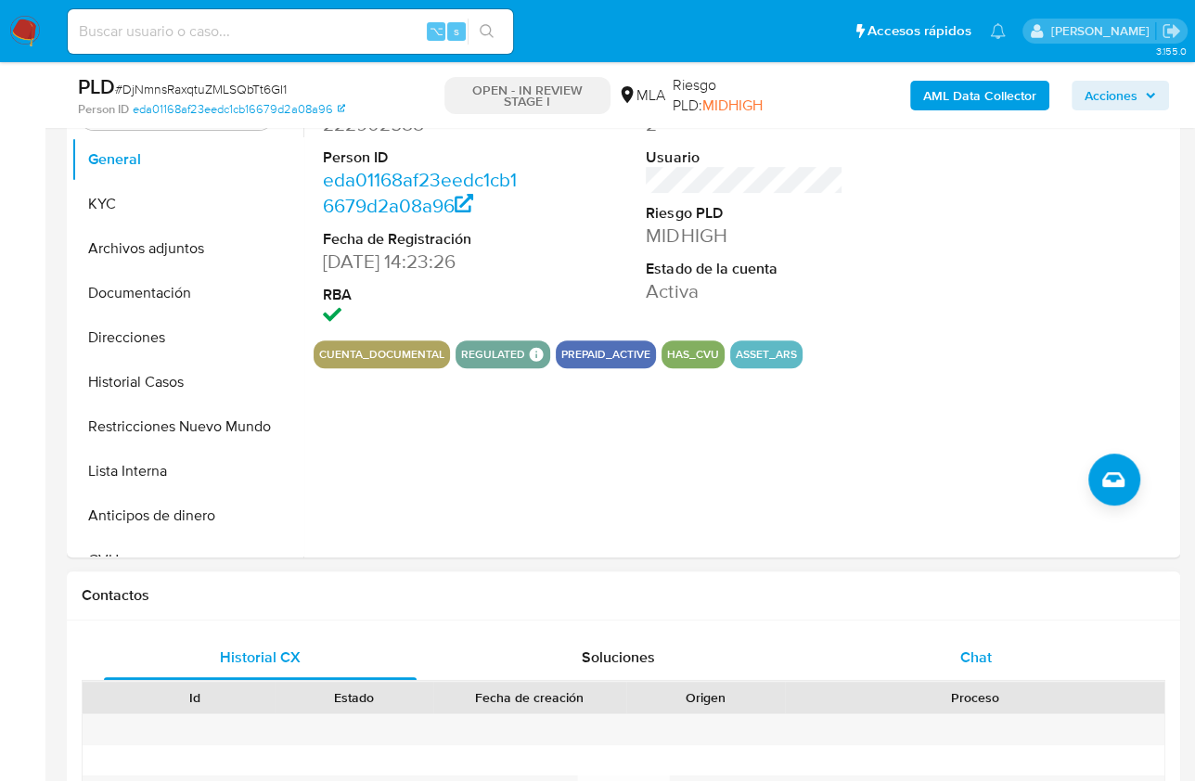
click at [991, 666] on div "Chat" at bounding box center [975, 658] width 313 height 45
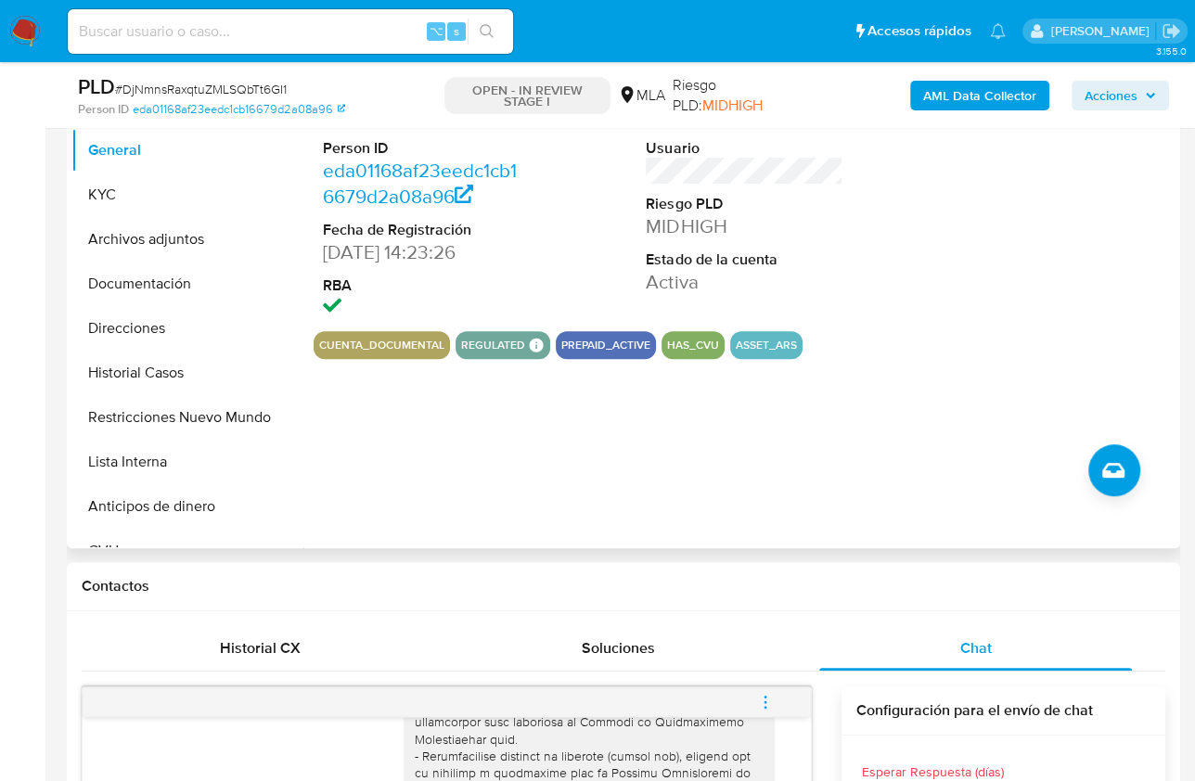
scroll to position [404, 0]
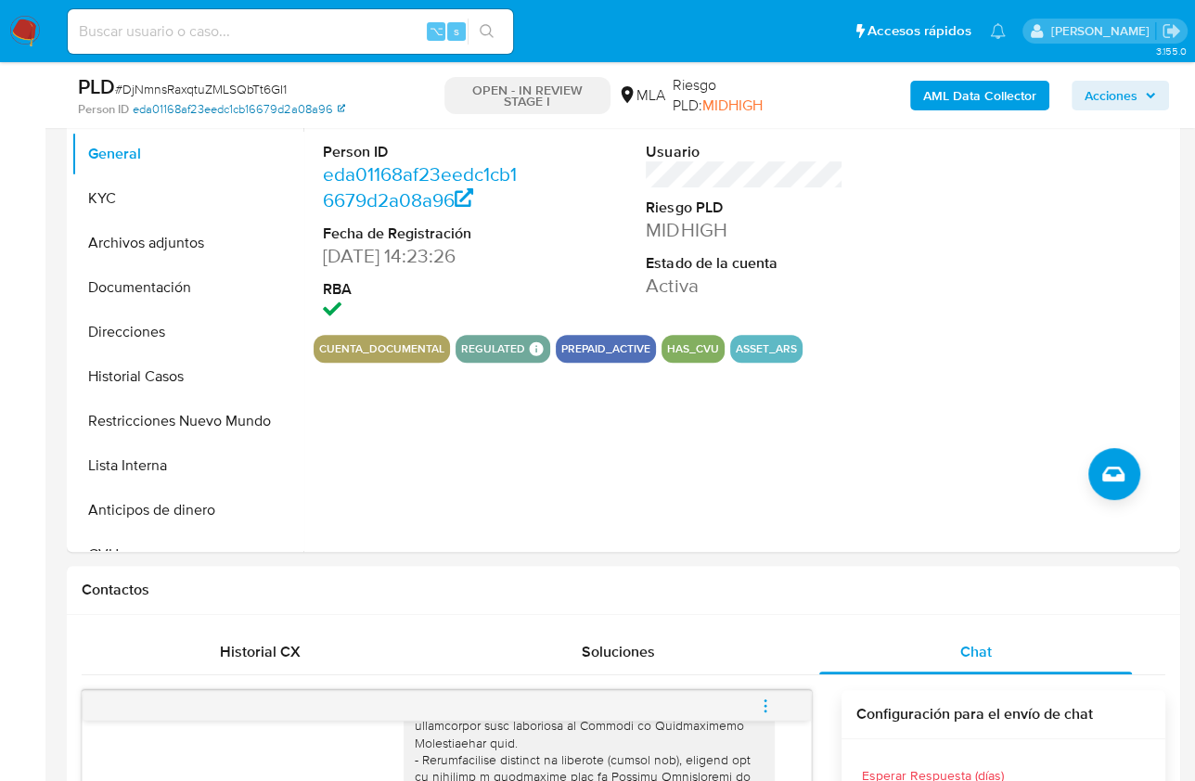
click at [239, 92] on span "# DjNmnsRaxqtuZMLSQbTt6GI1" at bounding box center [201, 89] width 172 height 19
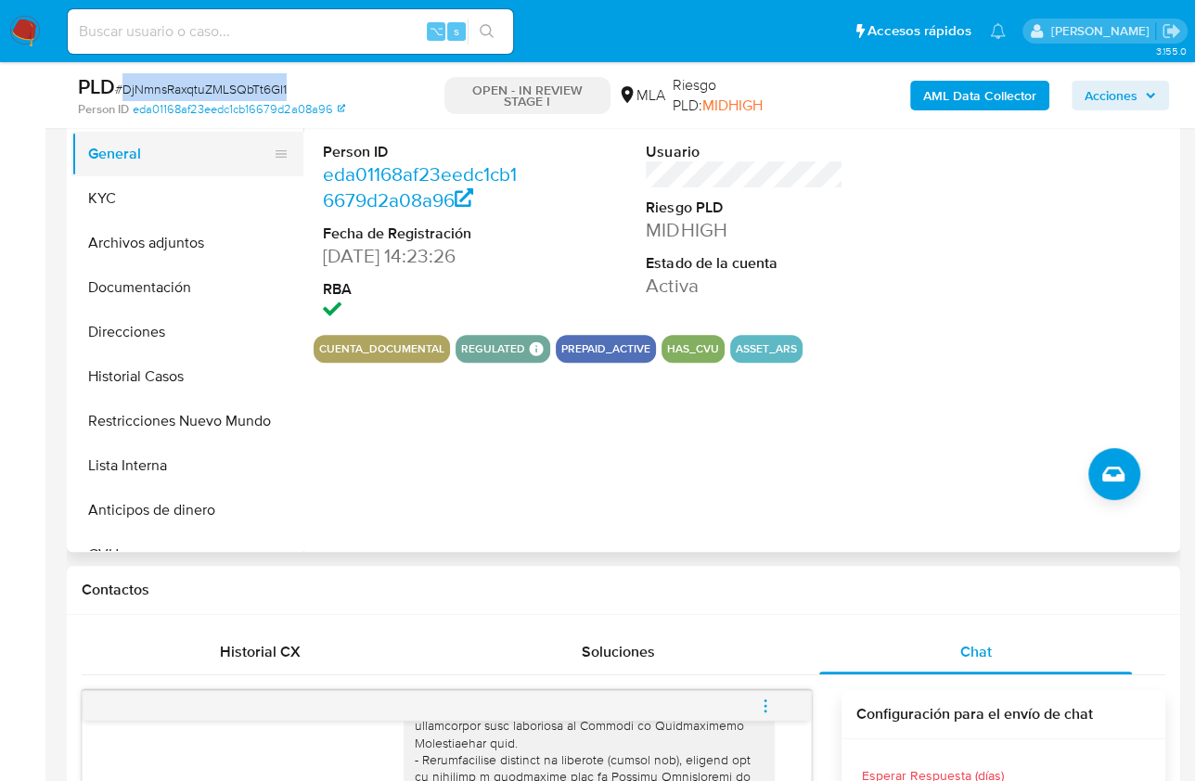
copy span "DjNmnsRaxqtuZMLSQbTt6GI1"
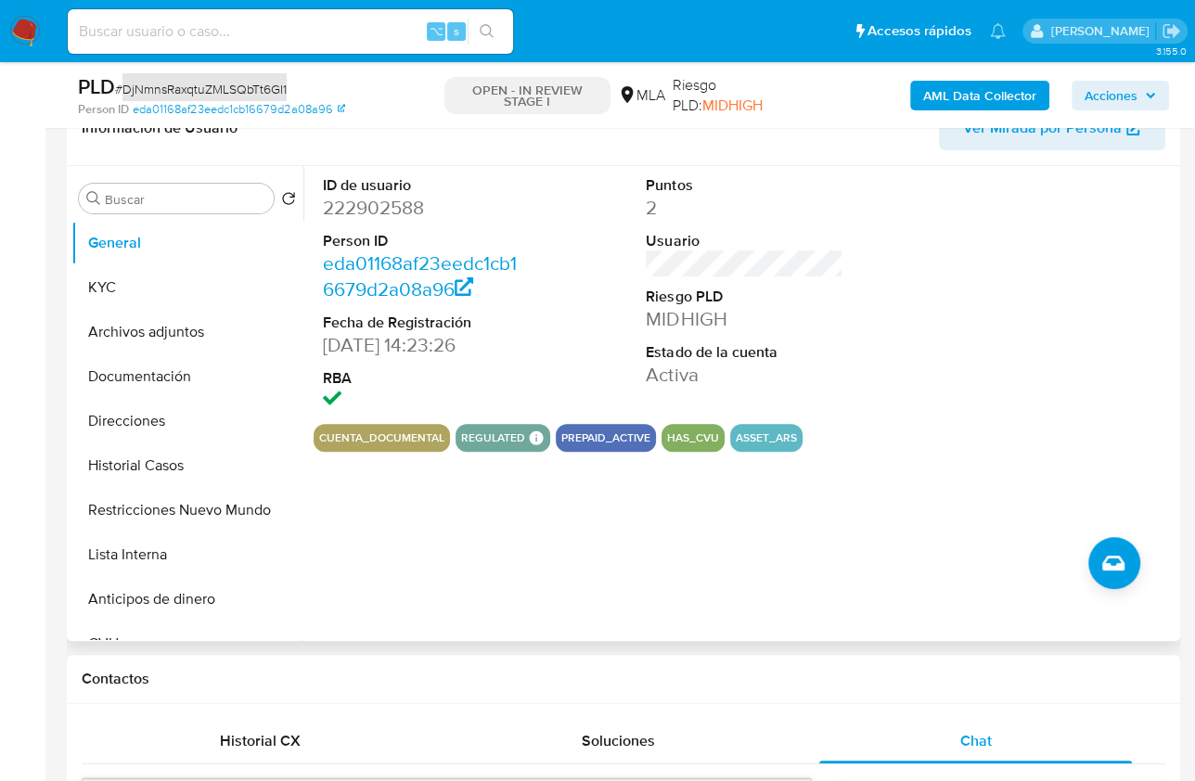
scroll to position [267, 0]
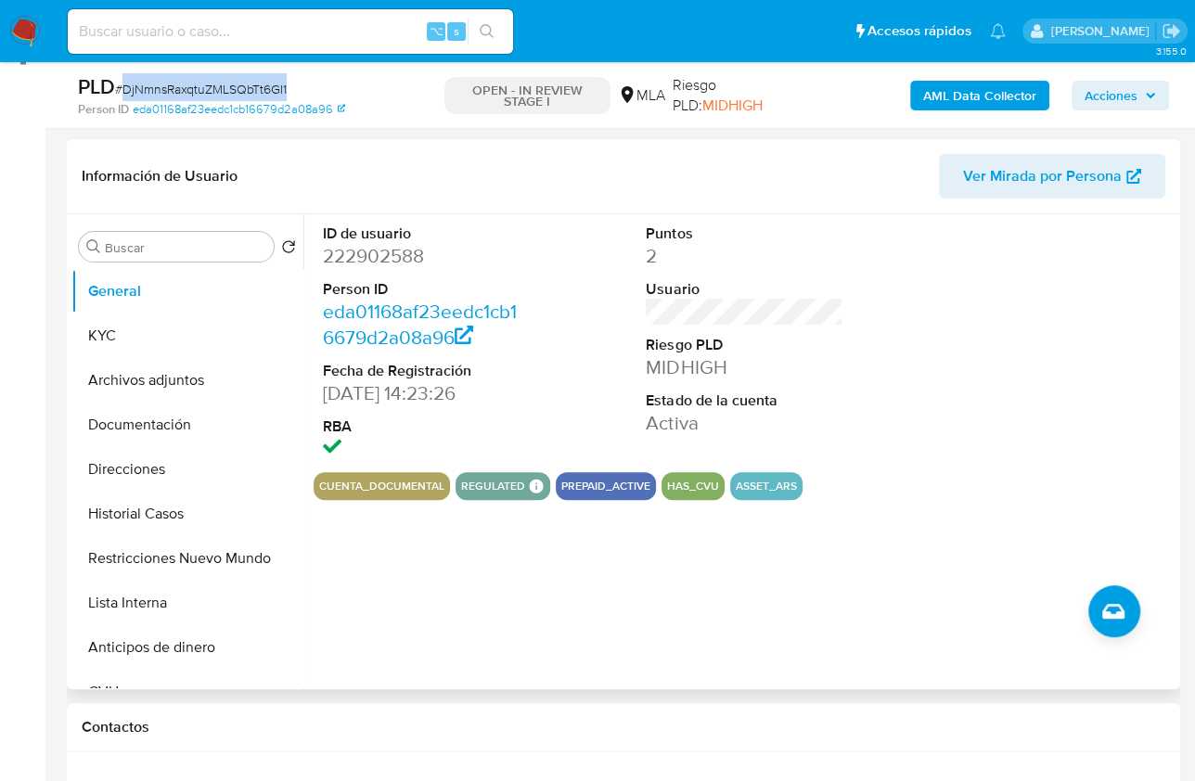
click at [365, 250] on dd "222902588" at bounding box center [421, 256] width 197 height 26
copy dd "222902588"
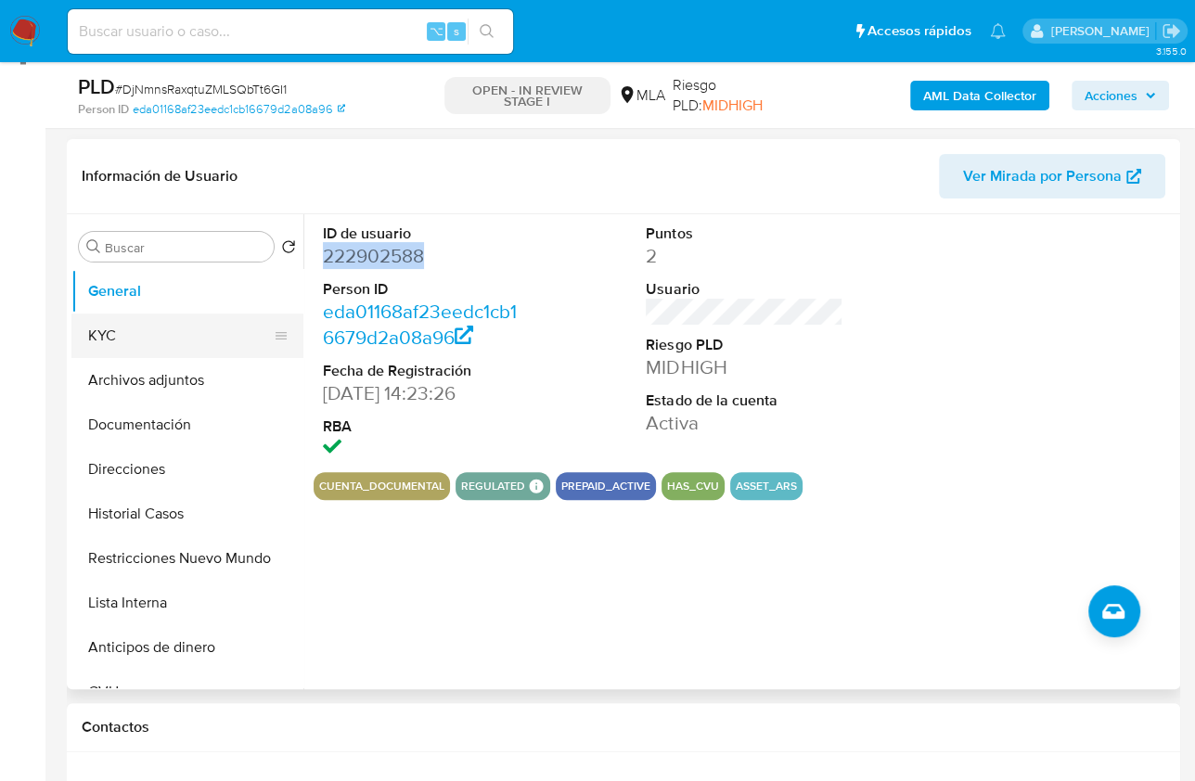
click at [107, 336] on button "KYC" at bounding box center [179, 336] width 217 height 45
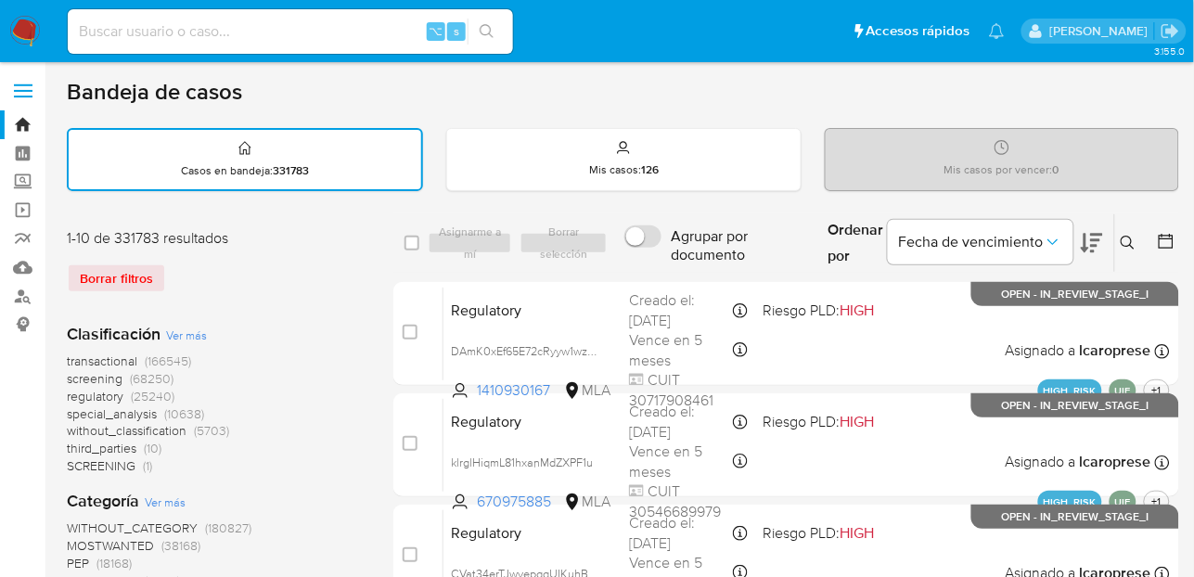
click at [1113, 234] on div "Ordenar por Fecha de vencimiento" at bounding box center [964, 243] width 301 height 58
click at [1119, 238] on button at bounding box center [1130, 243] width 31 height 22
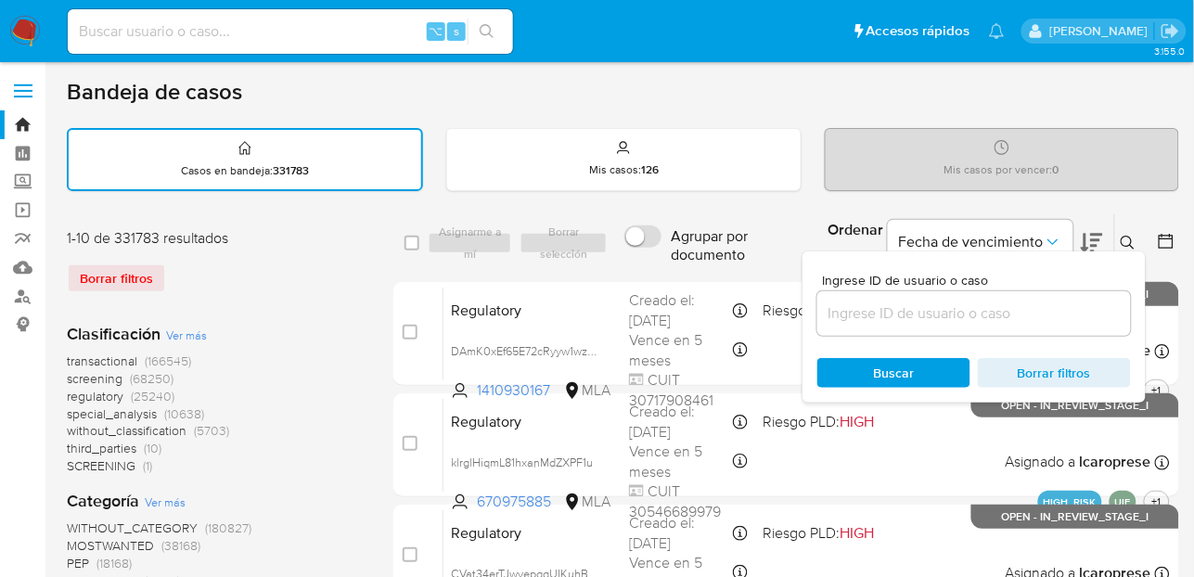
click at [1025, 307] on input at bounding box center [974, 314] width 314 height 24
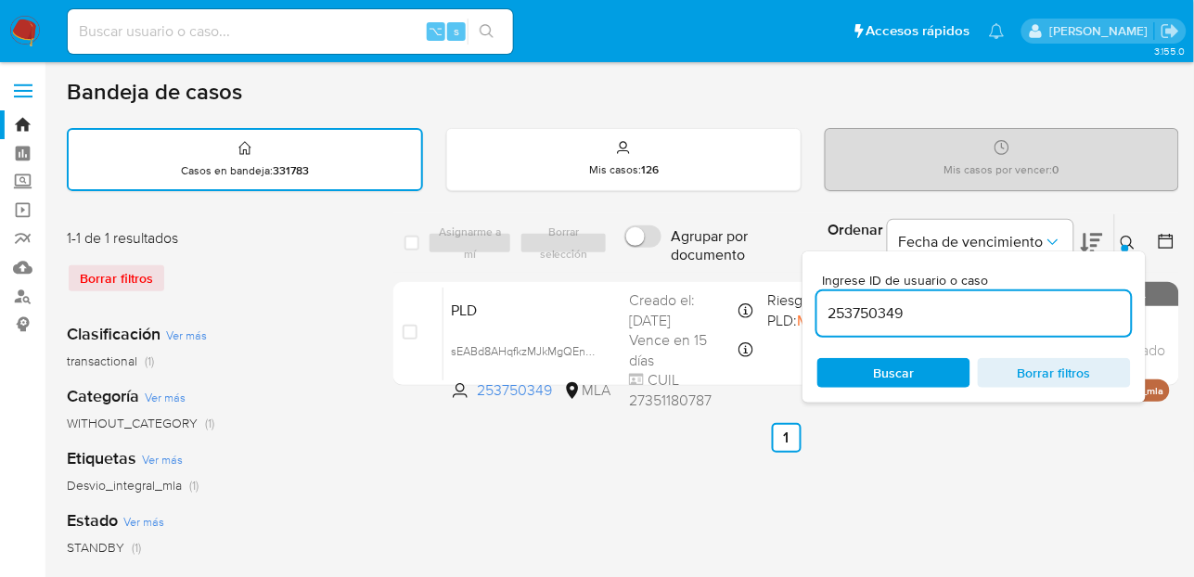
click at [1126, 236] on icon at bounding box center [1128, 243] width 15 height 15
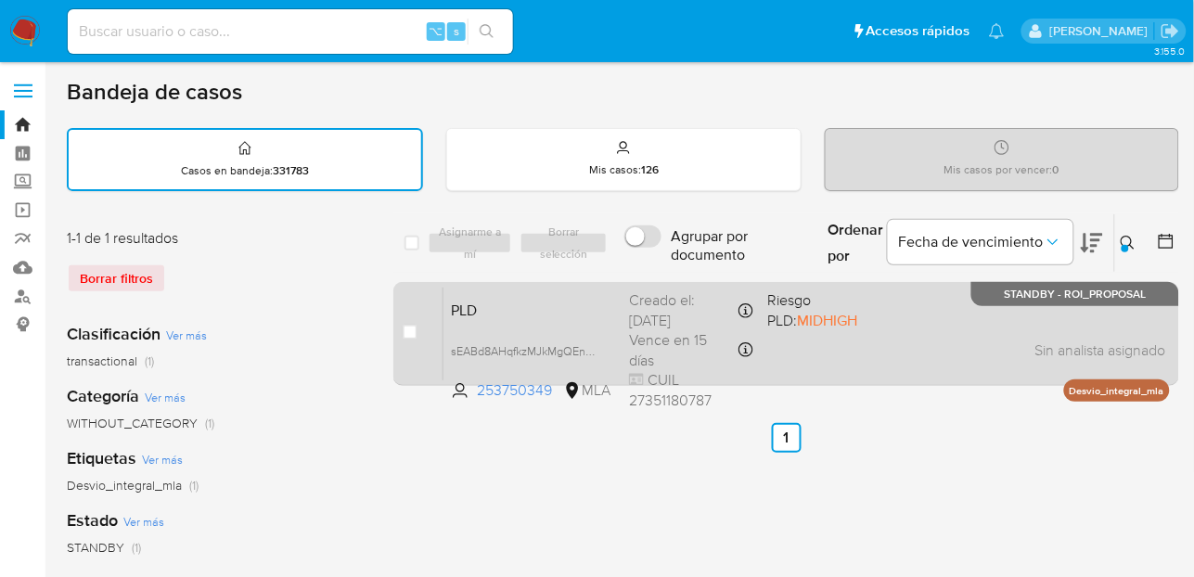
click at [1035, 340] on span "Sin analista asignado" at bounding box center [1100, 350] width 131 height 20
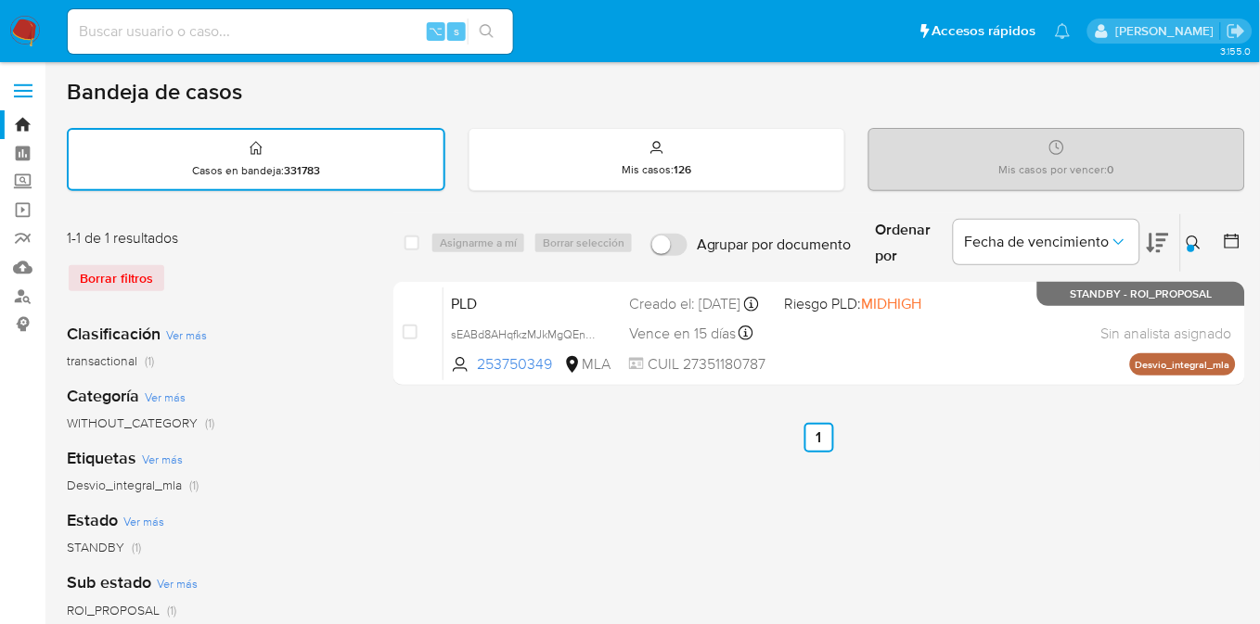
click at [1191, 238] on icon at bounding box center [1194, 243] width 15 height 15
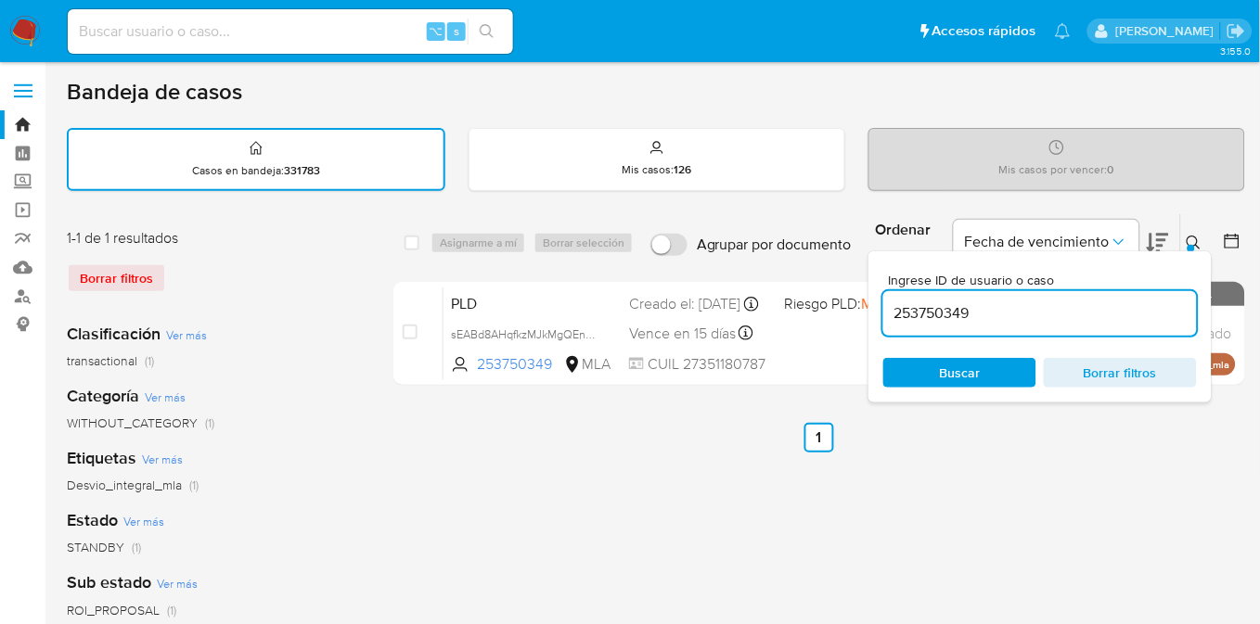
click at [1136, 310] on input "253750349" at bounding box center [1040, 314] width 314 height 24
type input "186541943"
click at [1195, 236] on icon at bounding box center [1194, 243] width 15 height 15
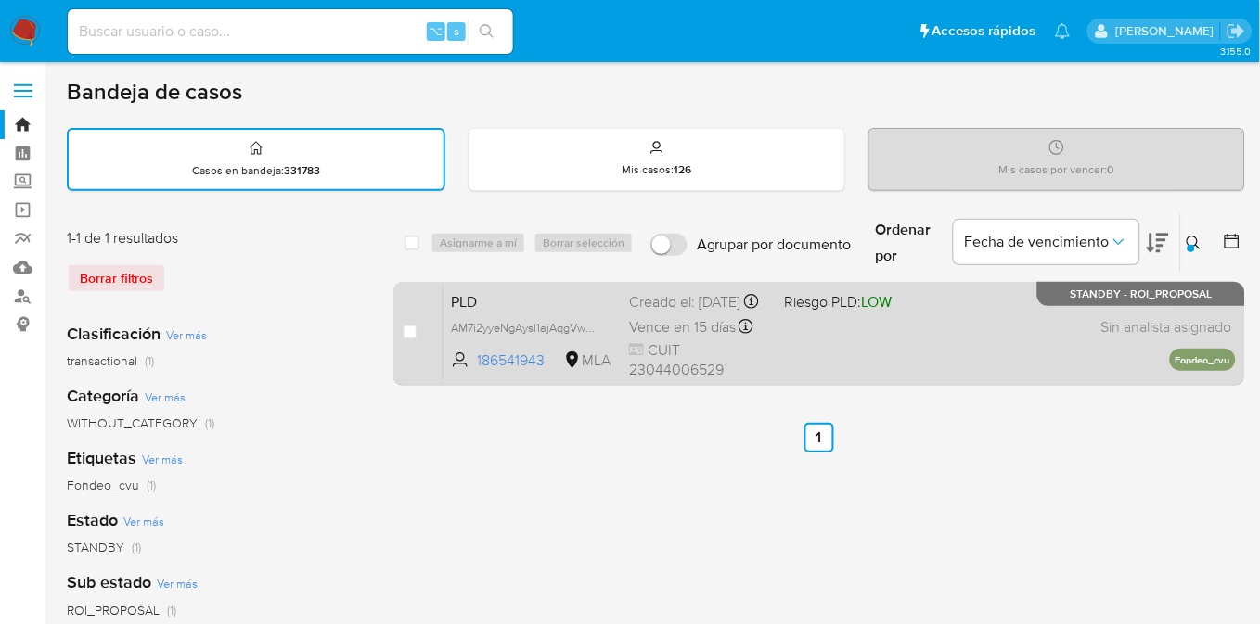
click at [991, 339] on div "PLD AM7i2yyeNgAysl1ajAqgVwG6 186541943 MLA Riesgo PLD: LOW Creado el: 12/06/202…" at bounding box center [839, 334] width 792 height 94
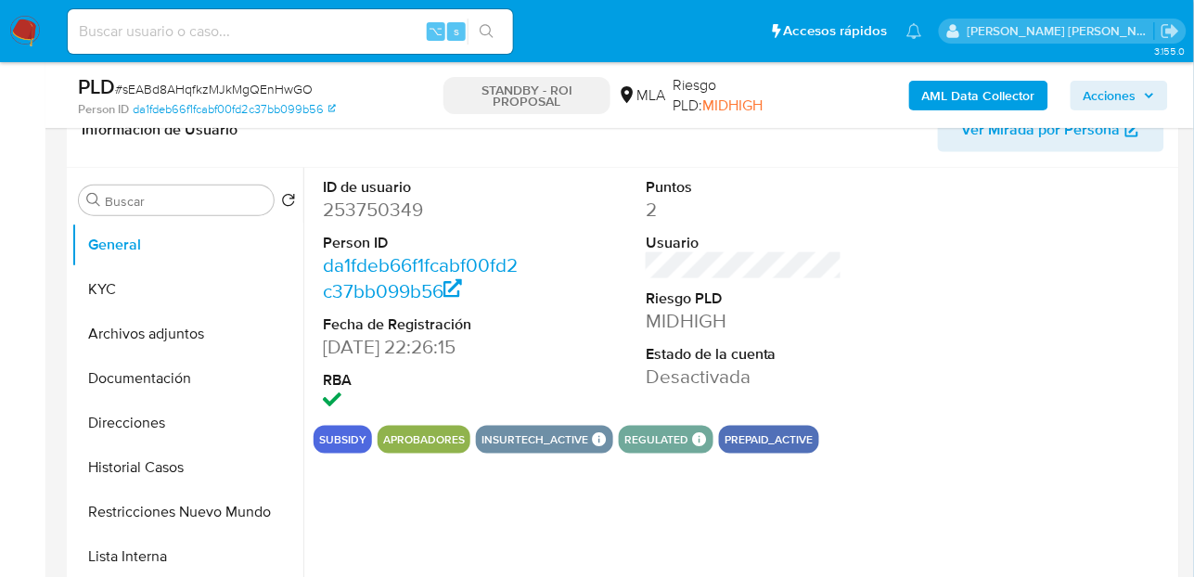
select select "10"
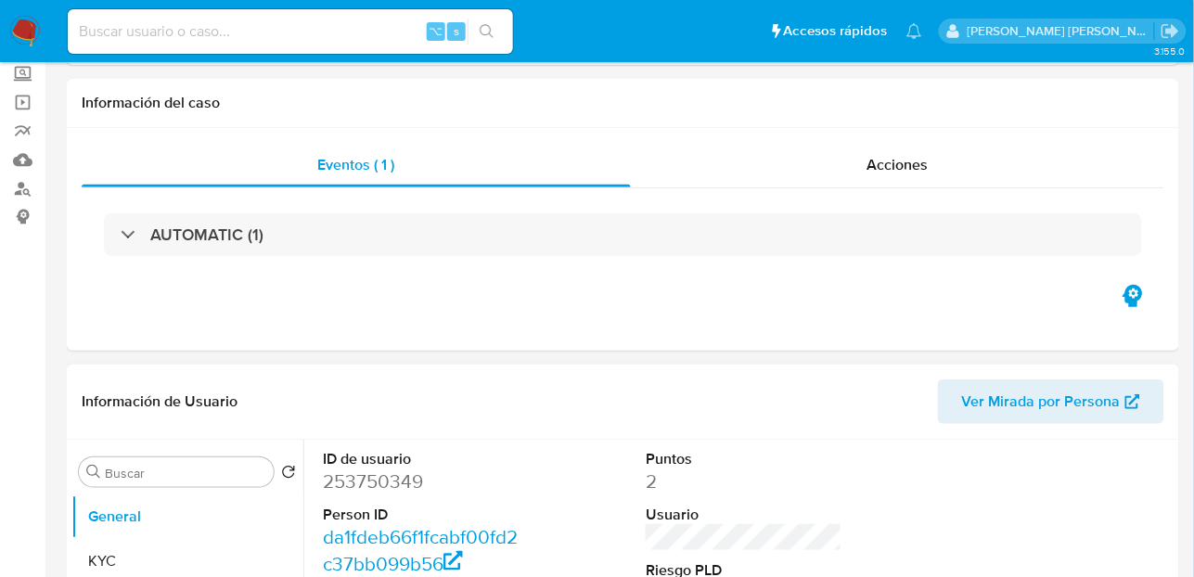
scroll to position [313, 0]
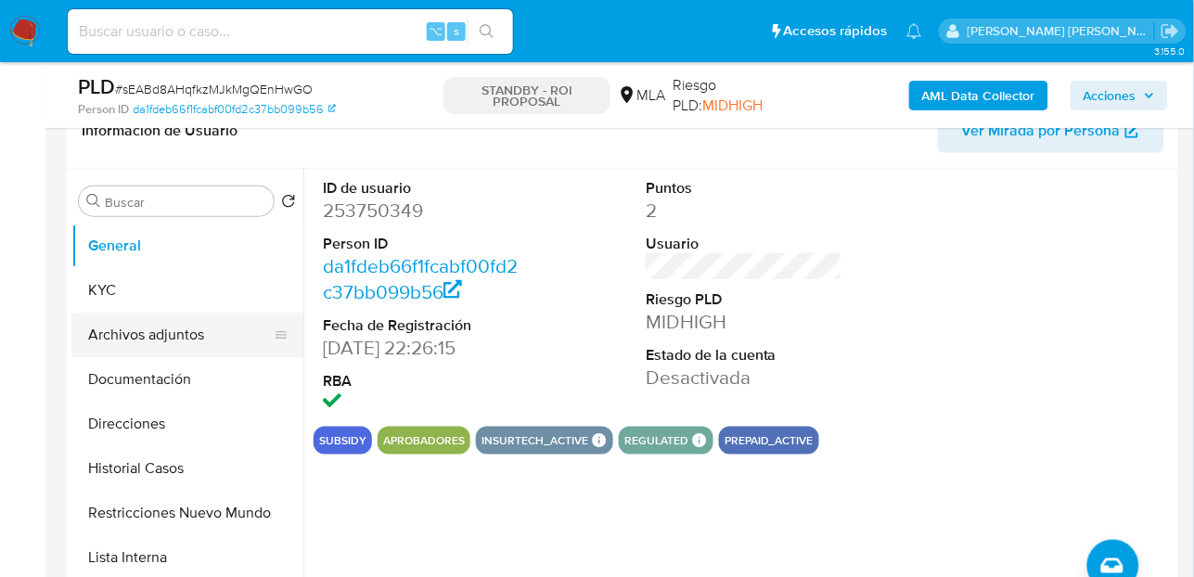
click at [173, 337] on button "Archivos adjuntos" at bounding box center [179, 335] width 217 height 45
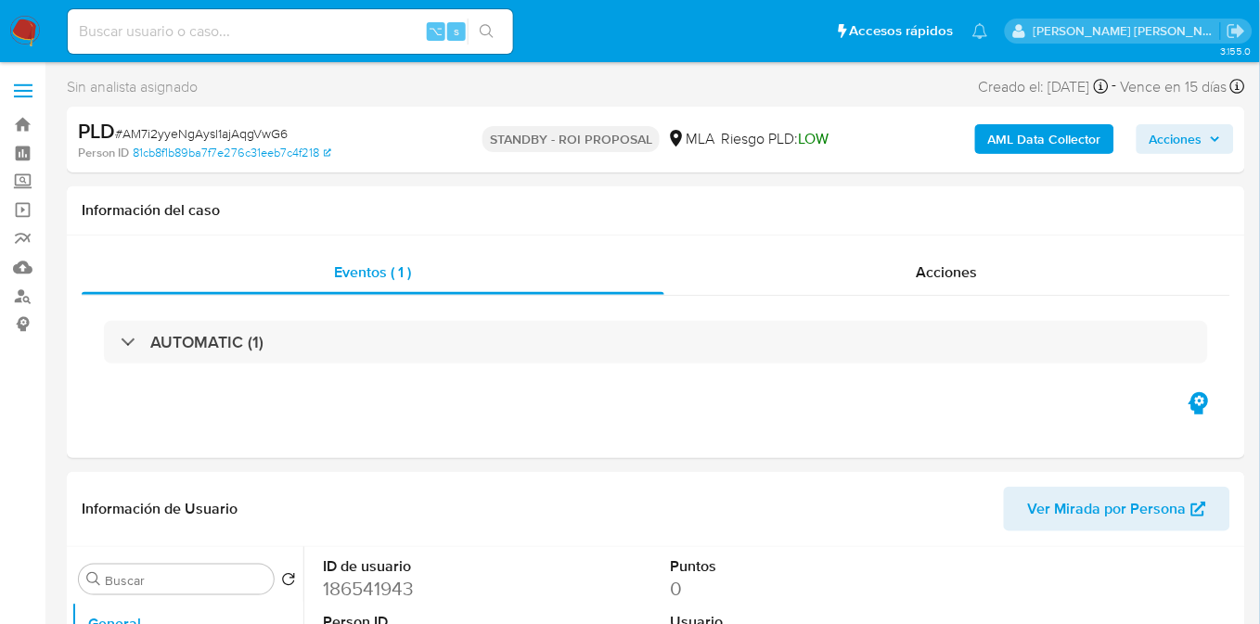
select select "10"
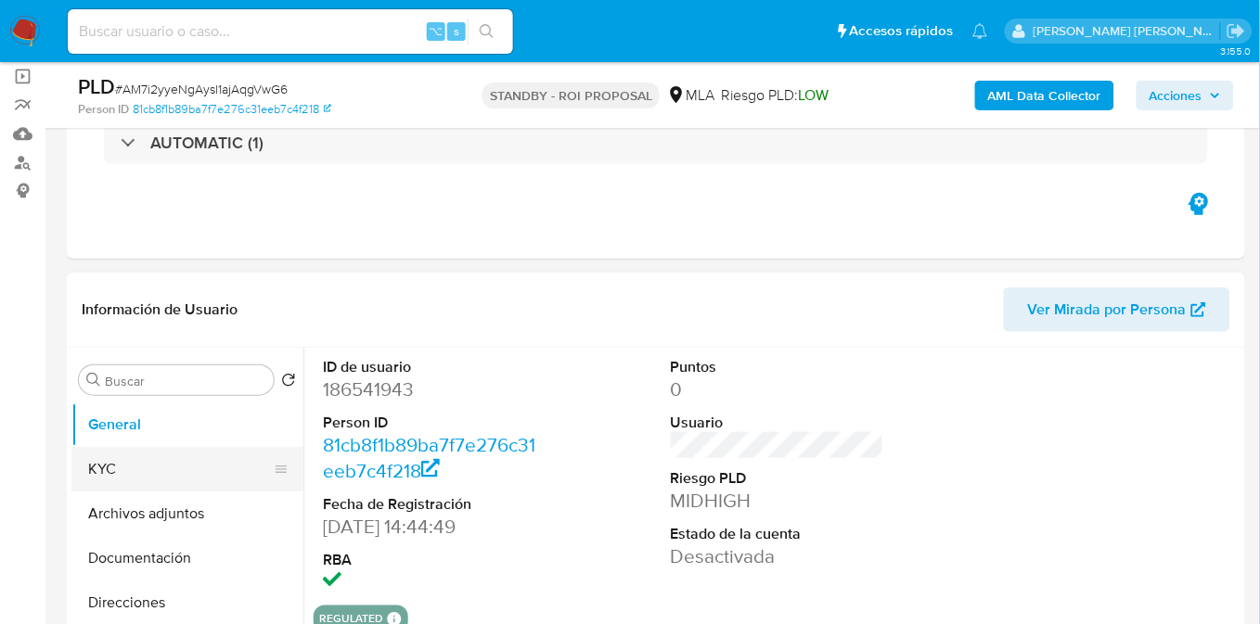
scroll to position [139, 0]
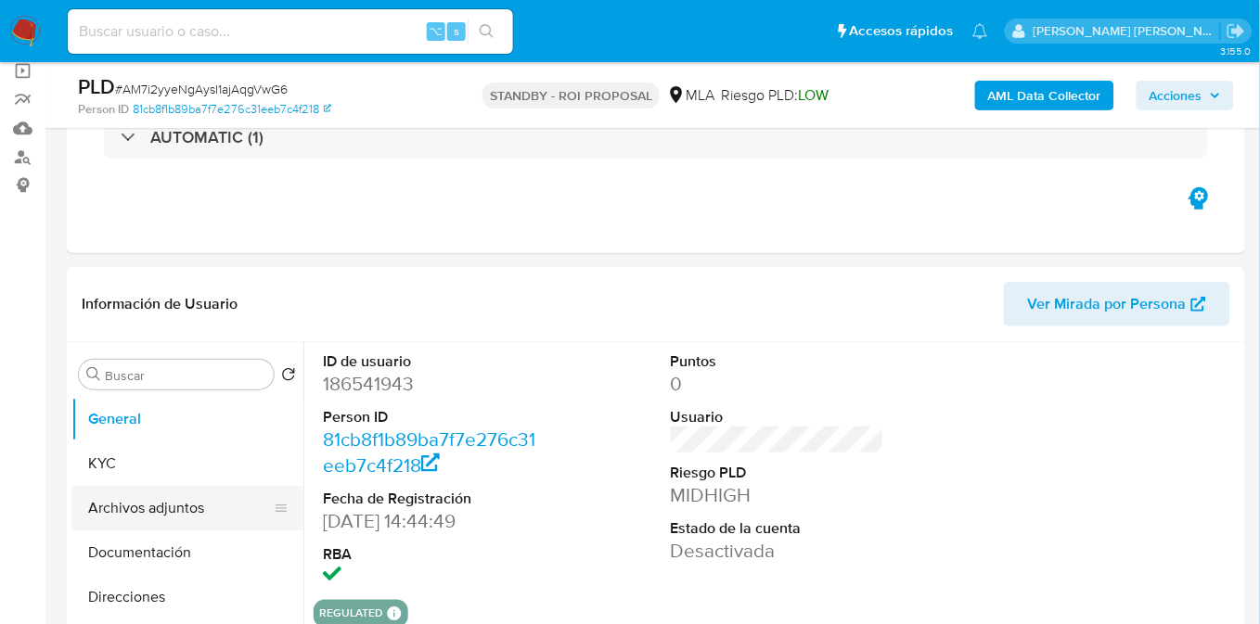
click at [176, 520] on button "Archivos adjuntos" at bounding box center [179, 508] width 217 height 45
